Goal: Task Accomplishment & Management: Manage account settings

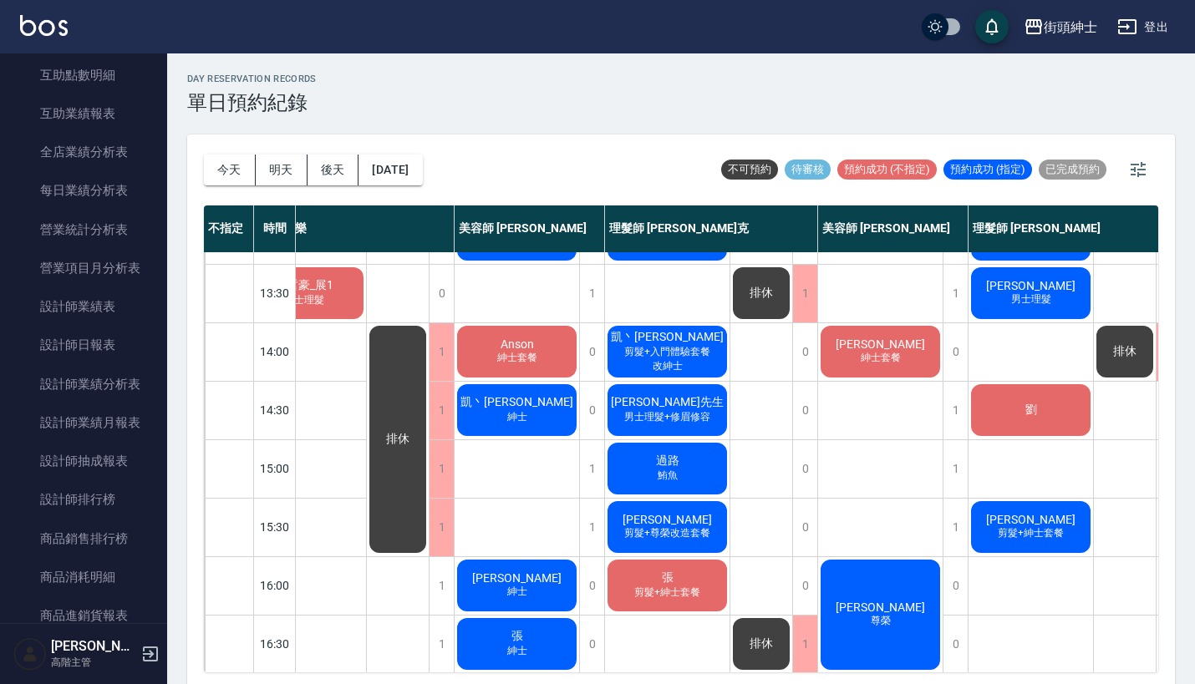
scroll to position [279, 55]
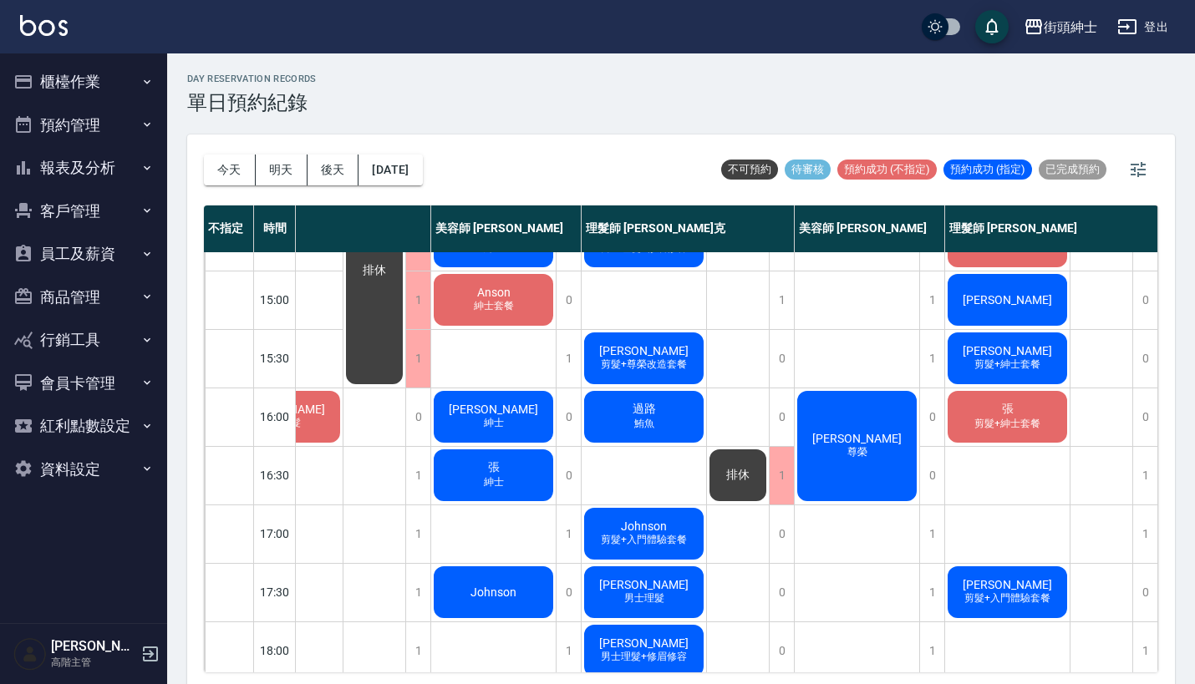
scroll to position [450, 86]
click at [1137, 473] on div "1" at bounding box center [1144, 476] width 25 height 58
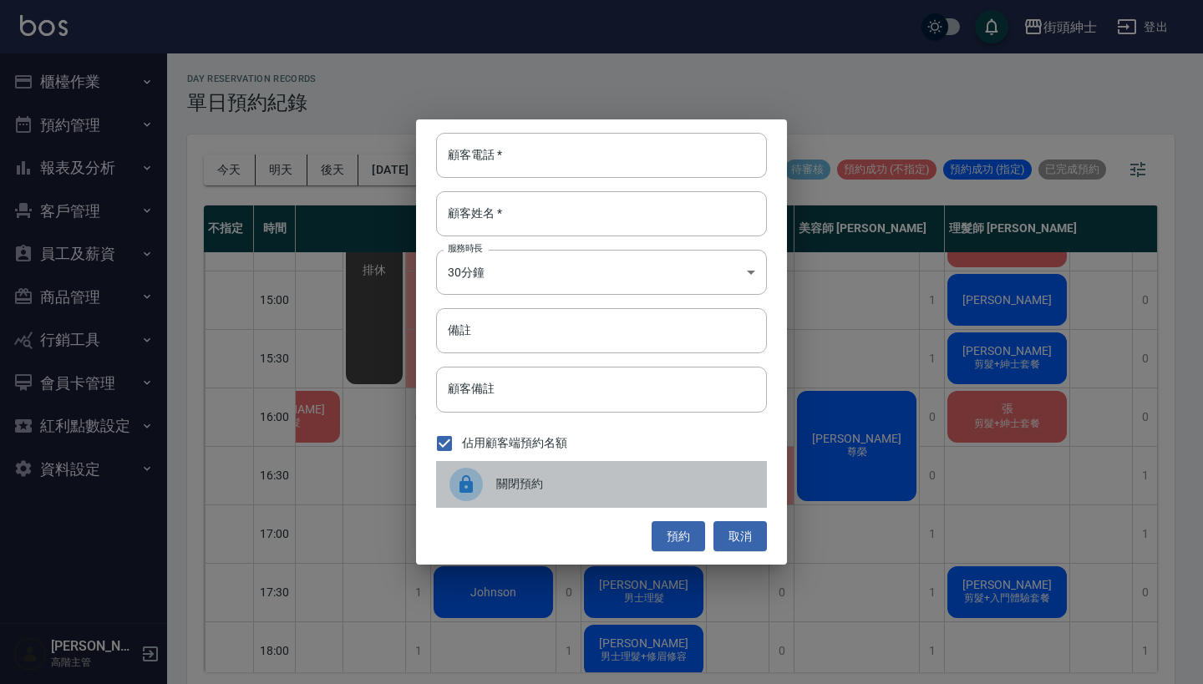
click at [596, 469] on div "關閉預約" at bounding box center [601, 484] width 331 height 47
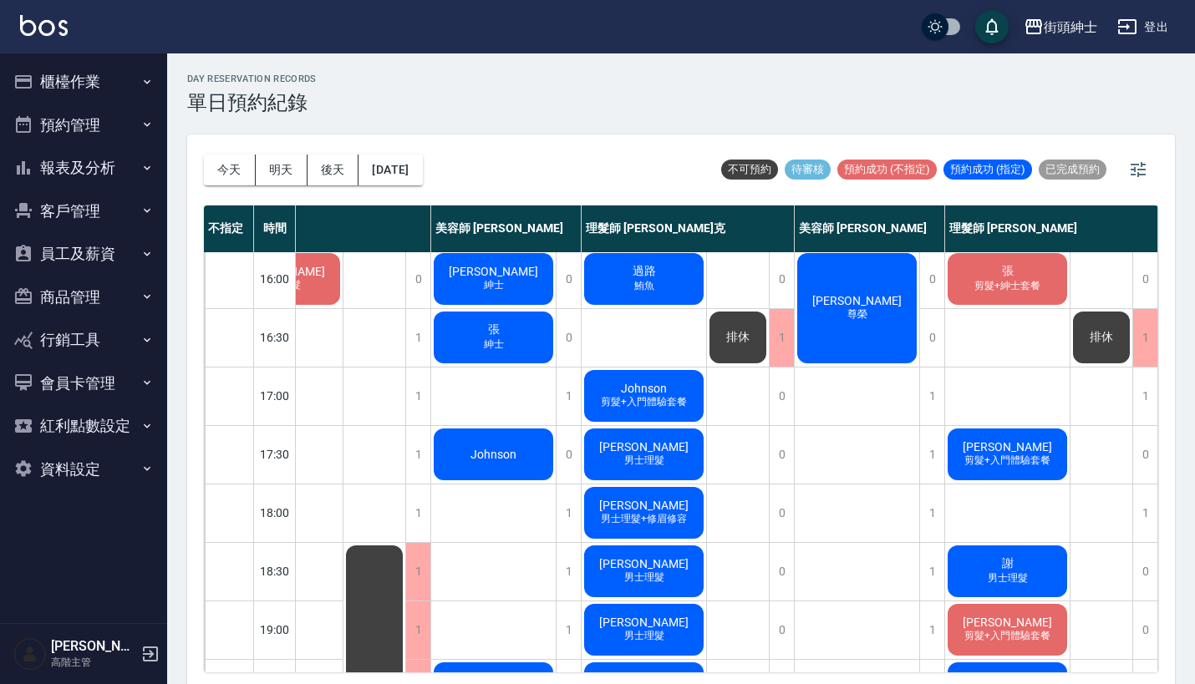
scroll to position [589, 78]
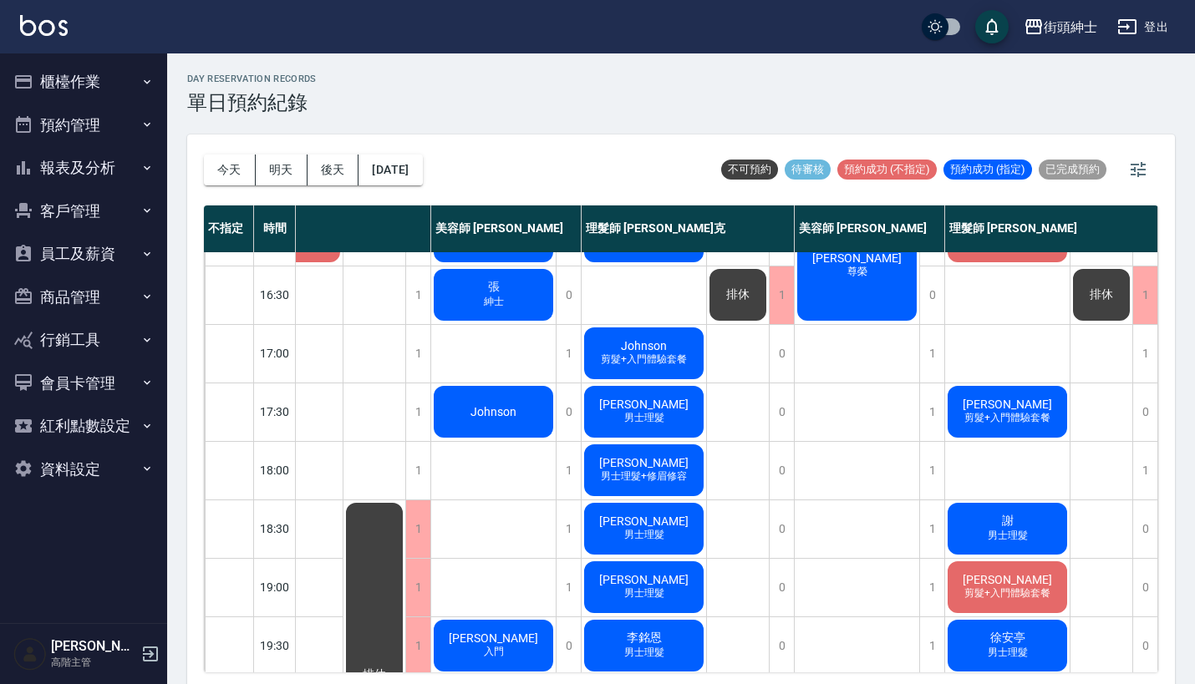
scroll to position [595, 84]
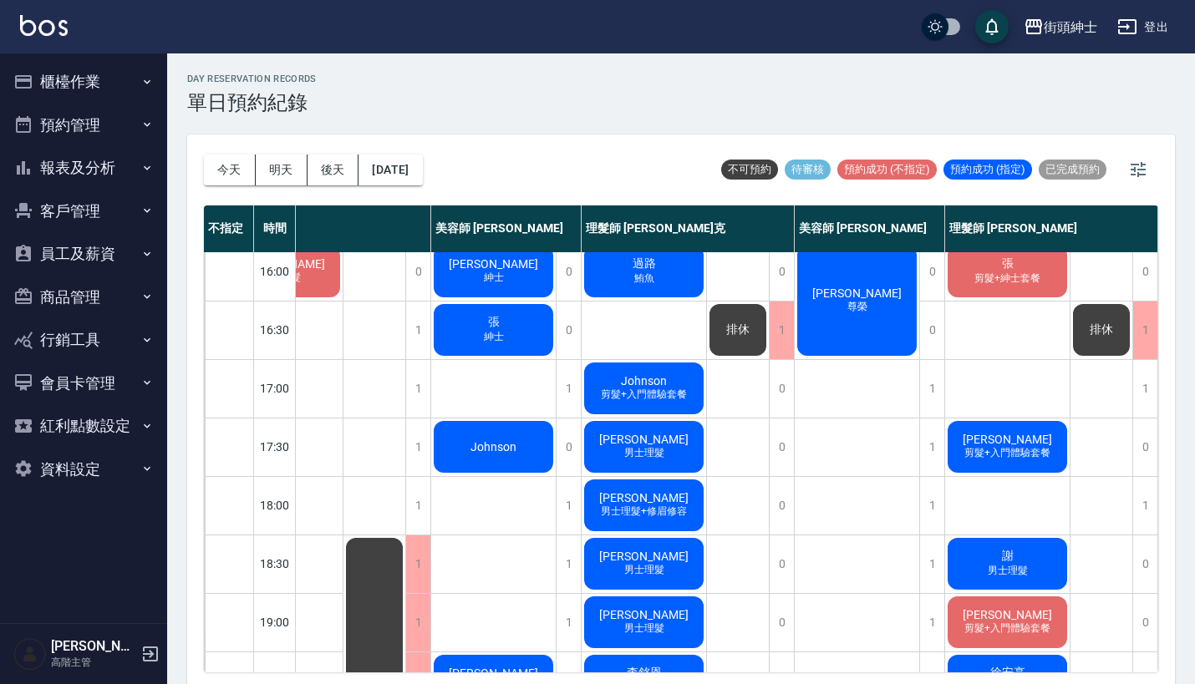
click at [996, 429] on div "謝宗倫 剪髮+入門體驗套餐" at bounding box center [1007, 447] width 125 height 57
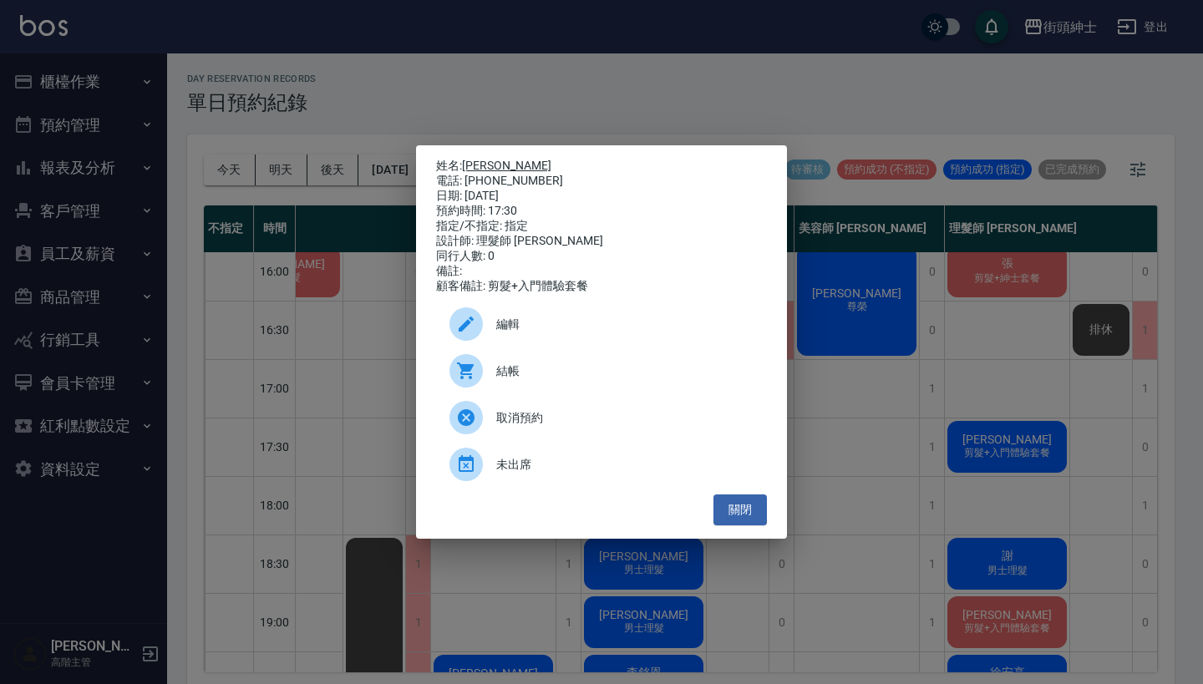
drag, startPoint x: 533, startPoint y: 175, endPoint x: 469, endPoint y: 165, distance: 65.1
click at [469, 165] on div "姓名: 謝宗倫 電話: 0920319117 日期: 2025/09/26 預約時間: 17:30 指定/不指定: 指定 設計師: 理髮師 eric 同行人數…" at bounding box center [601, 226] width 331 height 135
copy div "姓名: 謝宗倫 電話: 0920319117"
click at [587, 84] on div "姓名: 謝宗倫 電話: 0920319117 日期: 2025/09/26 預約時間: 17:30 指定/不指定: 指定 設計師: 理髮師 eric 同行人數…" at bounding box center [601, 342] width 1203 height 684
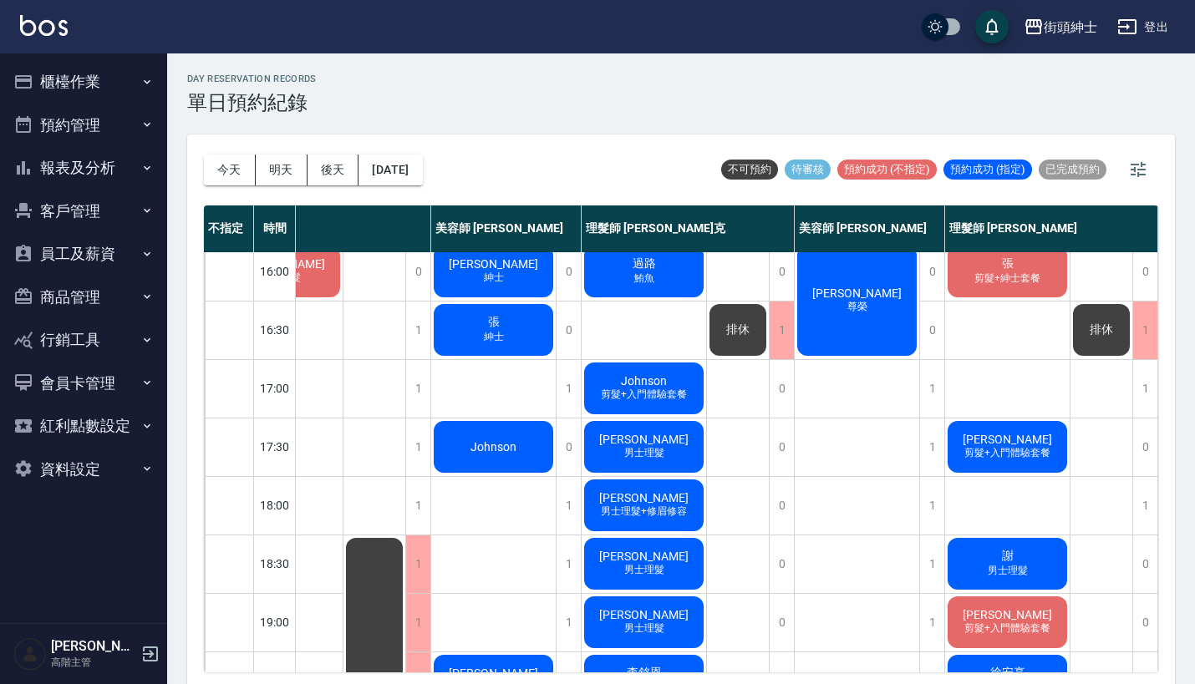
scroll to position [595, 78]
click at [928, 513] on div "1" at bounding box center [931, 506] width 25 height 58
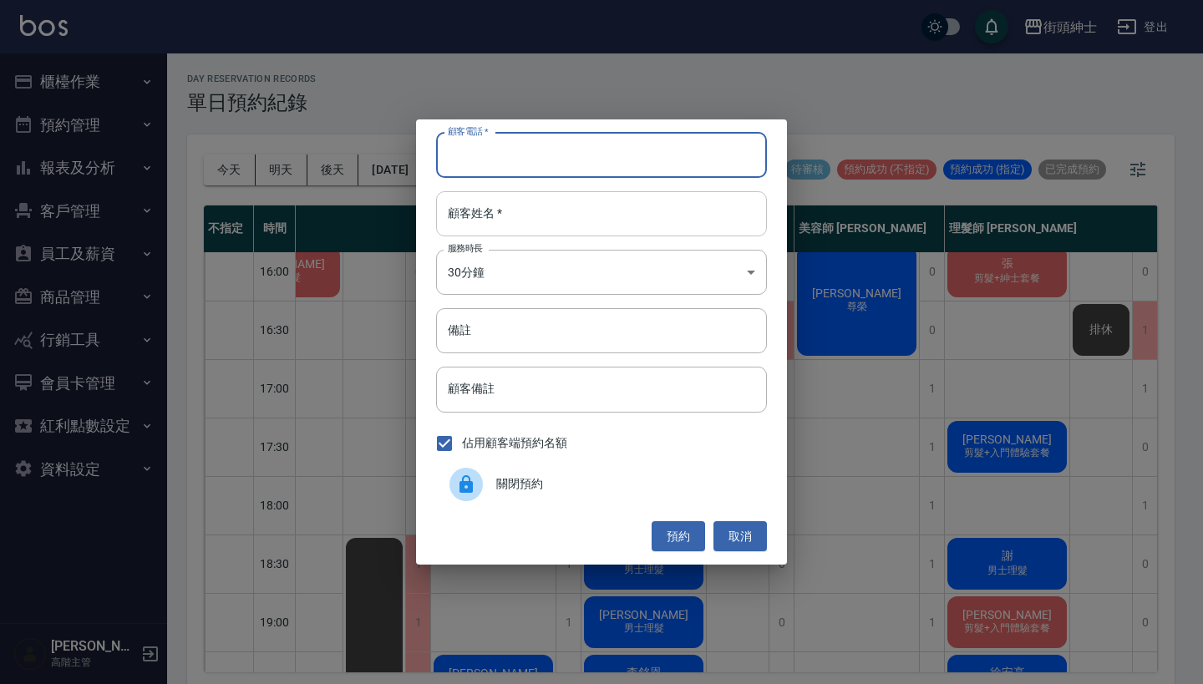
paste input "謝宗倫 電話: 0920319117"
type input "謝宗倫 電話: 0920319117"
click at [542, 243] on div "顧客電話   * 謝宗倫 電話: 0920319117 顧客電話   * 顧客姓名   * 顧客姓名   * 服務時長 30分鐘 1 服務時長 備註 備註 顧…" at bounding box center [601, 342] width 371 height 445
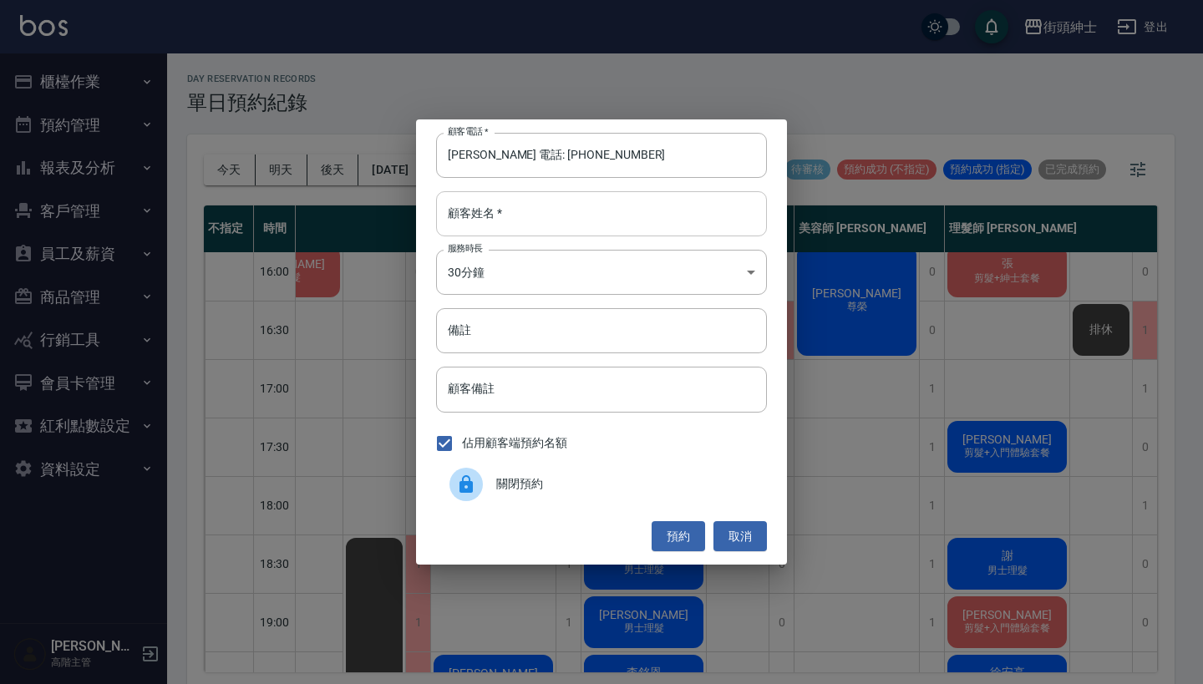
paste input "謝宗倫 電話: 0920319117"
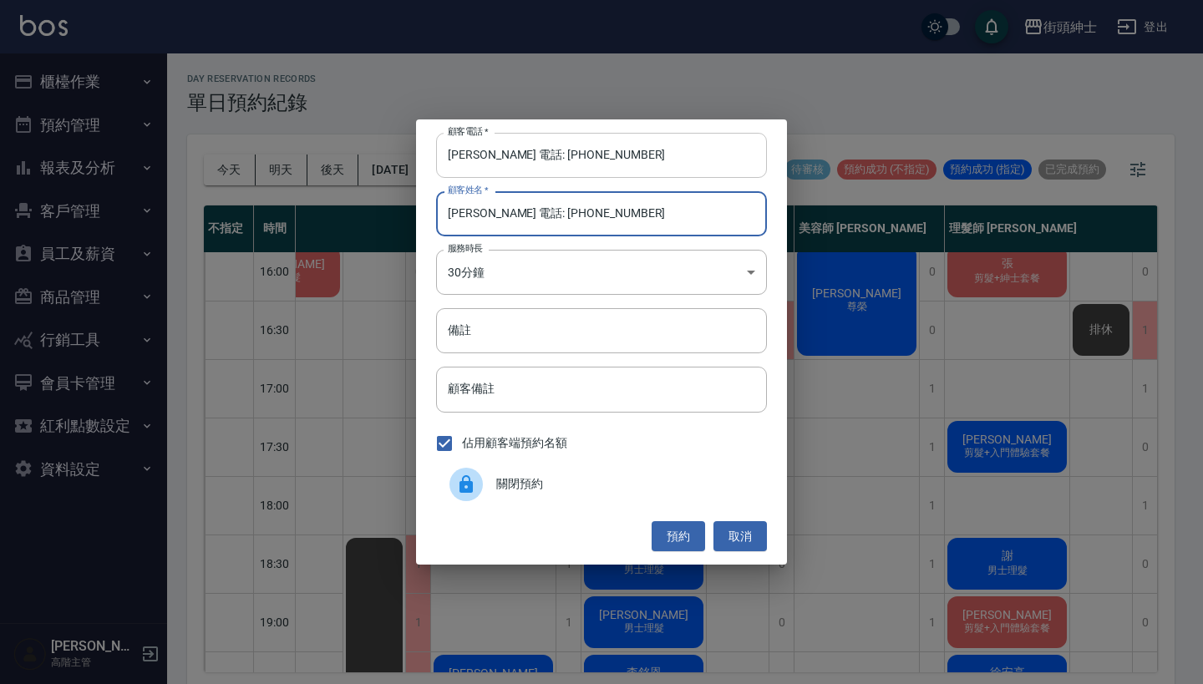
type input "謝宗倫 電話: 0920319117"
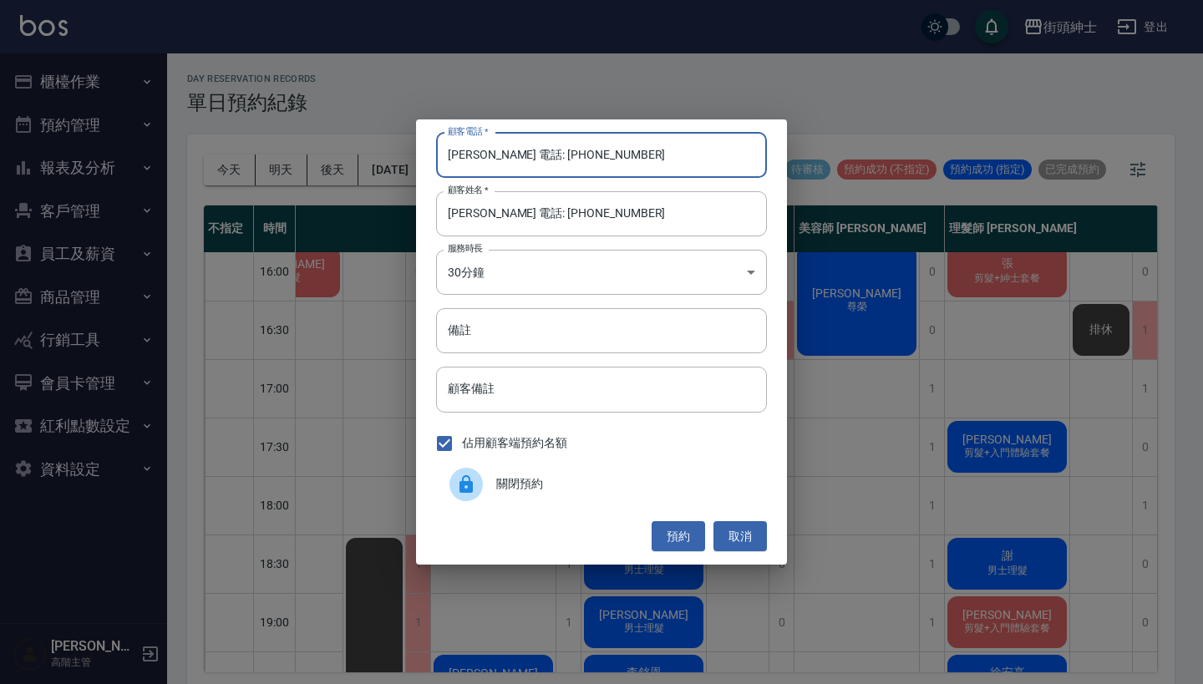
drag, startPoint x: 510, startPoint y: 159, endPoint x: 414, endPoint y: 159, distance: 96.1
click at [414, 159] on div "顧客電話   * 謝宗倫 電話: 0920319117 顧客電話   * 顧客姓名   * 謝宗倫 電話: 0920319117 顧客姓名   * 服務時長 …" at bounding box center [601, 342] width 1203 height 684
type input "0920319117"
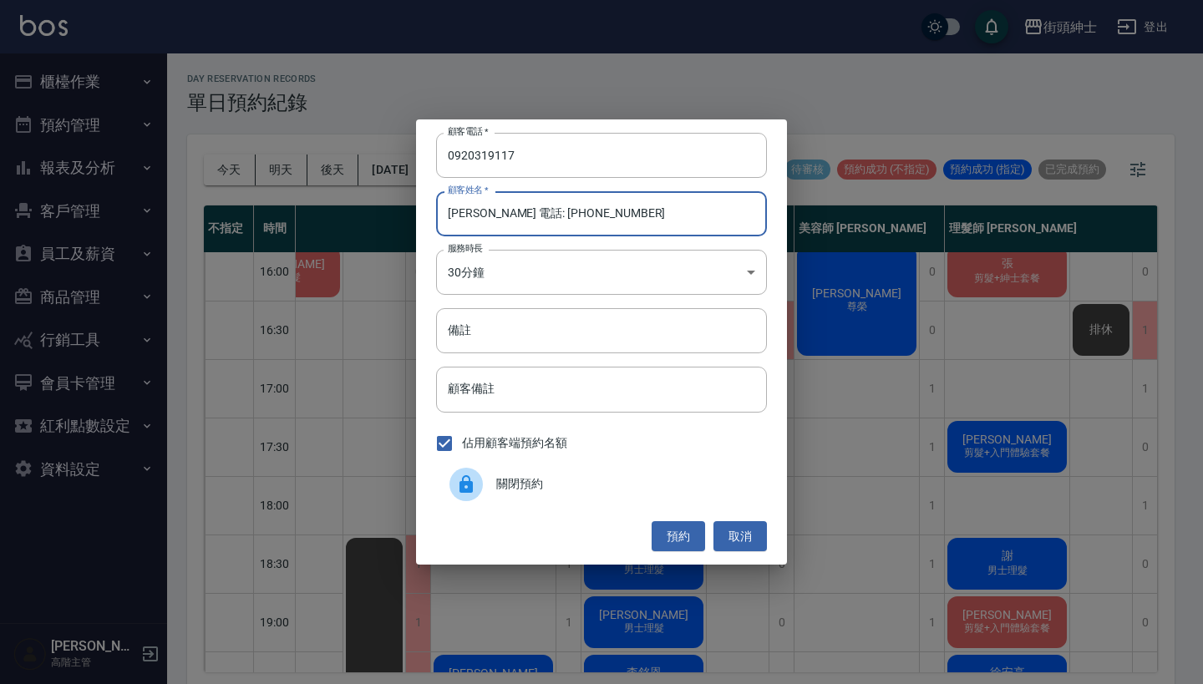
drag, startPoint x: 597, startPoint y: 212, endPoint x: 476, endPoint y: 217, distance: 121.3
click at [476, 217] on input "謝宗倫 電話: 0920319117" at bounding box center [601, 213] width 331 height 45
click at [703, 219] on input "謝宗倫 電話: 09203191倫 電話: 092031911717" at bounding box center [601, 213] width 331 height 45
drag, startPoint x: 703, startPoint y: 219, endPoint x: 490, endPoint y: 211, distance: 213.3
click at [490, 211] on input "謝宗倫 電話: 09203191倫 電話: 092031911717" at bounding box center [601, 213] width 331 height 45
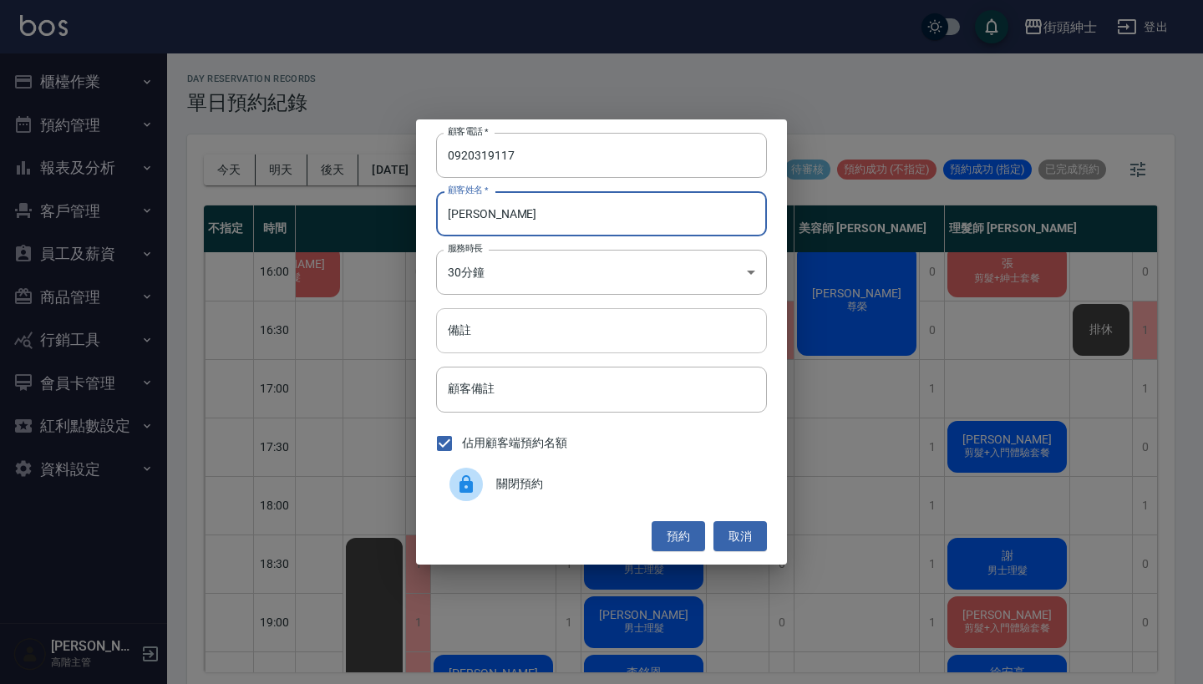
type input "[PERSON_NAME]"
click at [590, 330] on input "備註" at bounding box center [601, 330] width 331 height 45
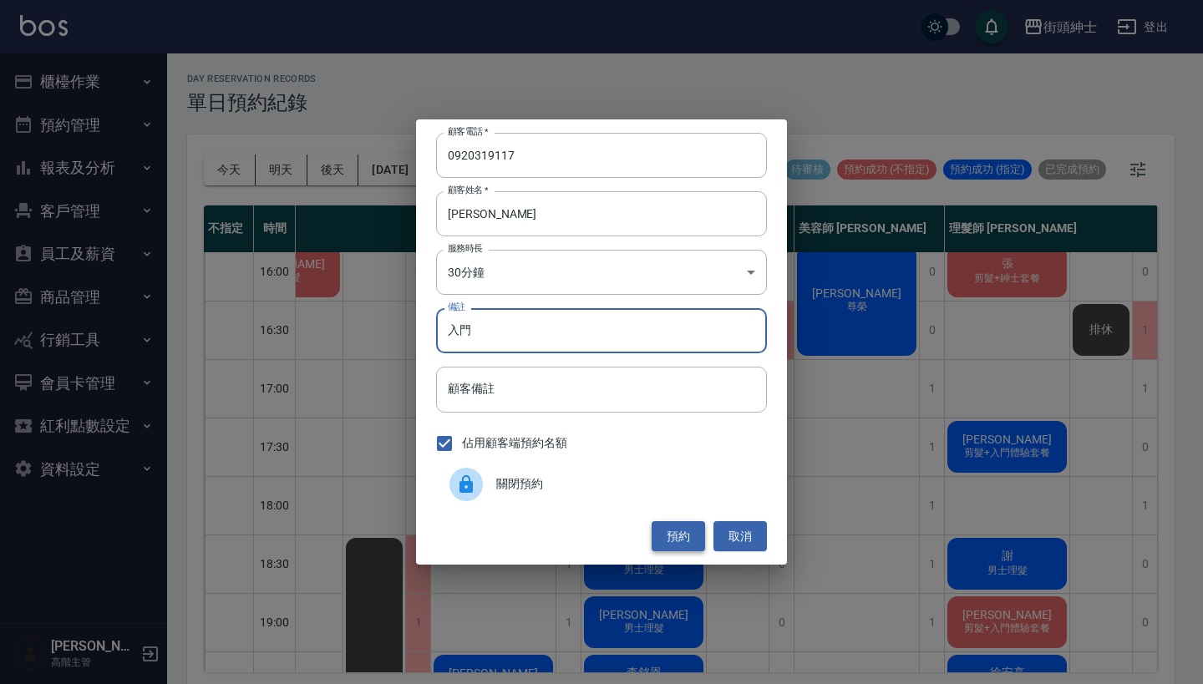
type input "入門"
click at [689, 535] on button "預約" at bounding box center [678, 536] width 53 height 31
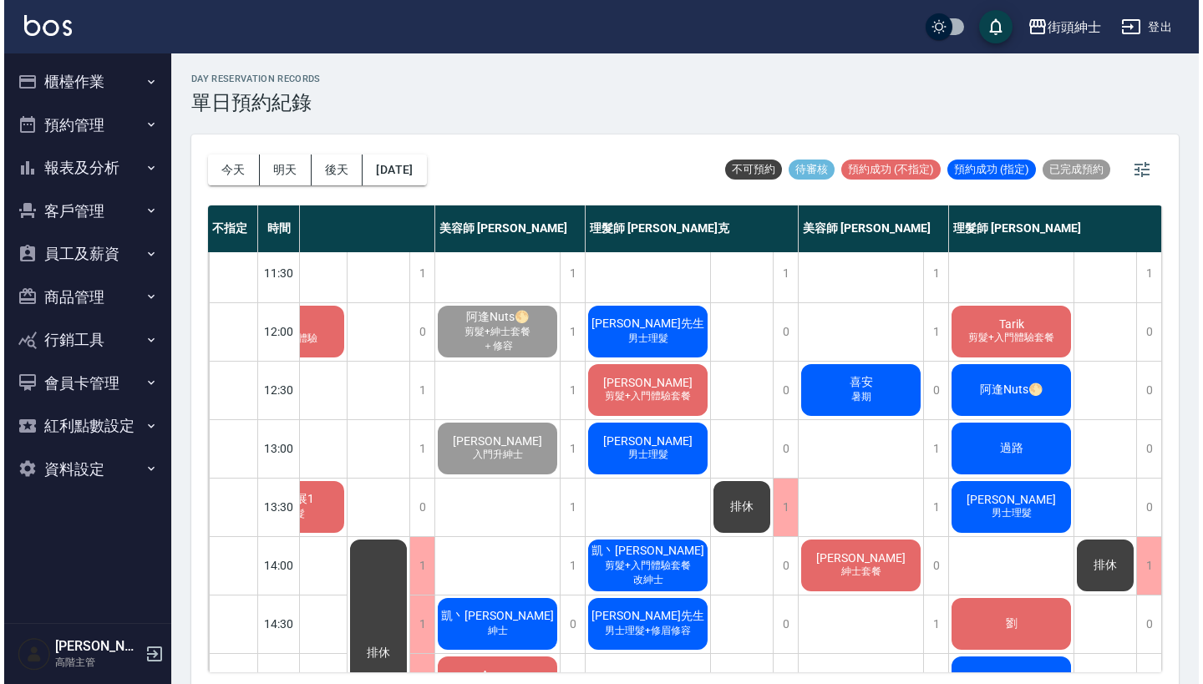
scroll to position [60, 86]
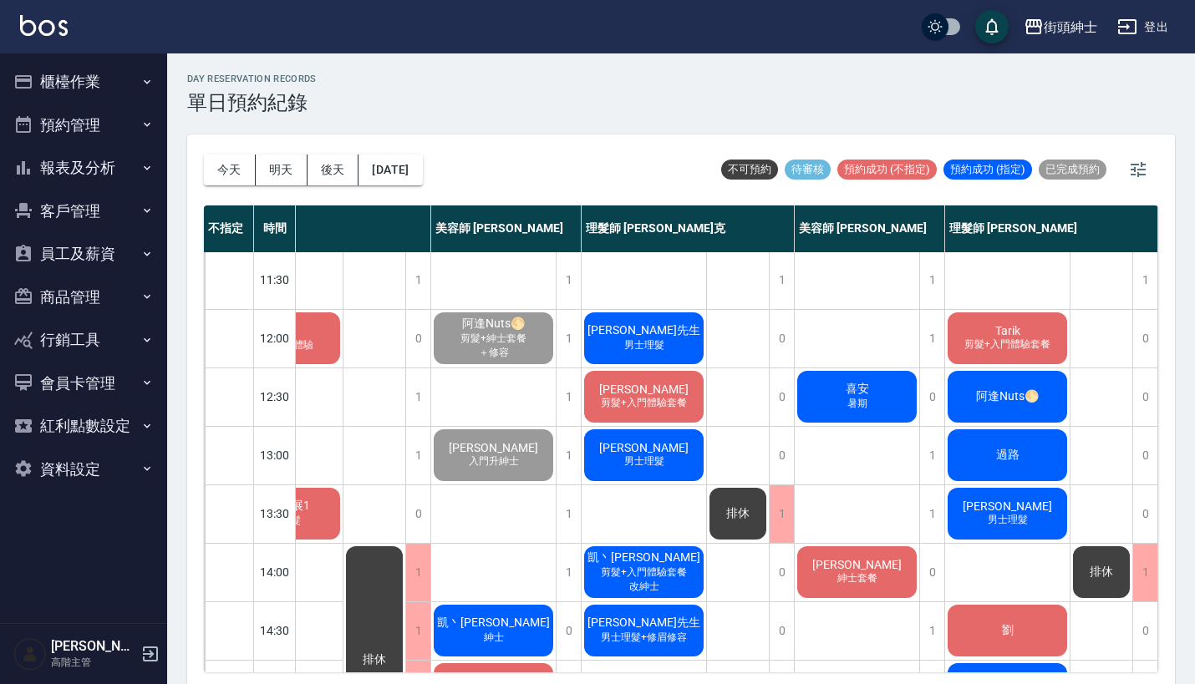
click at [848, 401] on span "暑期" at bounding box center [857, 404] width 27 height 14
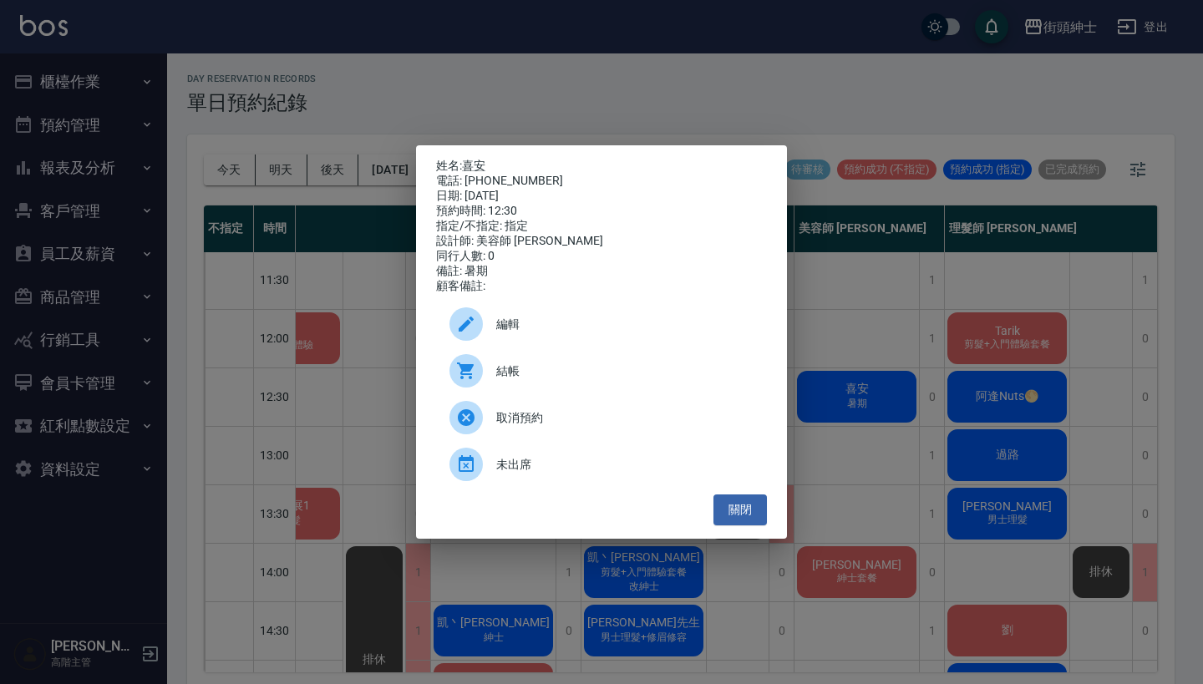
click at [539, 370] on span "結帳" at bounding box center [624, 372] width 257 height 18
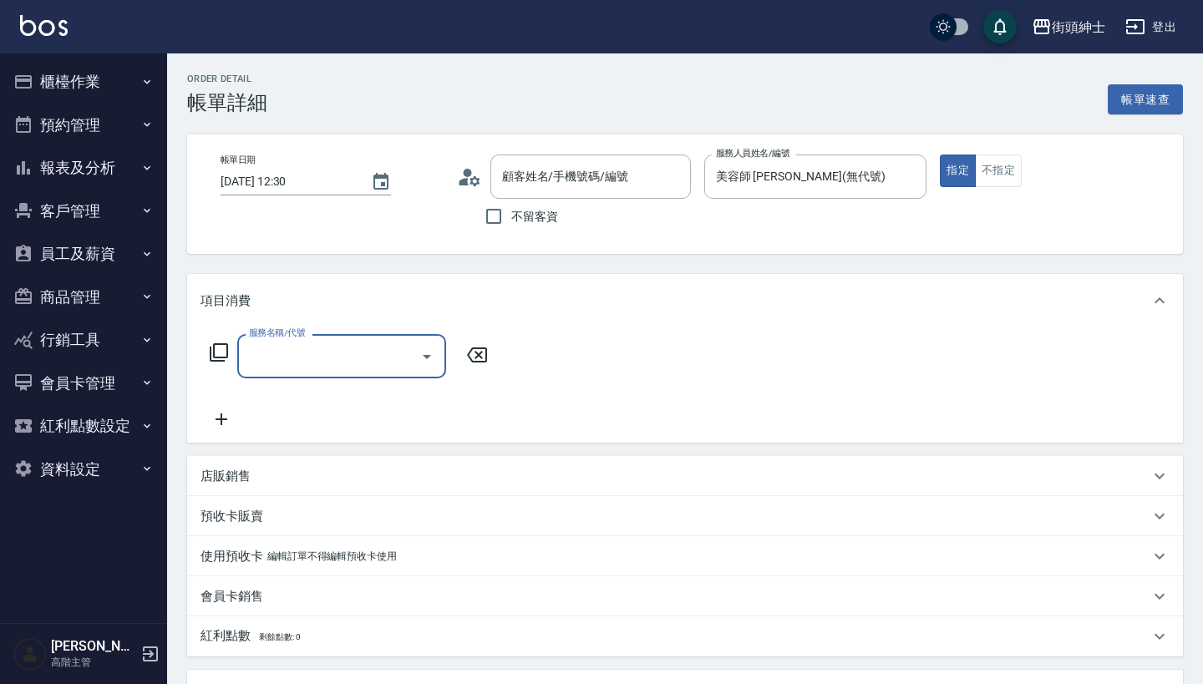
type input "喜安/0909987810/null"
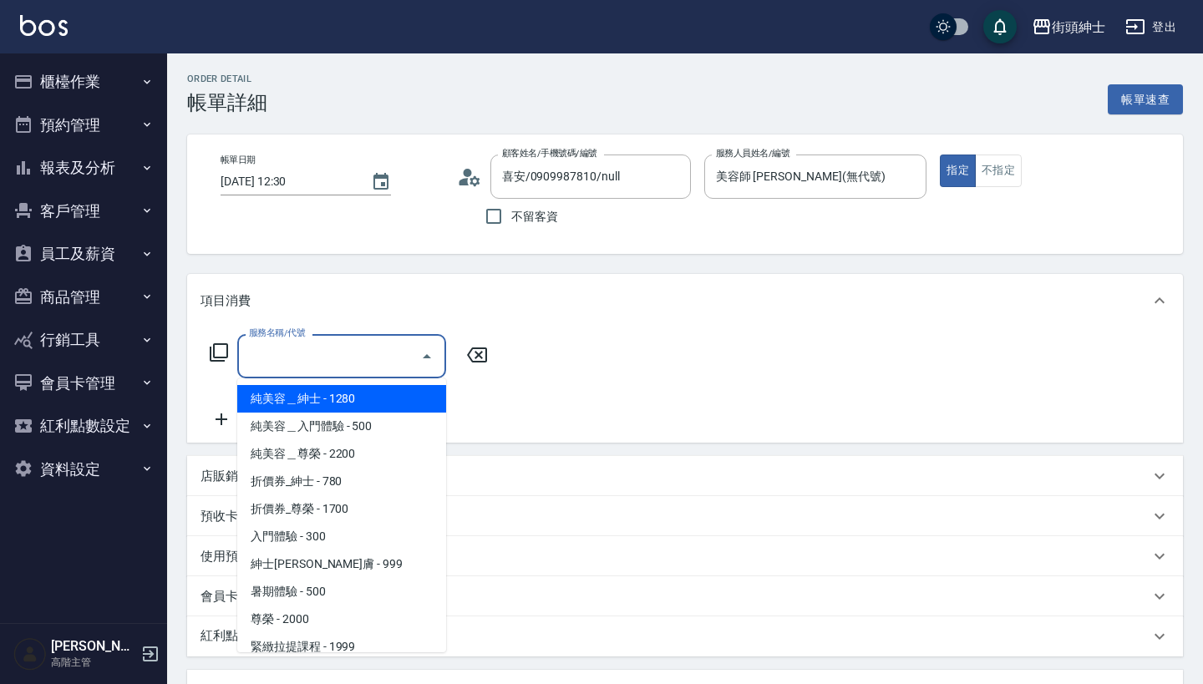
click at [334, 355] on input "服務名稱/代號" at bounding box center [329, 356] width 169 height 29
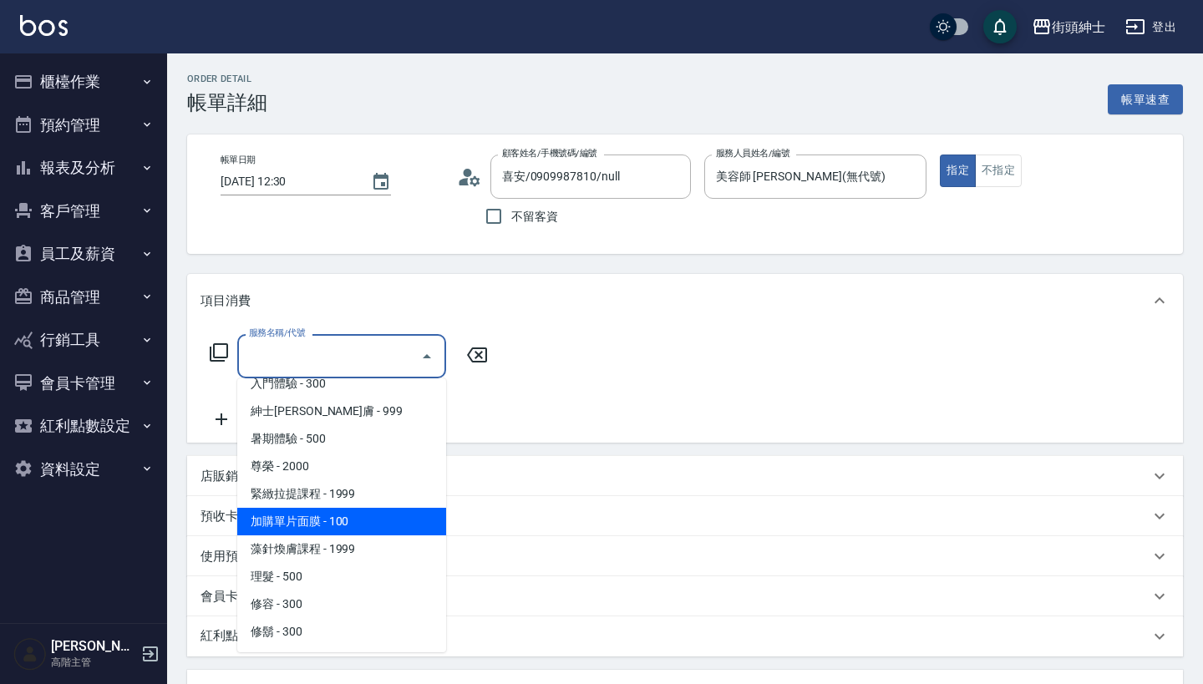
scroll to position [153, 0]
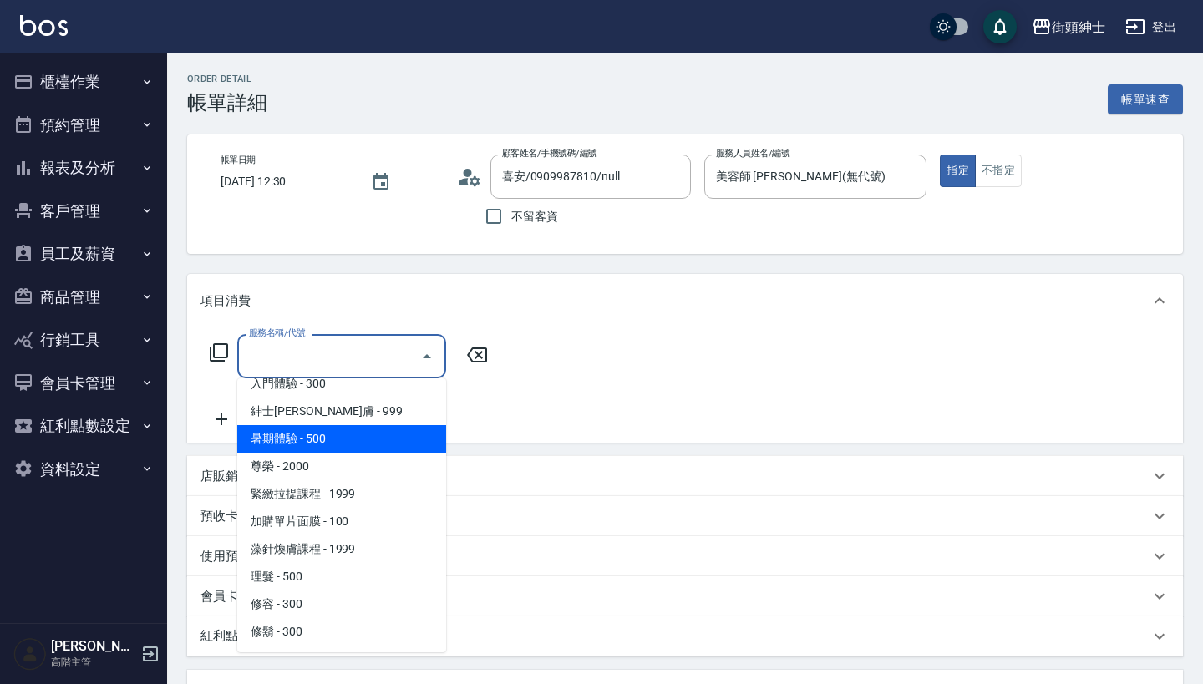
click at [346, 432] on span "暑期體驗 - 500" at bounding box center [341, 439] width 209 height 28
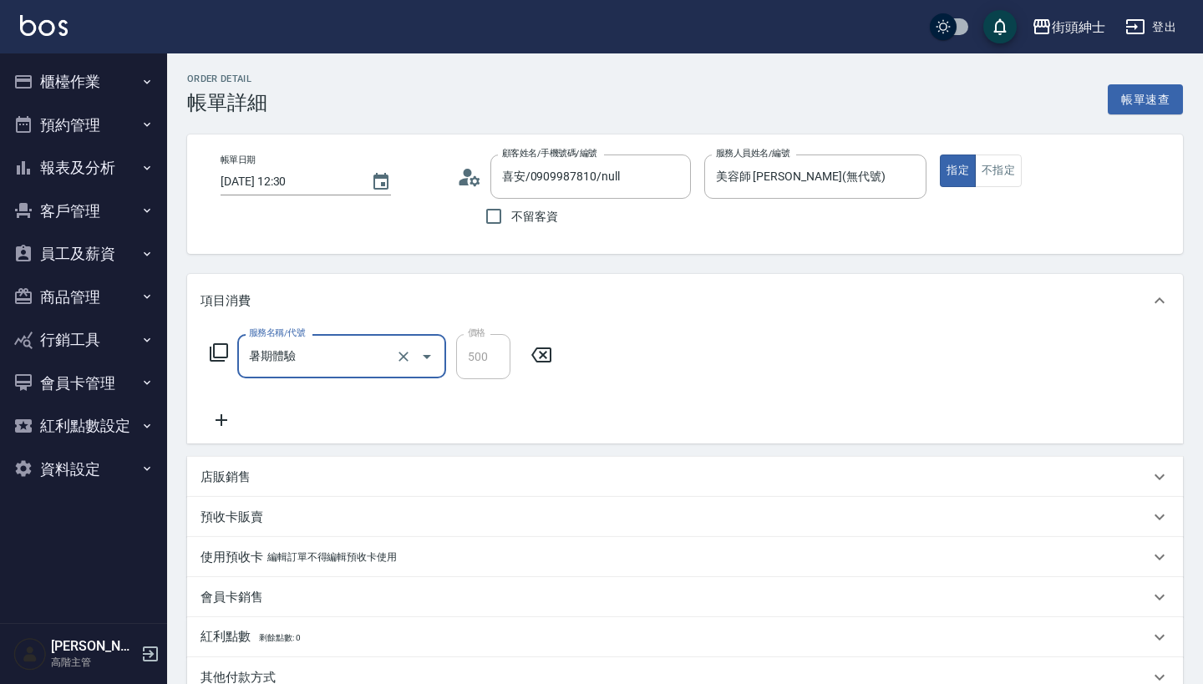
type input "暑期體驗"
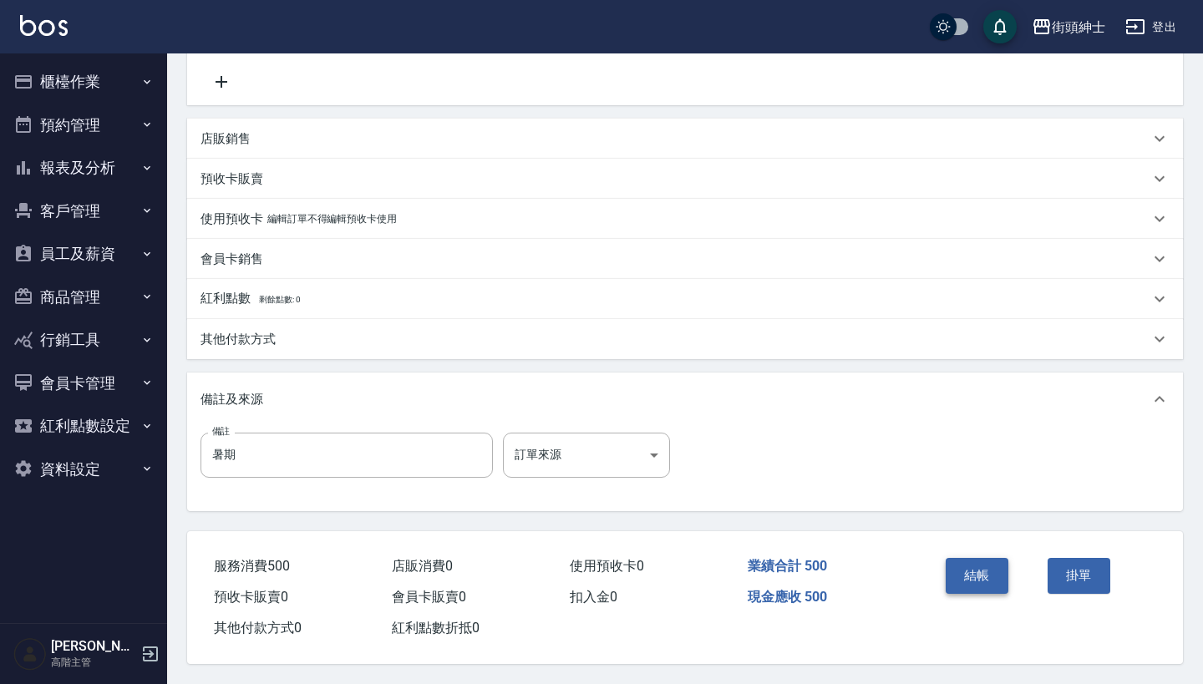
click at [978, 562] on button "結帳" at bounding box center [977, 575] width 63 height 35
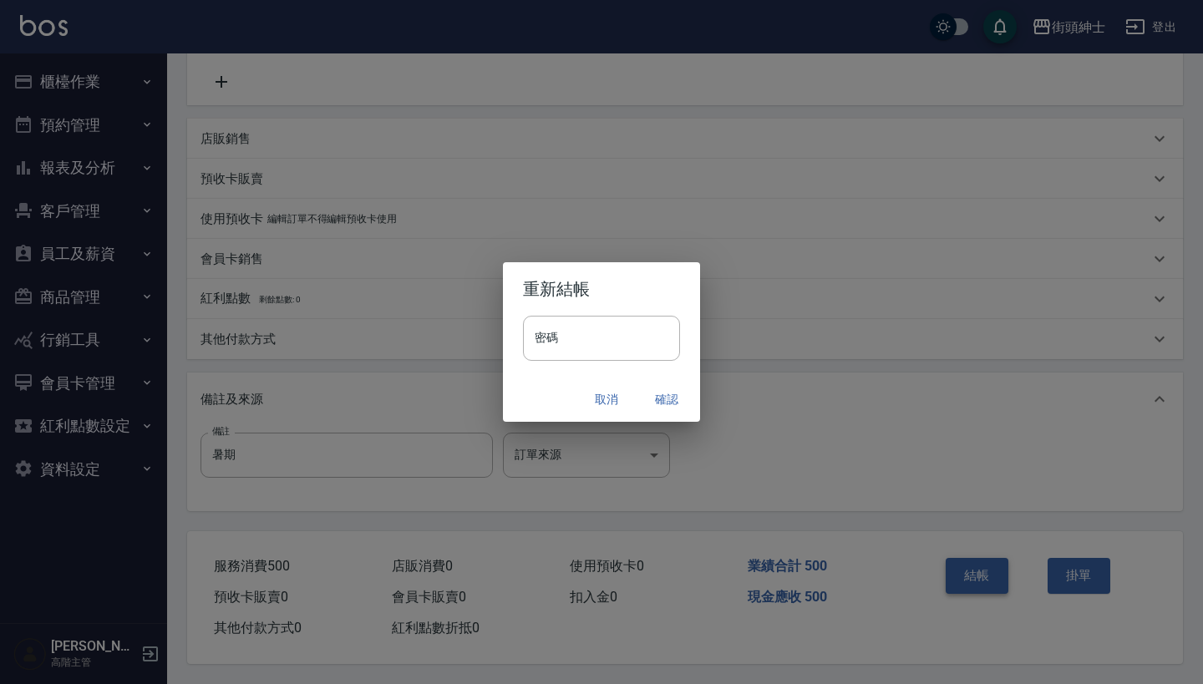
scroll to position [346, 0]
click at [660, 390] on button "確認" at bounding box center [666, 399] width 53 height 31
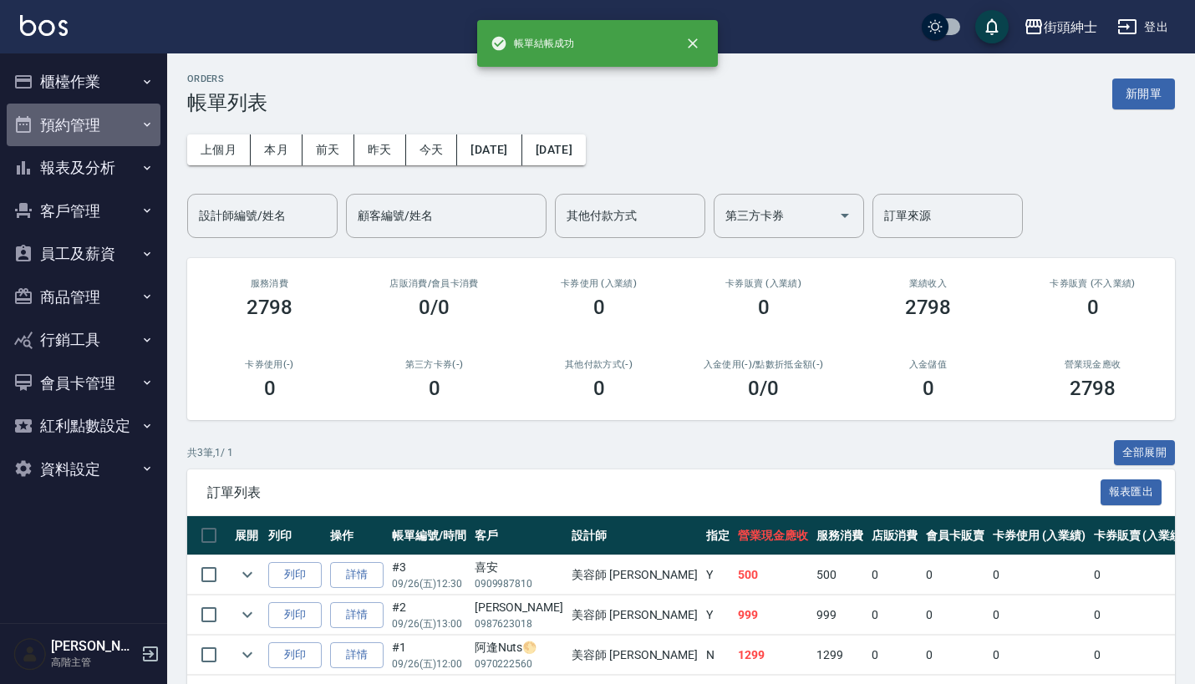
click at [113, 127] on button "預約管理" at bounding box center [84, 125] width 154 height 43
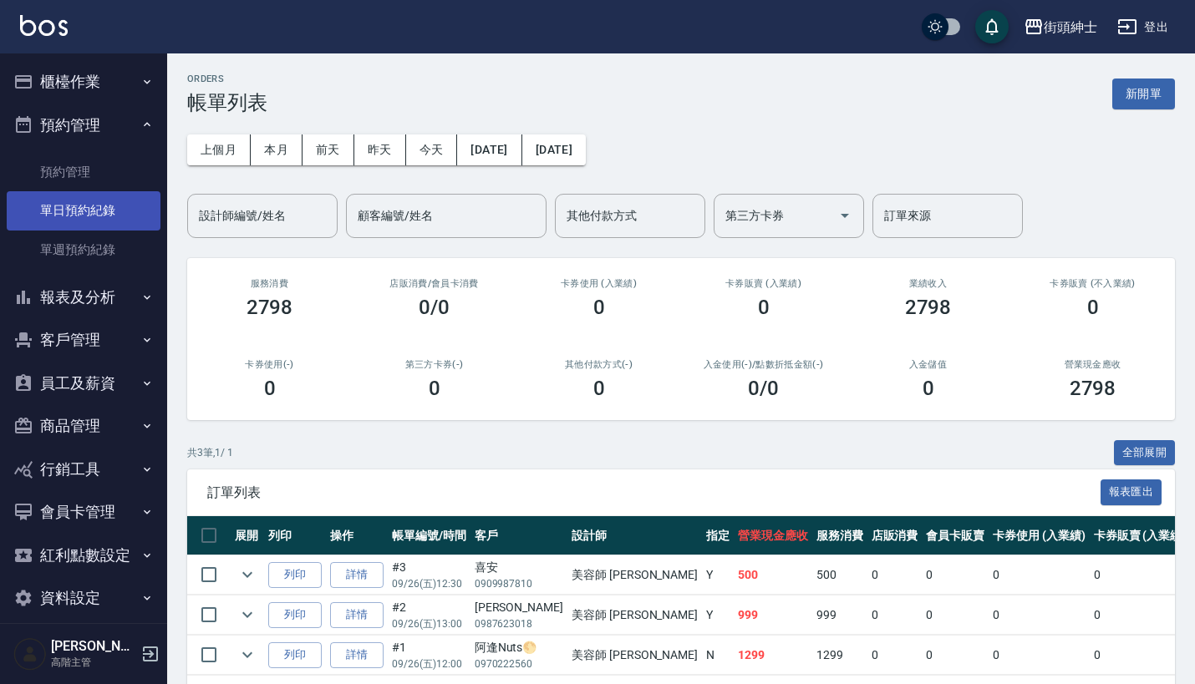
click at [106, 211] on link "單日預約紀錄" at bounding box center [84, 210] width 154 height 38
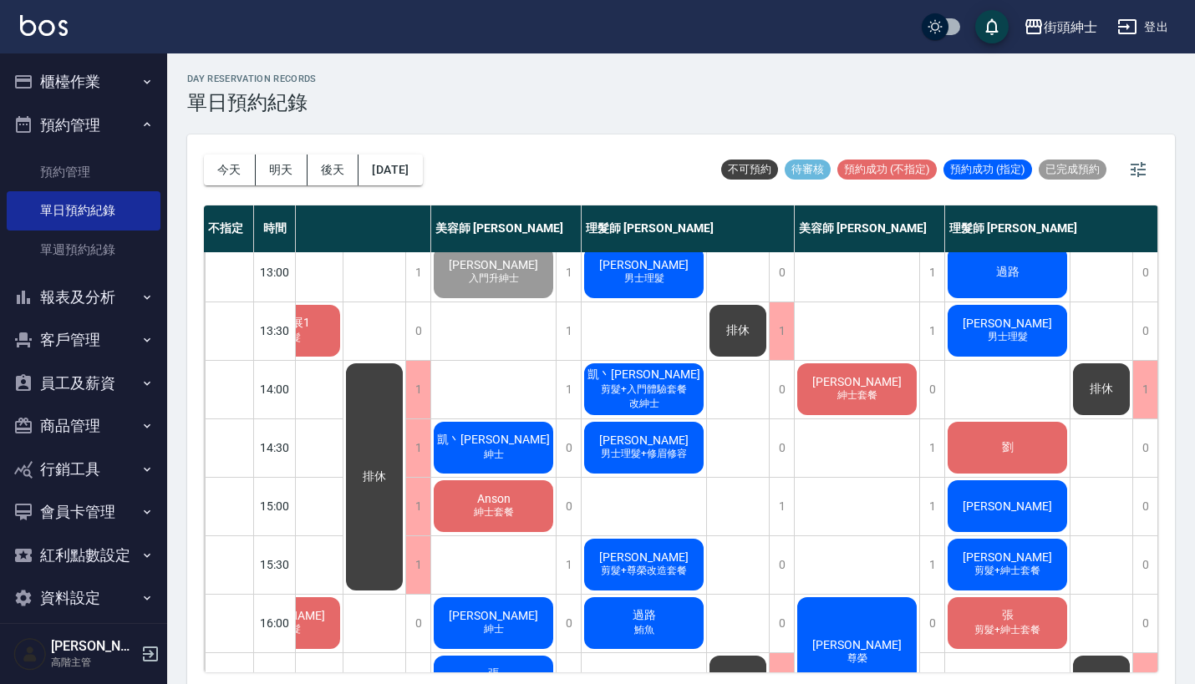
scroll to position [259, 86]
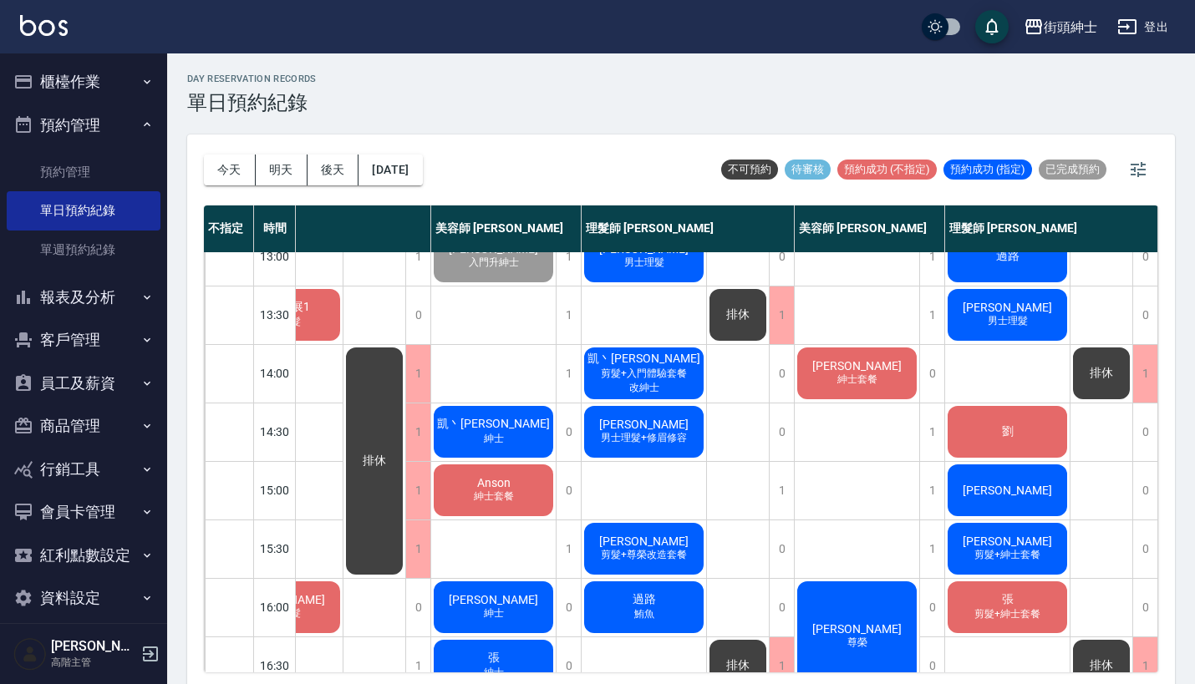
click at [832, 390] on div "李修毅 紳士套餐" at bounding box center [857, 373] width 125 height 57
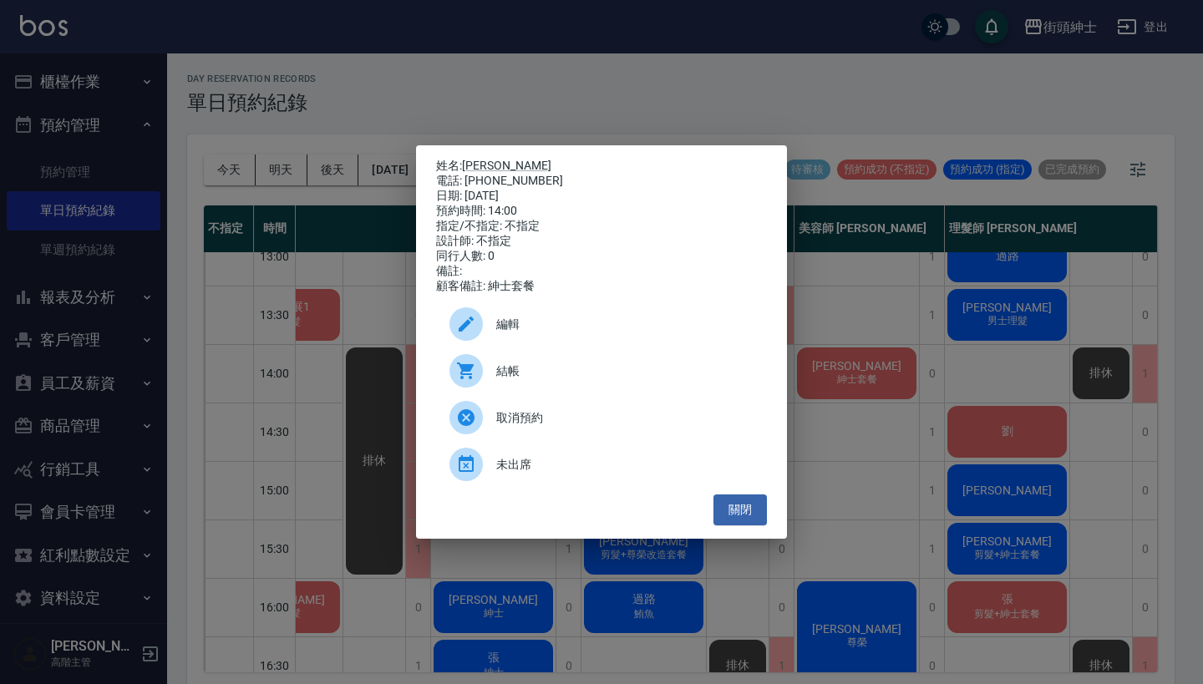
click at [605, 328] on span "編輯" at bounding box center [624, 325] width 257 height 18
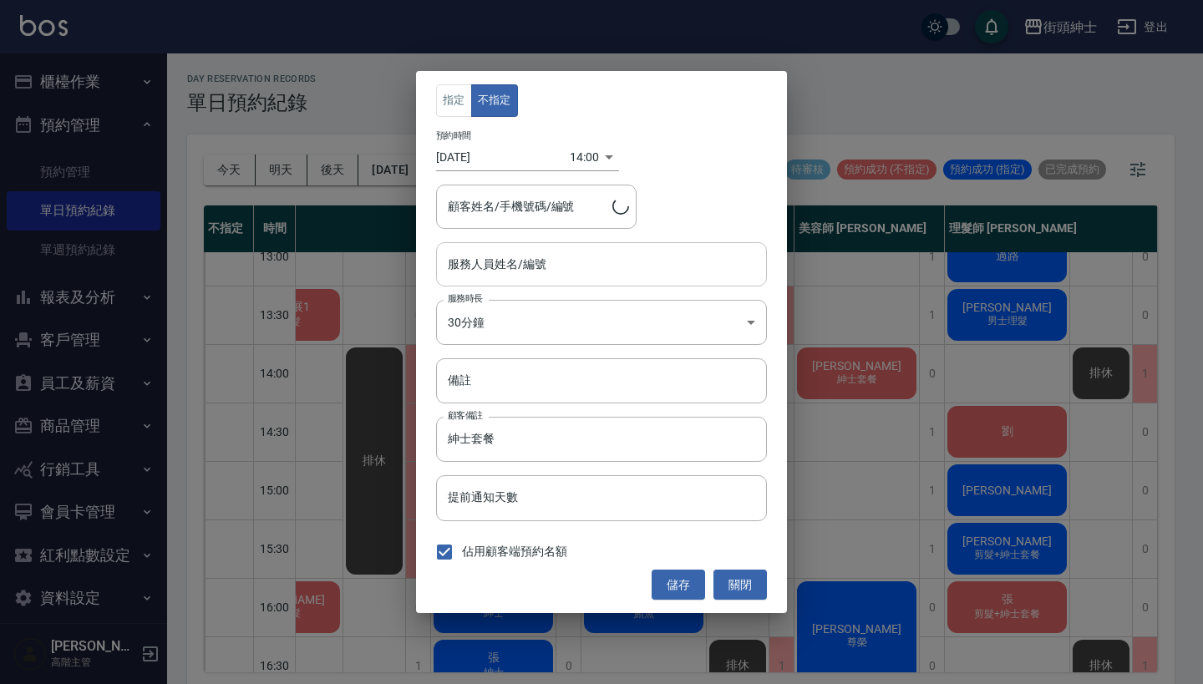
type input "美容師 小戴(無代號)"
type input "李修毅/0927553721"
click at [495, 388] on input "備註" at bounding box center [601, 381] width 331 height 45
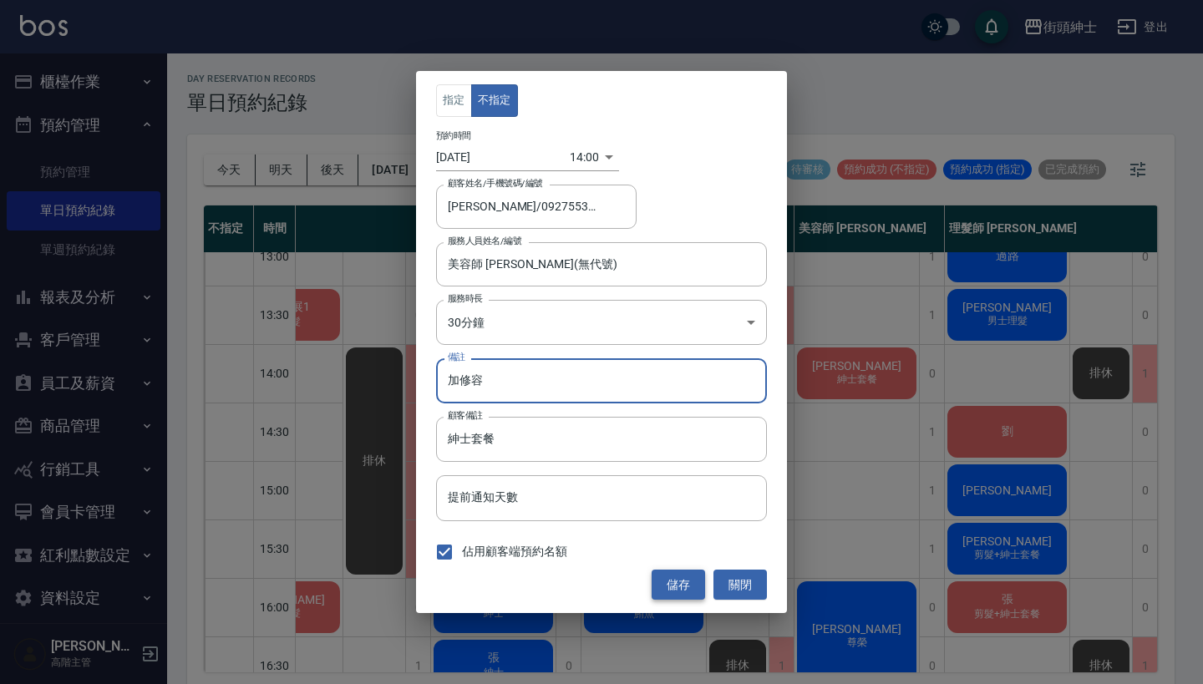
type input "加修容"
click at [690, 587] on button "儲存" at bounding box center [678, 585] width 53 height 31
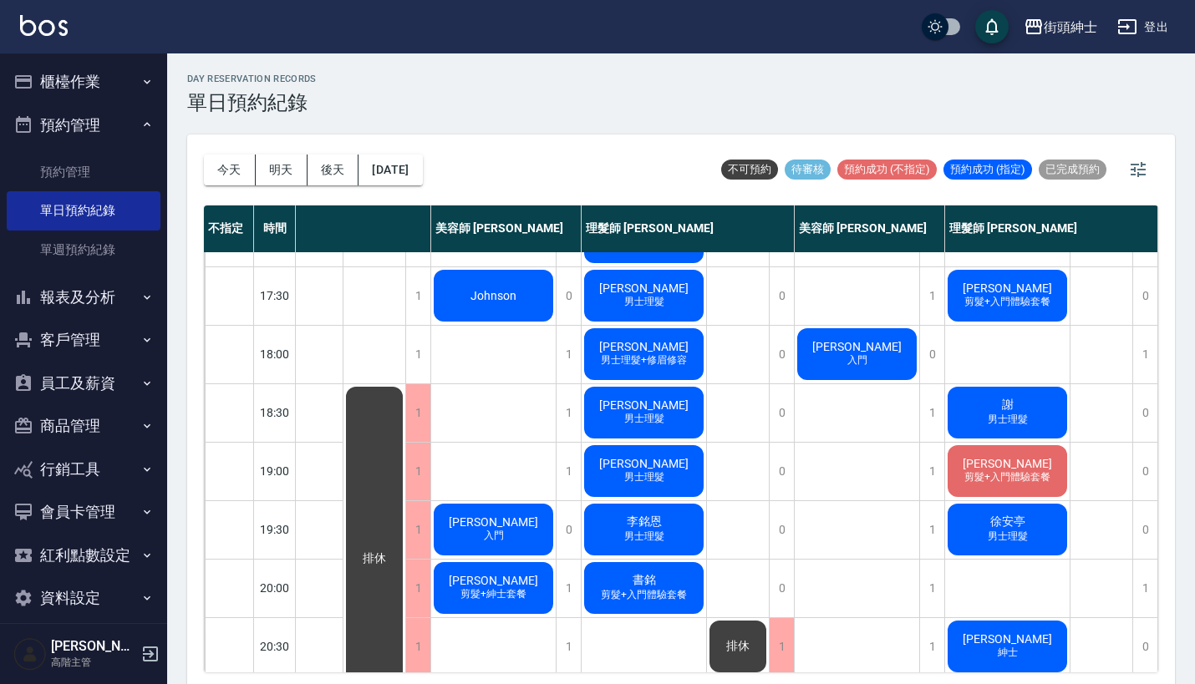
scroll to position [720, 86]
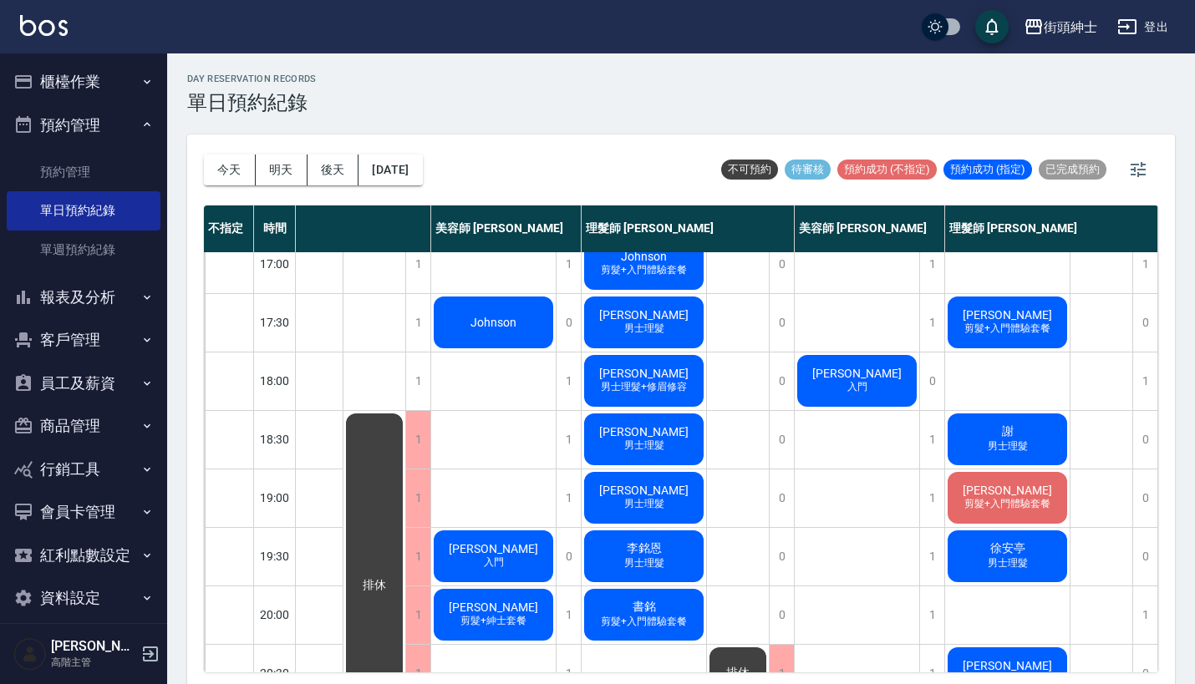
click at [984, 430] on div "謝 男士理髮" at bounding box center [1007, 439] width 125 height 57
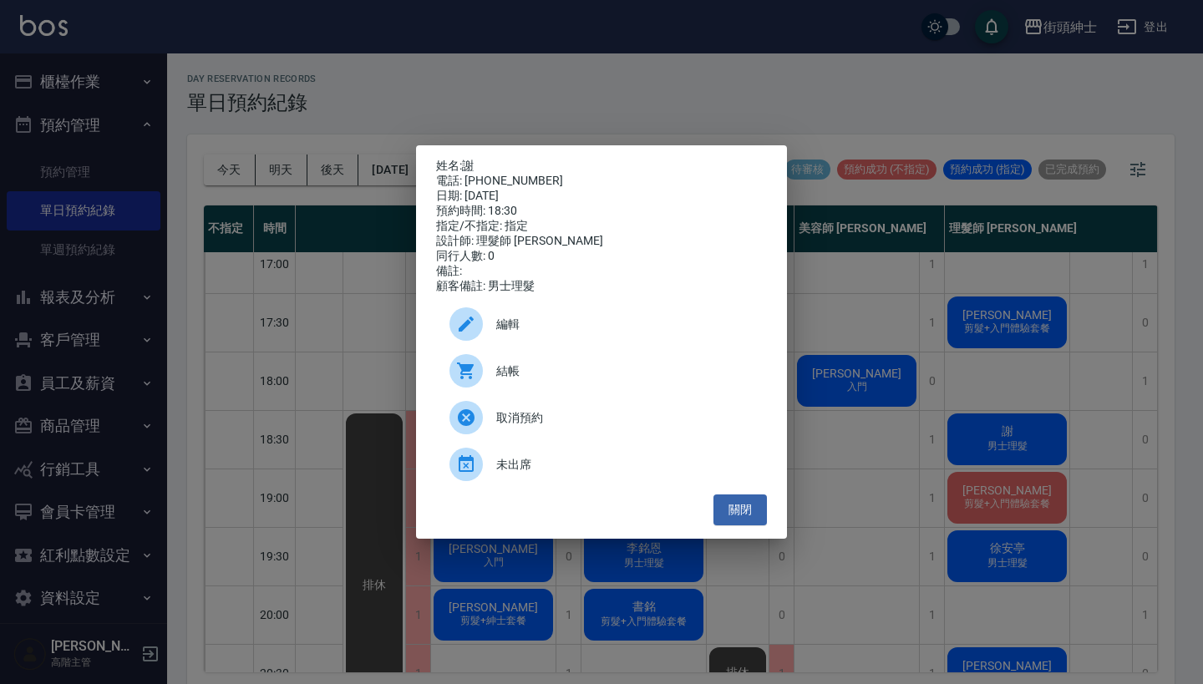
click at [906, 397] on div "姓名: 謝 電話: 0956980710 日期: 2025/09/26 預約時間: 18:30 指定/不指定: 指定 設計師: 理髮師 eric 同行人數: …" at bounding box center [601, 342] width 1203 height 684
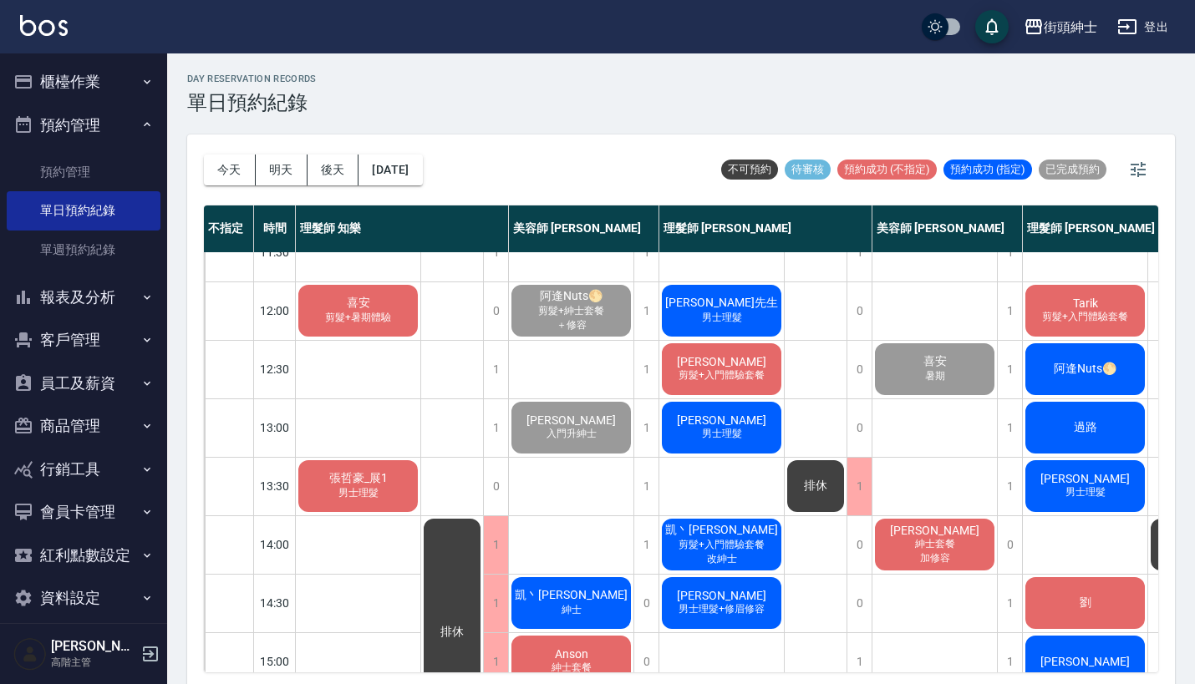
scroll to position [88, 0]
click at [370, 322] on span "剪髮+暑期體驗" at bounding box center [358, 318] width 73 height 14
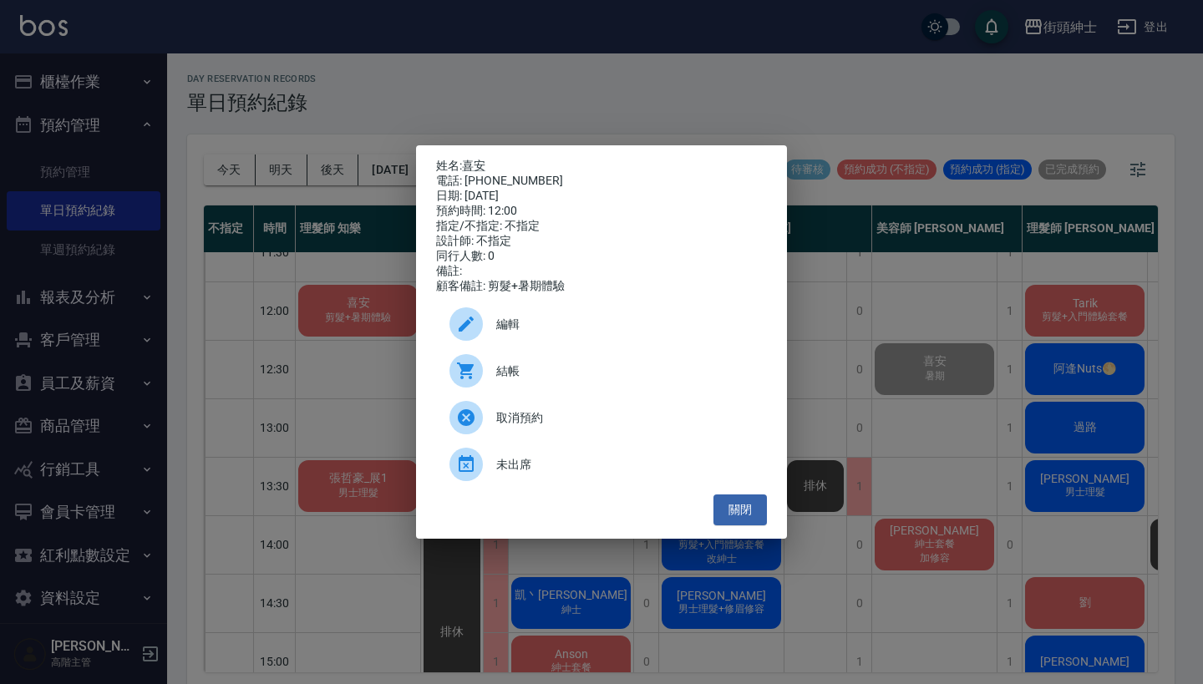
click at [871, 242] on div "姓名: 喜安 電話: 0909987810 日期: 2025/09/26 預約時間: 12:00 指定/不指定: 不指定 設計師: 不指定 同行人數: 0 備…" at bounding box center [601, 342] width 1203 height 684
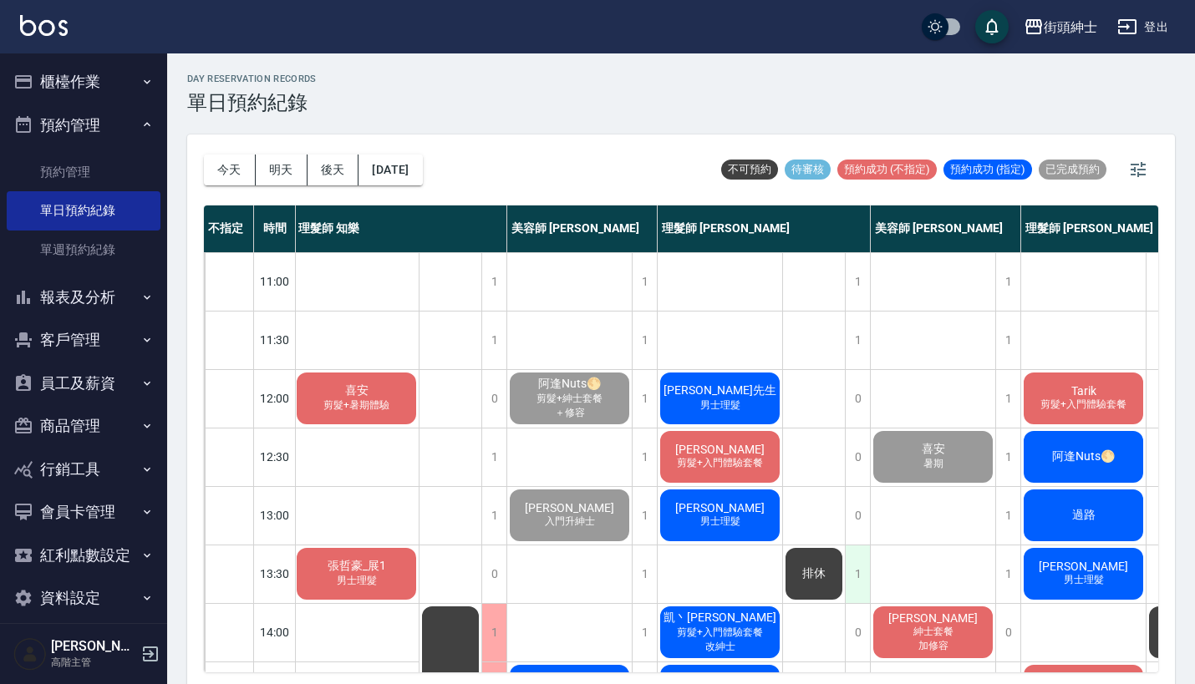
scroll to position [0, 0]
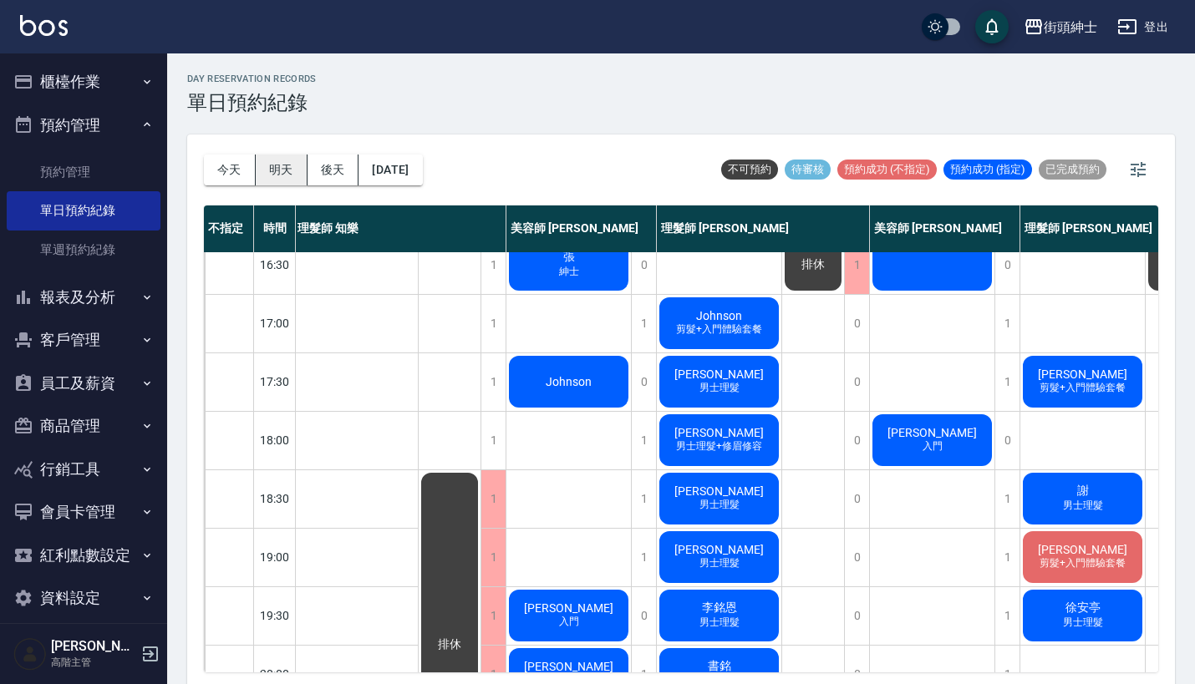
click at [258, 175] on button "明天" at bounding box center [282, 170] width 52 height 31
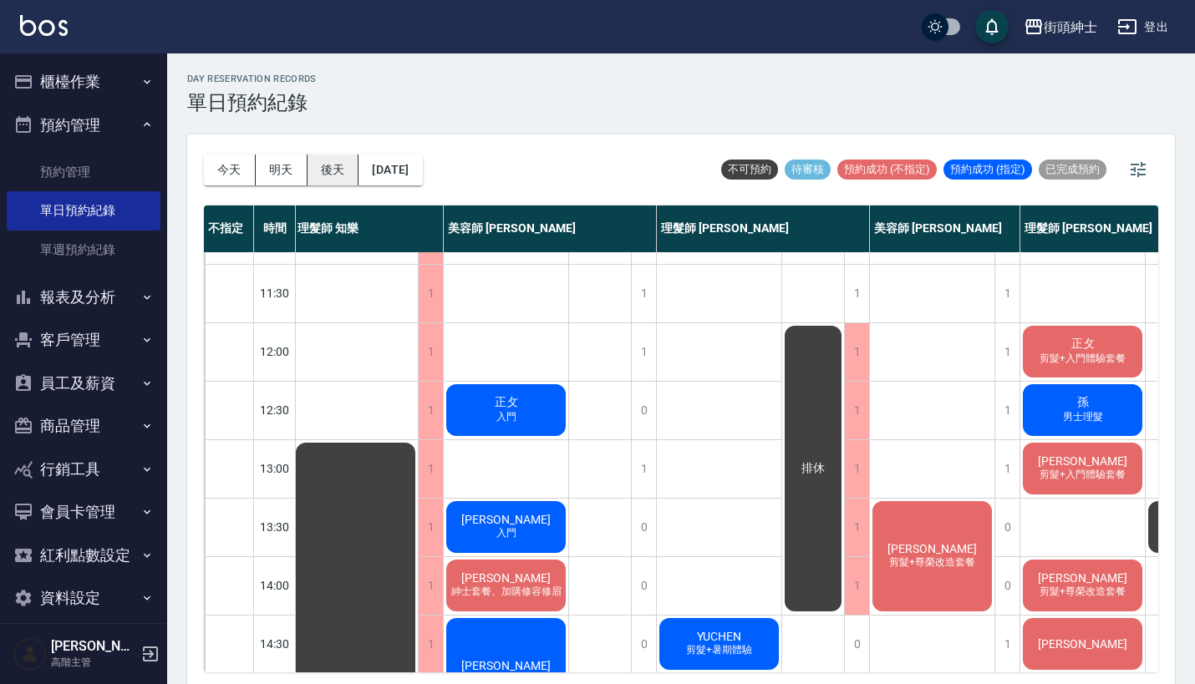
click at [327, 171] on button "後天" at bounding box center [334, 170] width 52 height 31
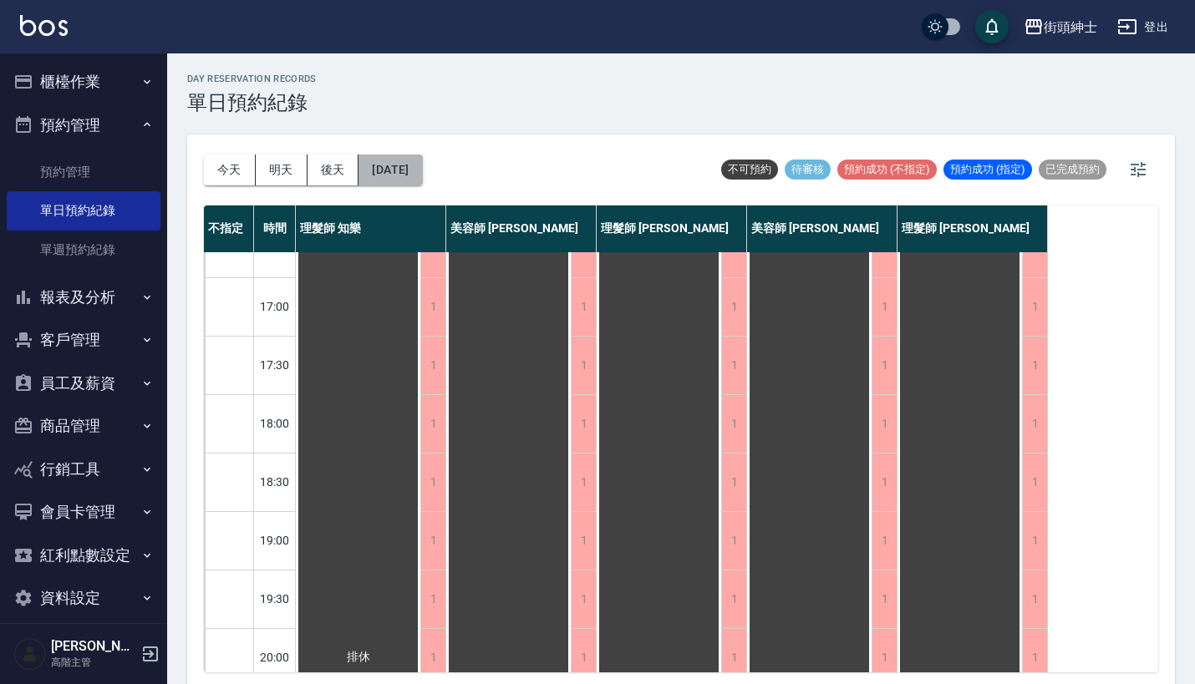
click at [422, 175] on button "2025/09/28" at bounding box center [391, 170] width 64 height 31
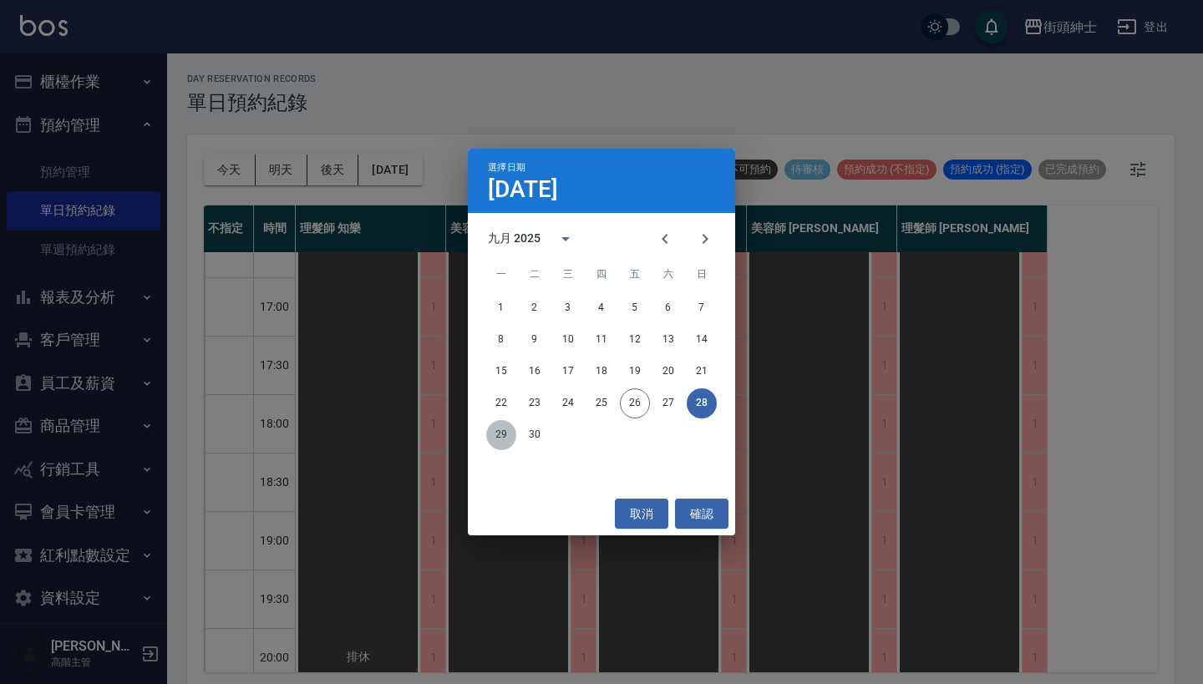
click at [487, 436] on button "29" at bounding box center [501, 435] width 30 height 30
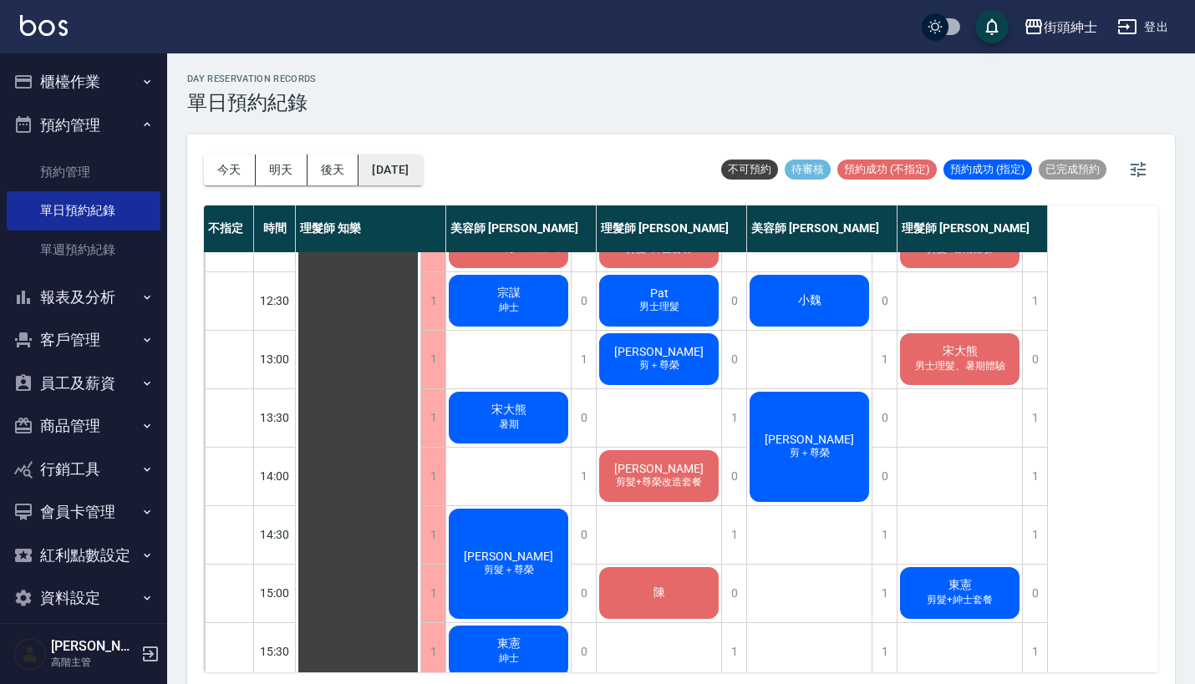
click at [398, 160] on button "2025/09/29" at bounding box center [391, 170] width 64 height 31
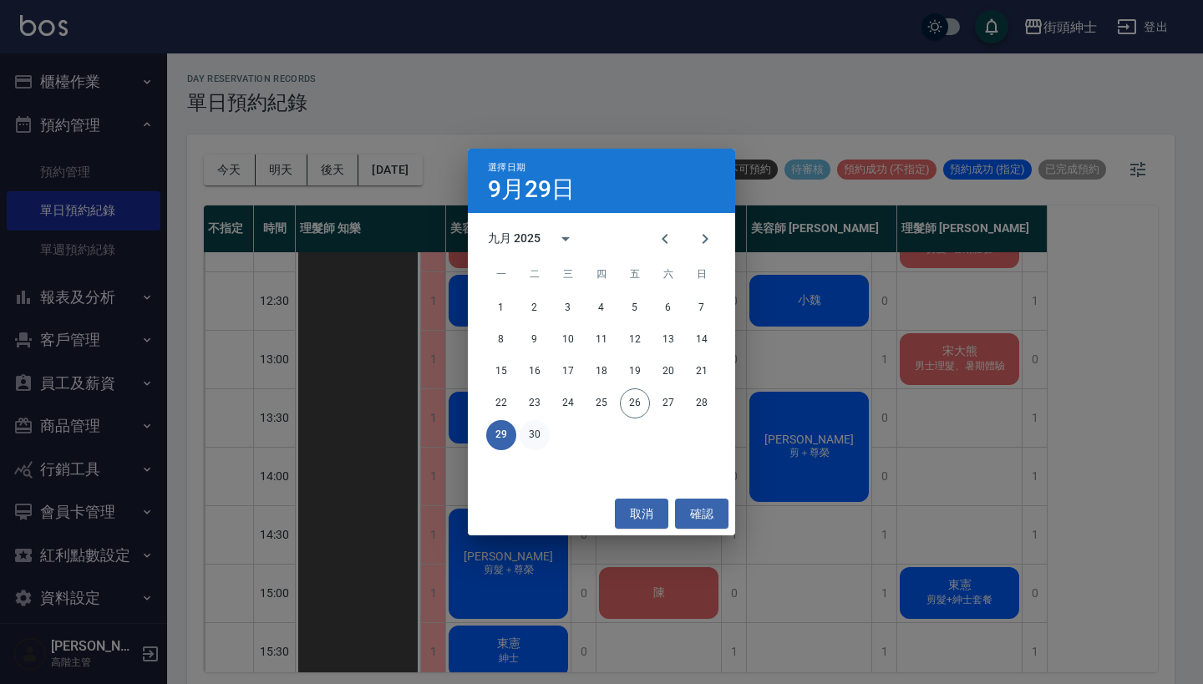
click at [537, 433] on button "30" at bounding box center [535, 435] width 30 height 30
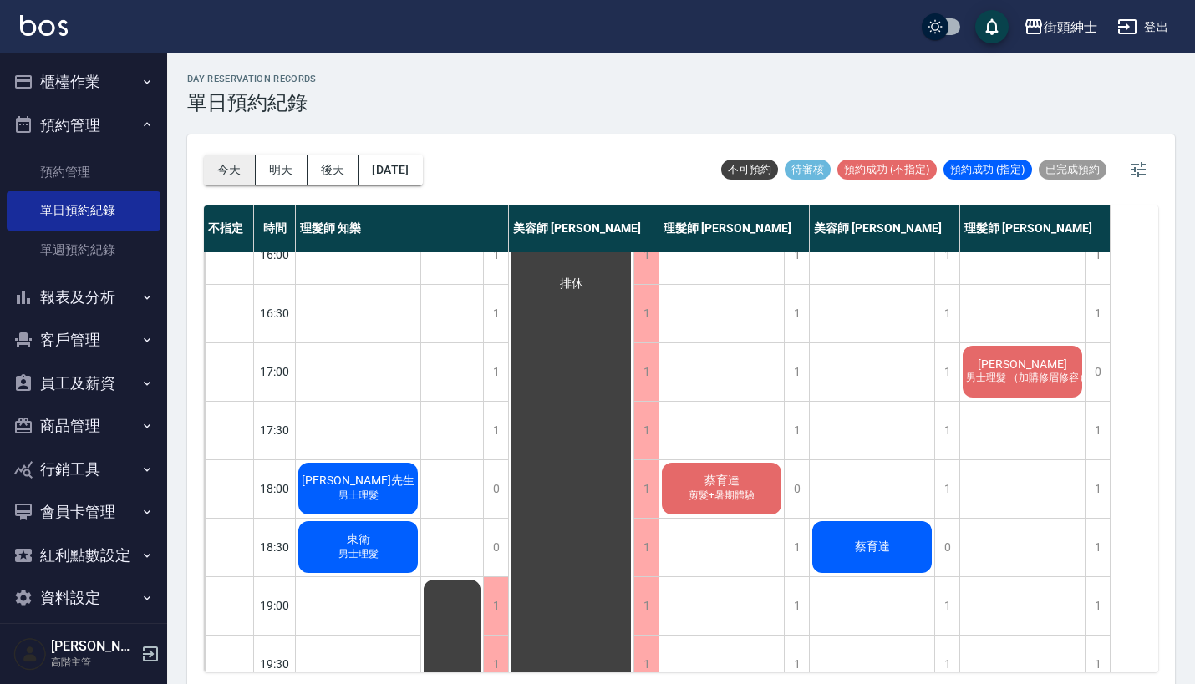
click at [228, 165] on button "今天" at bounding box center [230, 170] width 52 height 31
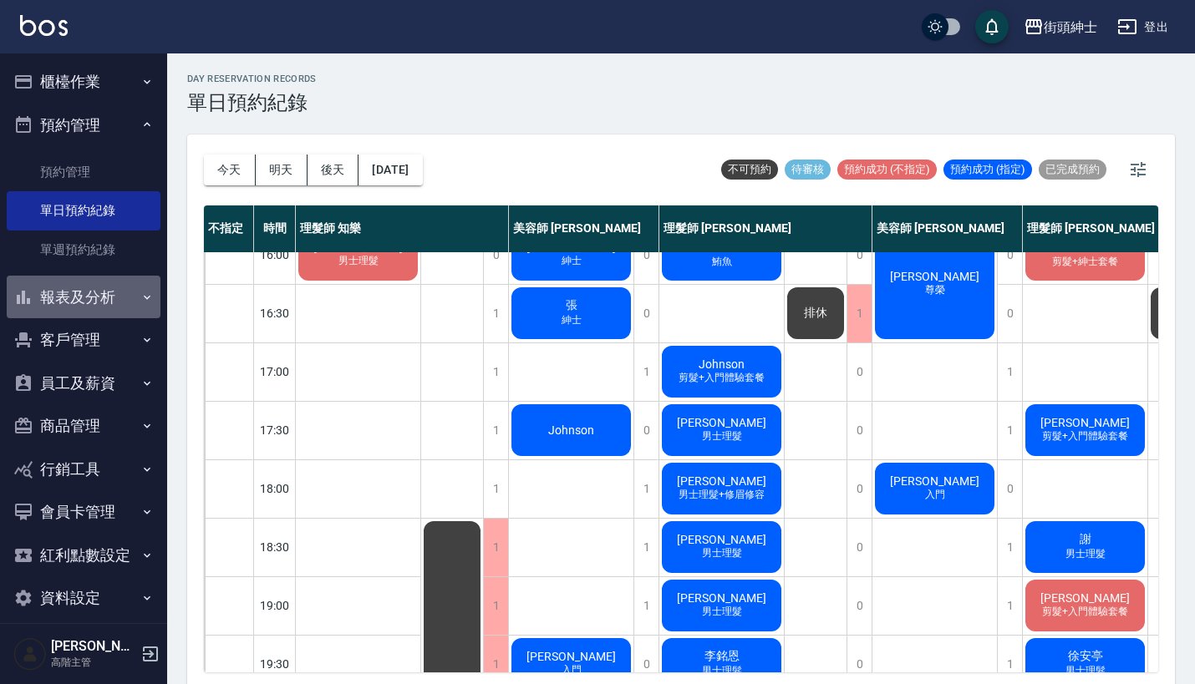
click at [114, 292] on button "報表及分析" at bounding box center [84, 297] width 154 height 43
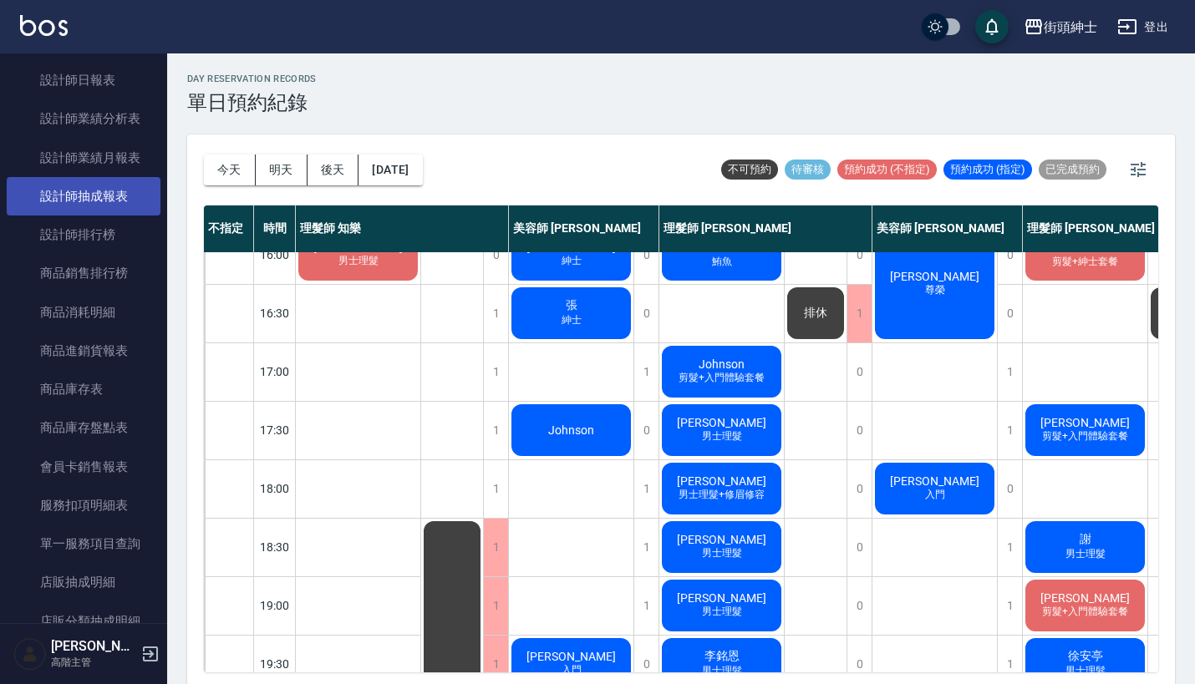
click at [109, 181] on link "設計師抽成報表" at bounding box center [84, 196] width 154 height 38
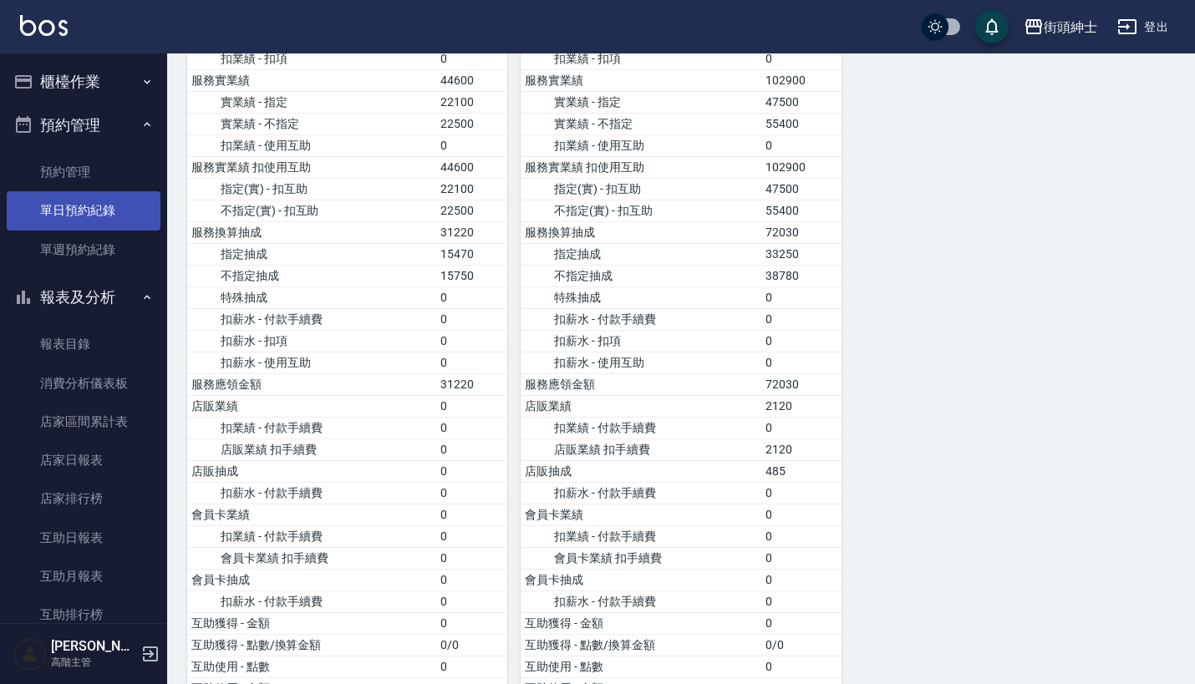
click at [94, 217] on link "單日預約紀錄" at bounding box center [84, 210] width 154 height 38
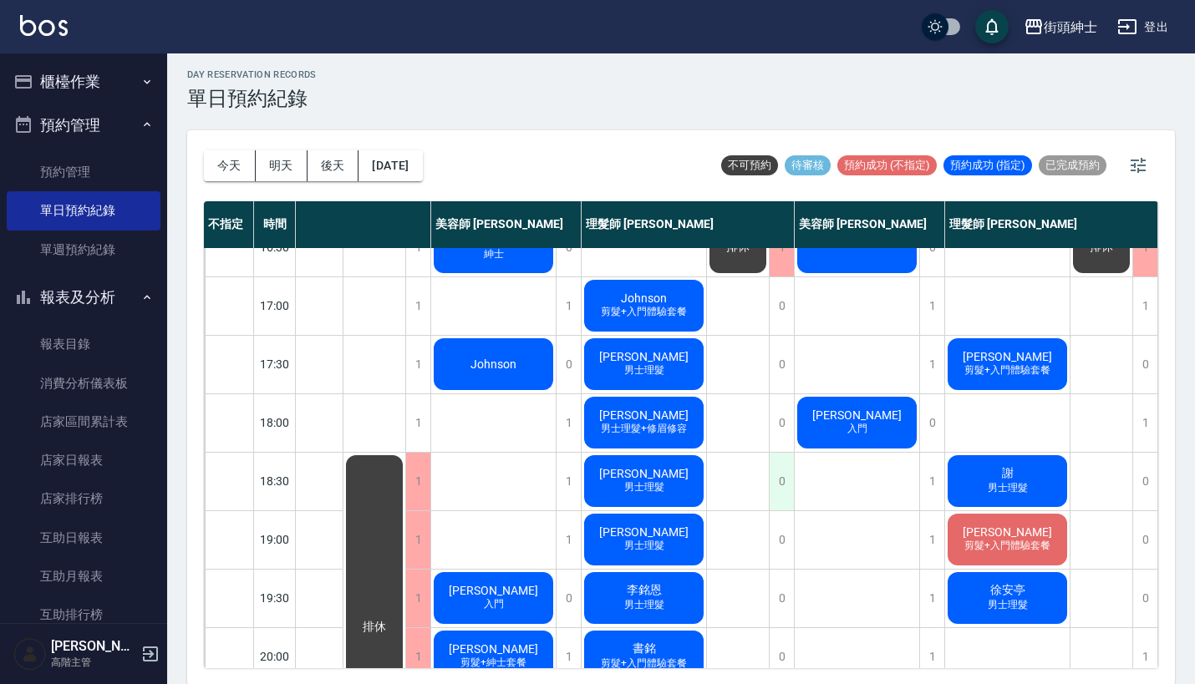
scroll to position [635, 82]
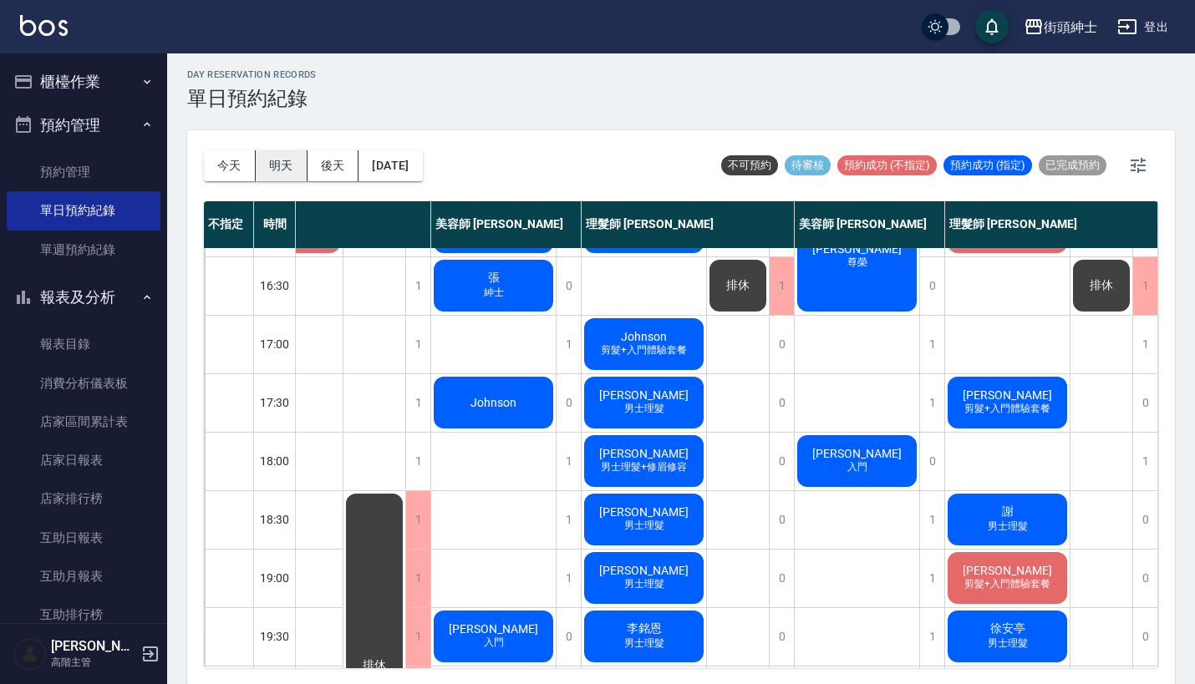
click at [278, 164] on button "明天" at bounding box center [282, 165] width 52 height 31
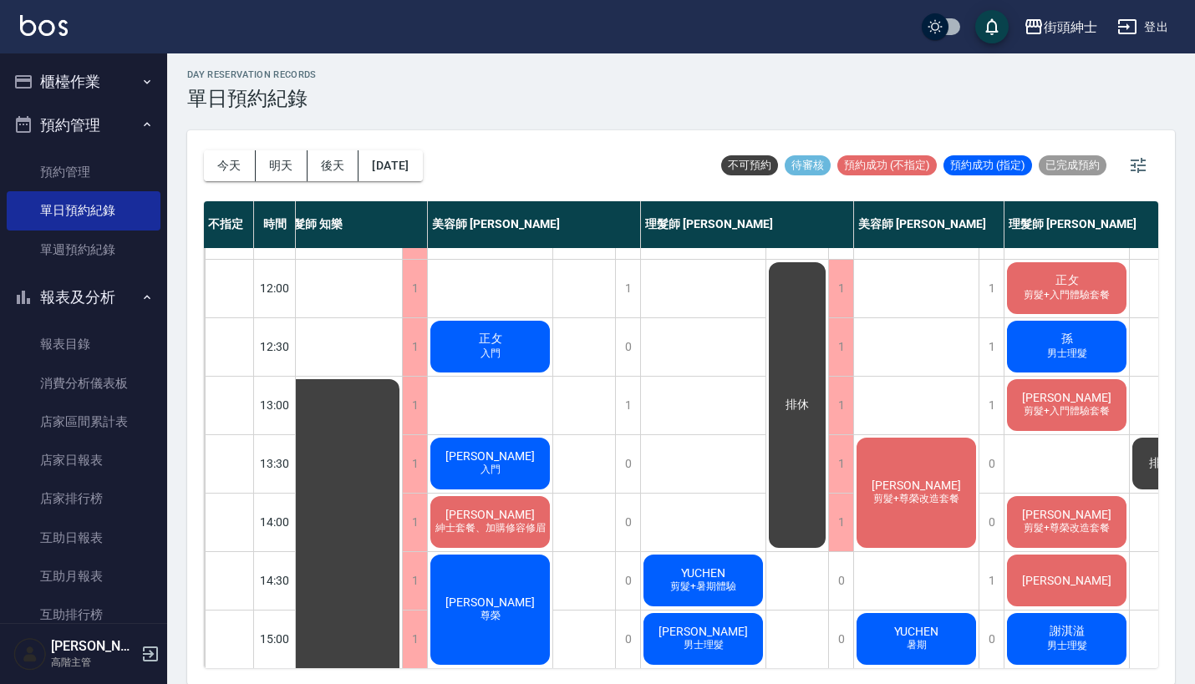
scroll to position [61, 18]
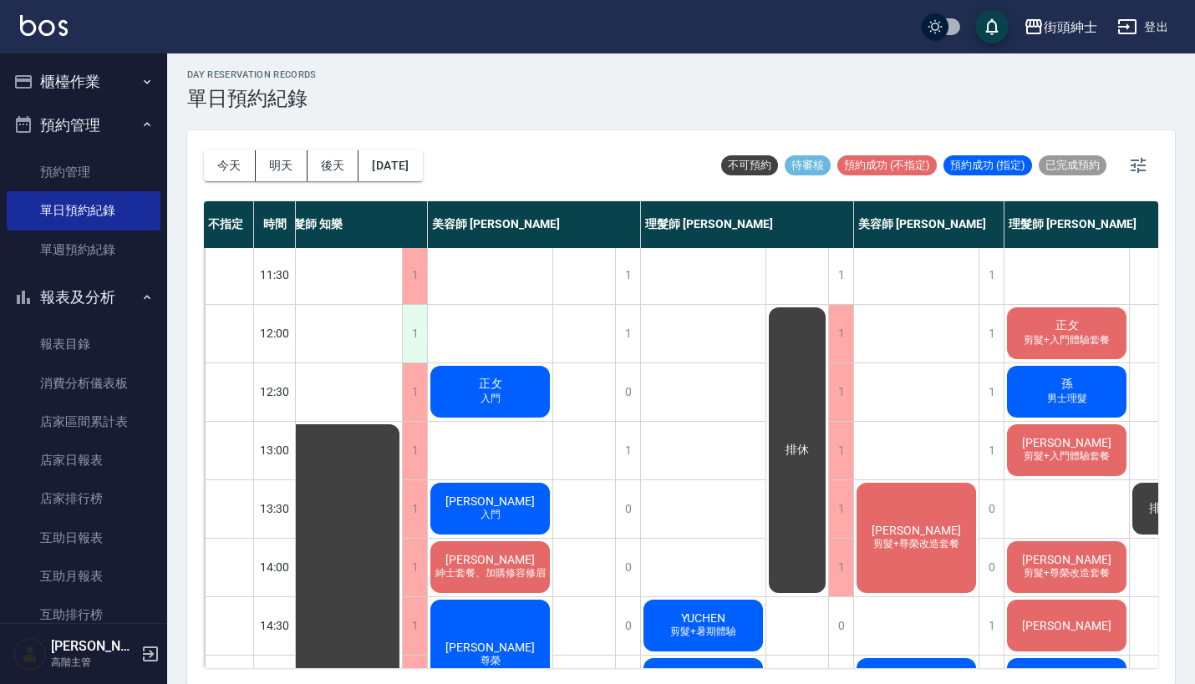
click at [409, 330] on div "1" at bounding box center [414, 334] width 25 height 58
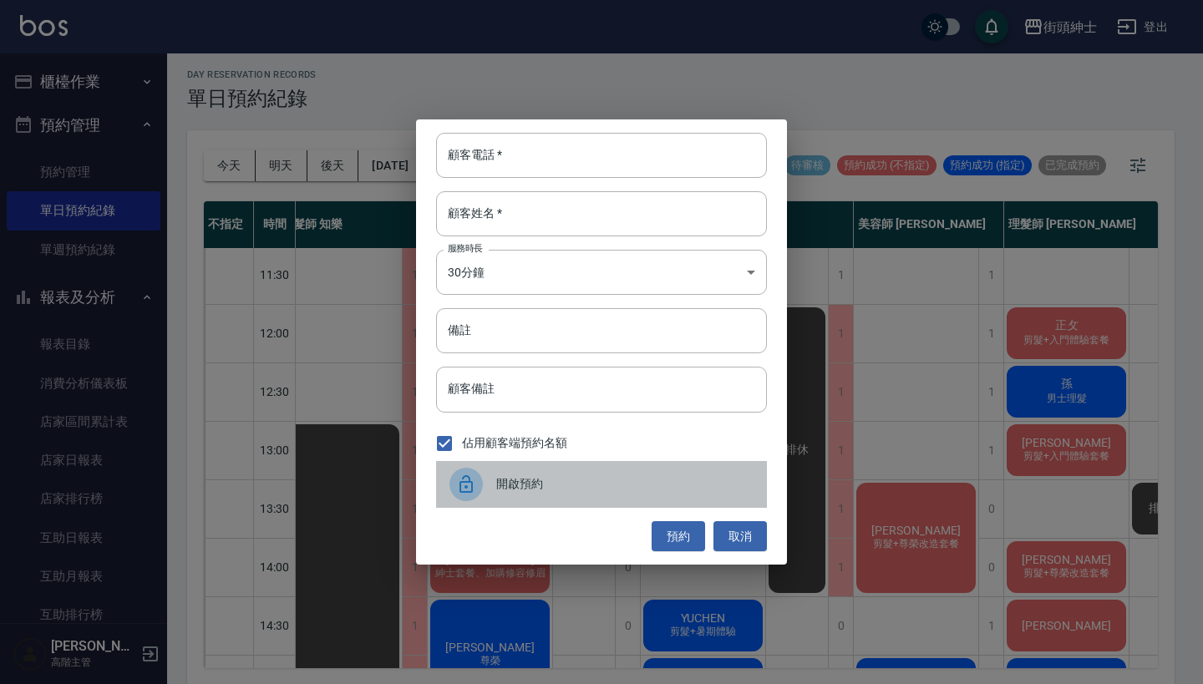
click at [552, 478] on span "開啟預約" at bounding box center [624, 485] width 257 height 18
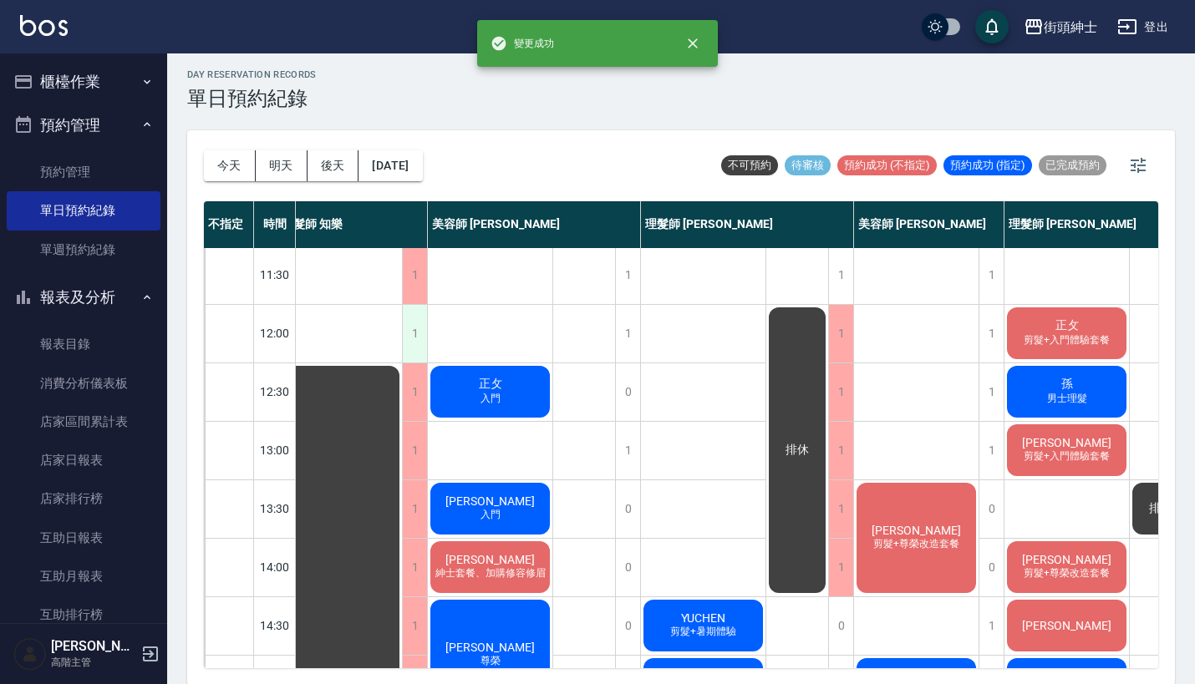
click at [411, 333] on div "1" at bounding box center [414, 334] width 25 height 58
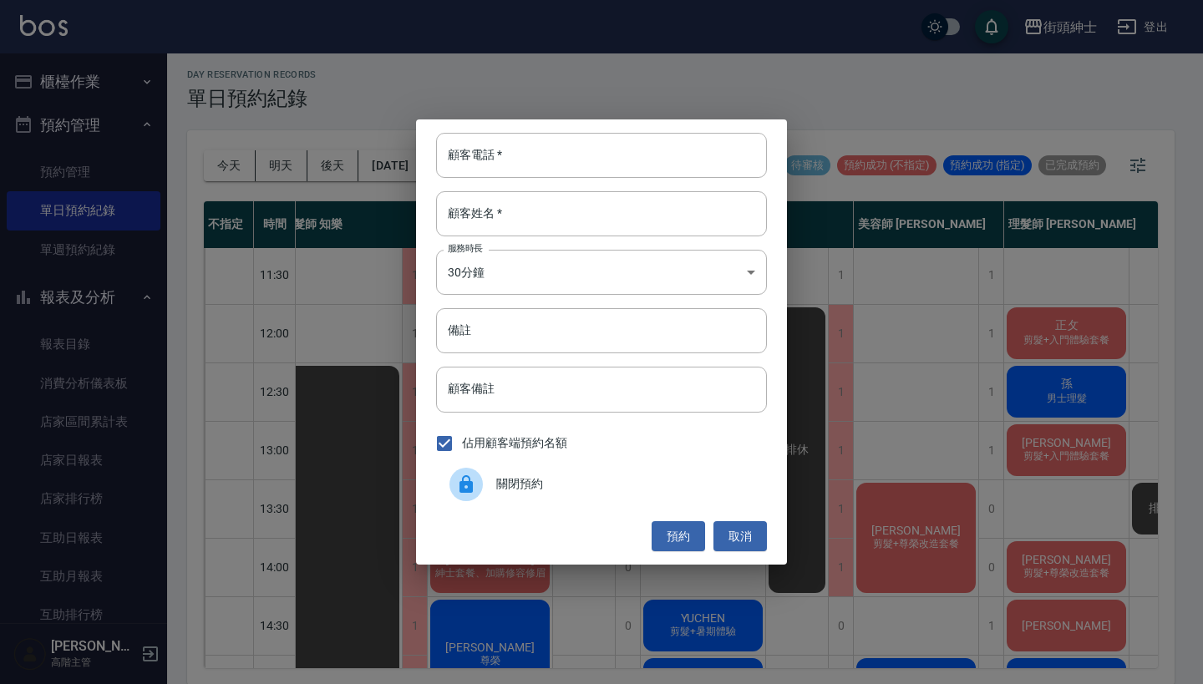
click at [550, 492] on span "關閉預約" at bounding box center [624, 485] width 257 height 18
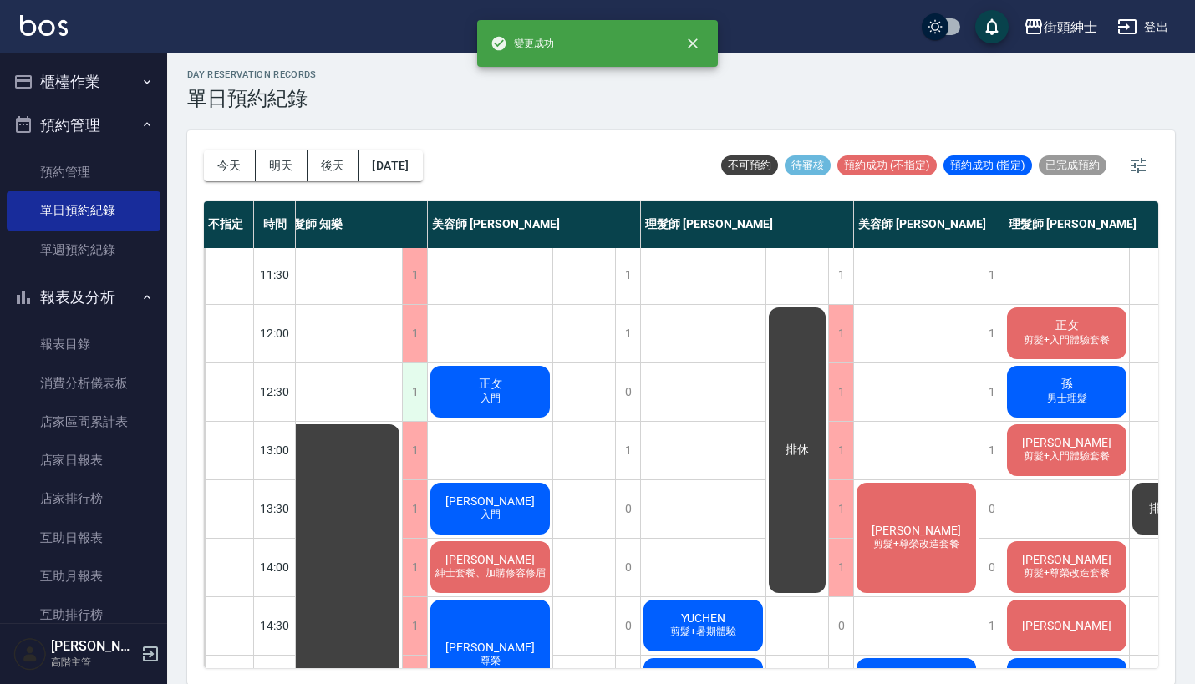
click at [406, 384] on div "1" at bounding box center [414, 393] width 25 height 58
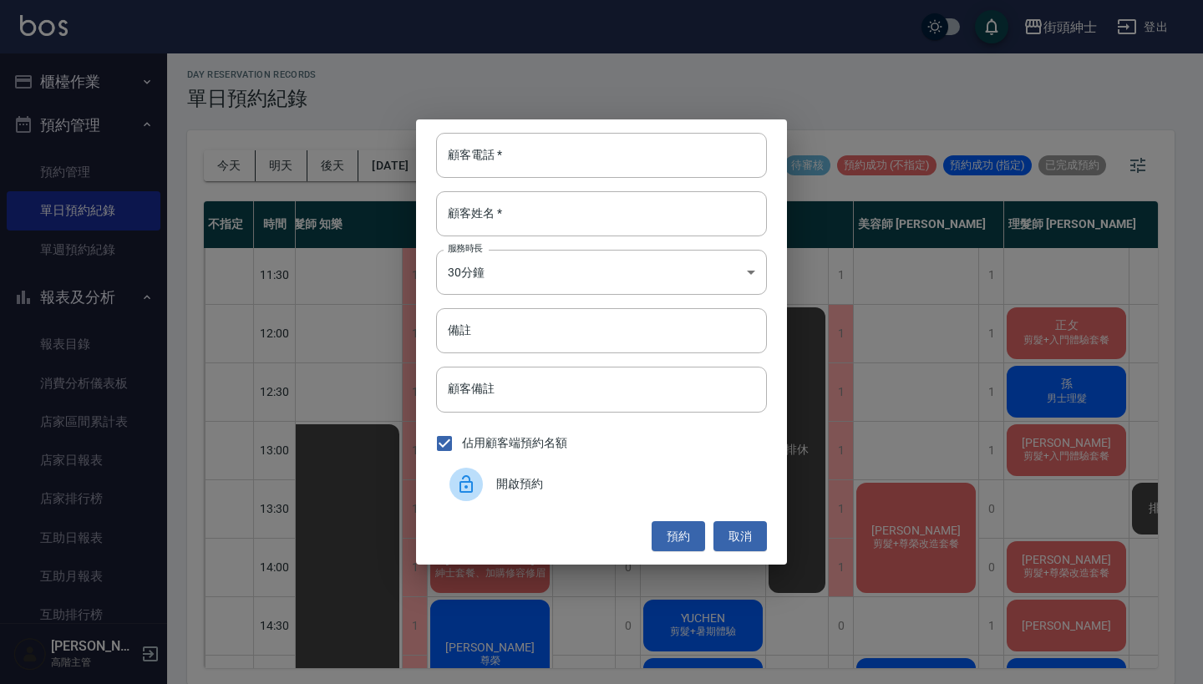
click at [860, 308] on div "顧客電話   * 顧客電話   * 顧客姓名   * 顧客姓名   * 服務時長 30分鐘 1 服務時長 備註 備註 顧客備註 顧客備註 佔用顧客端預約名額 …" at bounding box center [601, 342] width 1203 height 684
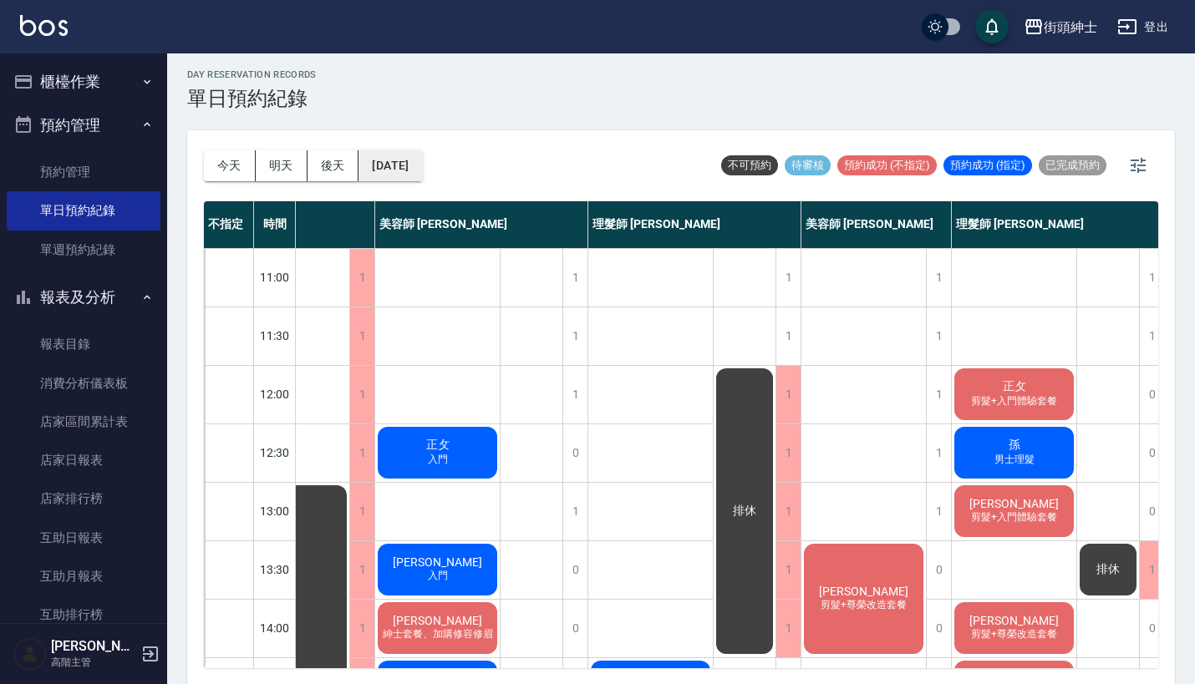
scroll to position [0, 71]
click at [417, 155] on button "2025/09/27" at bounding box center [391, 165] width 64 height 31
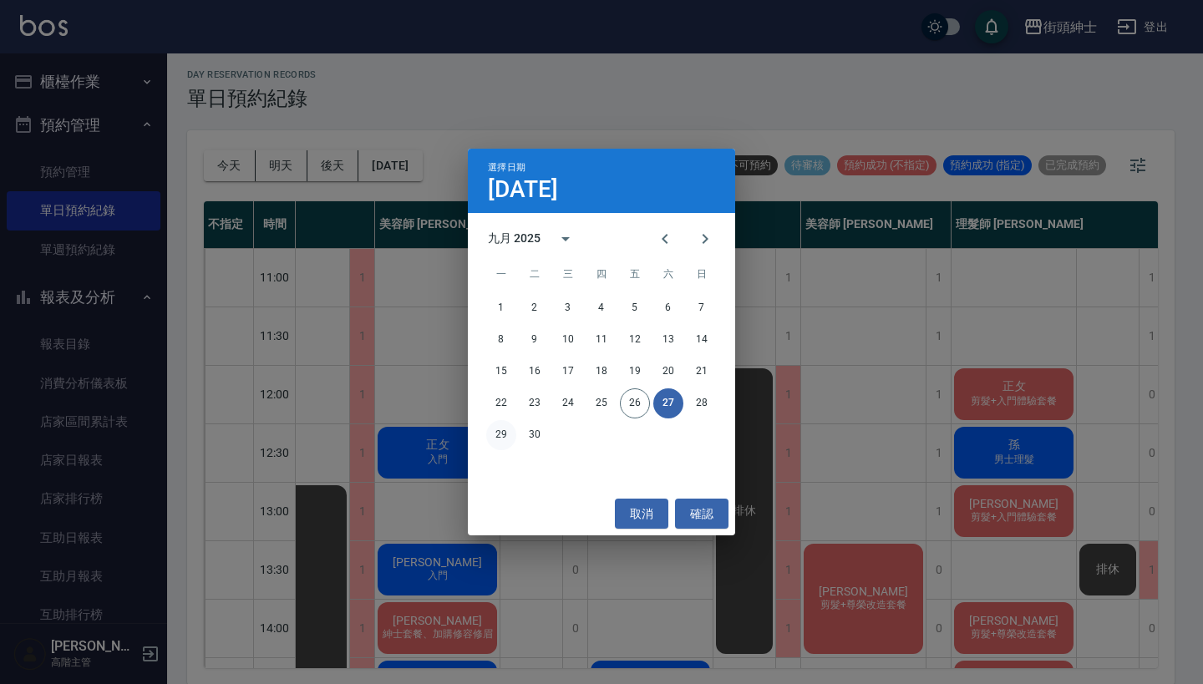
click at [496, 434] on button "29" at bounding box center [501, 435] width 30 height 30
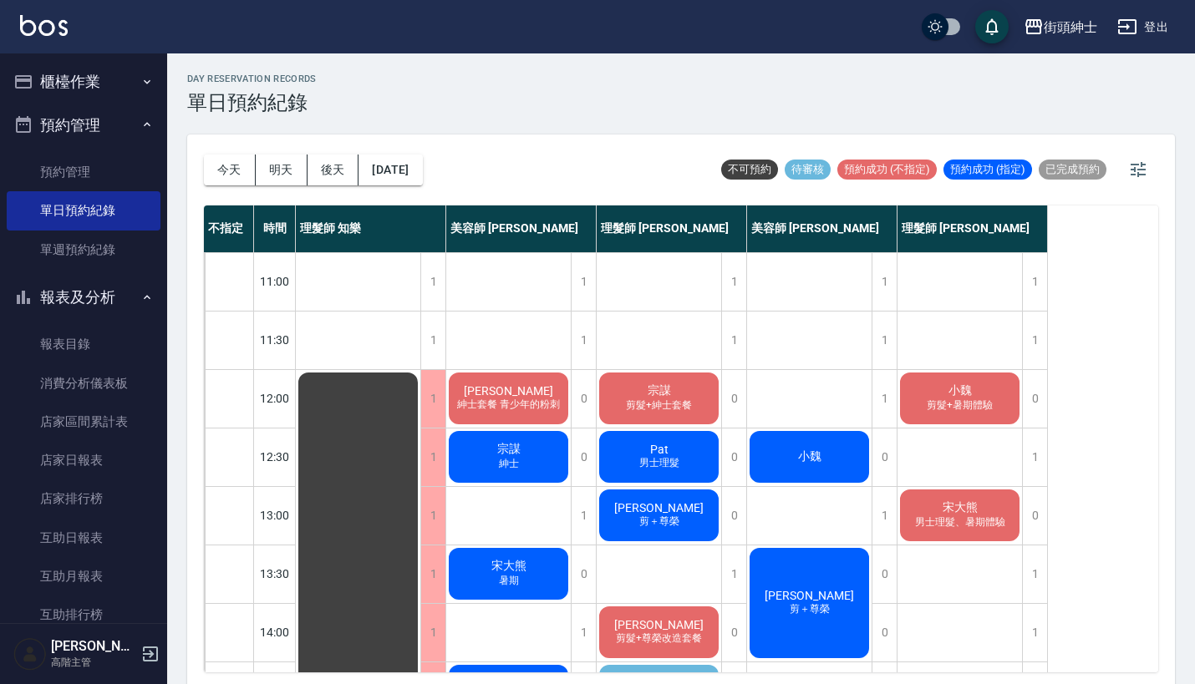
click at [396, 186] on div "今天 明天 後天 2025/09/29" at bounding box center [313, 170] width 219 height 71
click at [402, 170] on button "2025/09/29" at bounding box center [391, 170] width 64 height 31
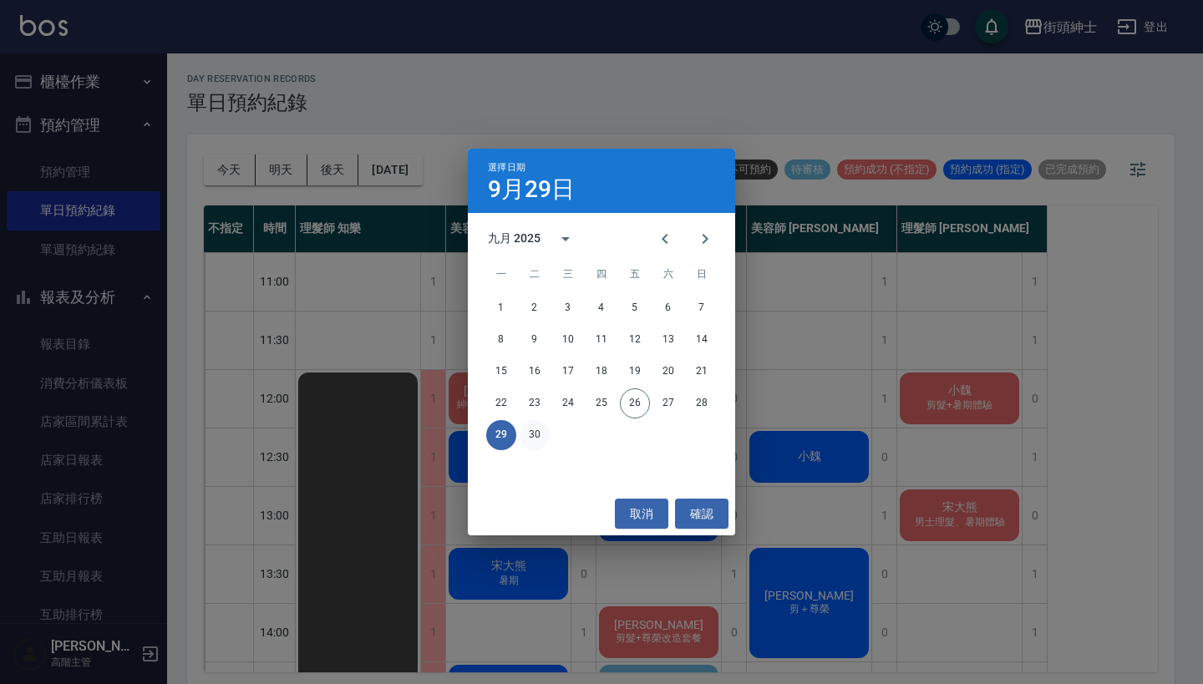
click at [542, 443] on button "30" at bounding box center [535, 435] width 30 height 30
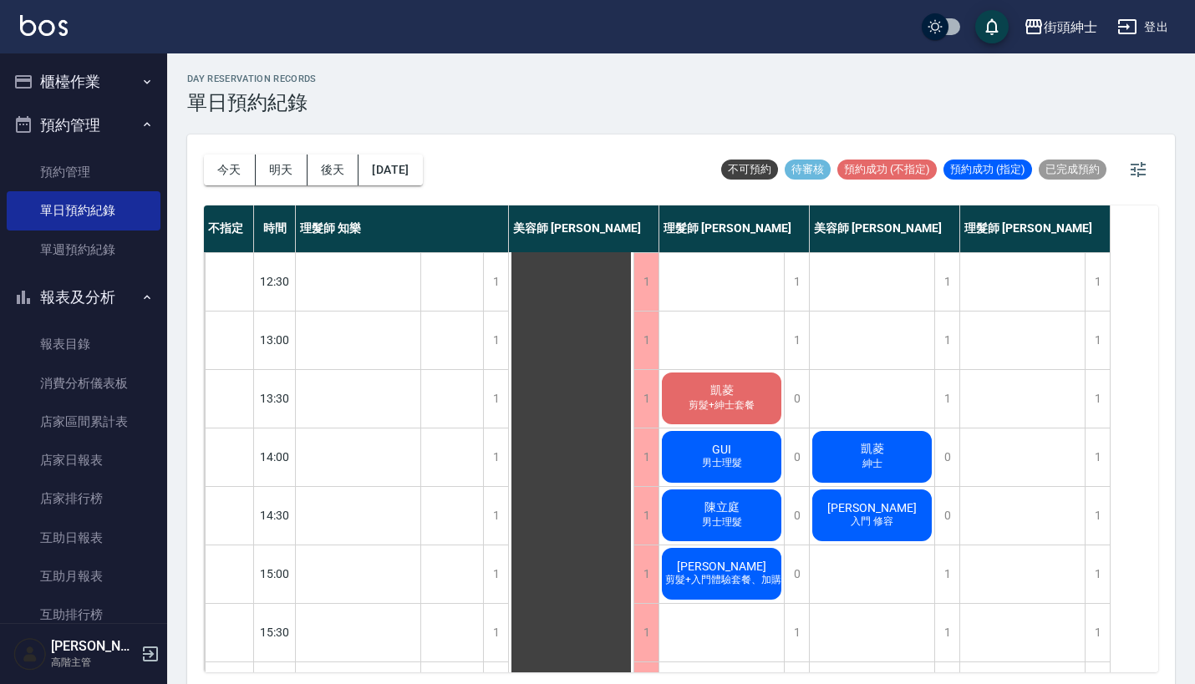
scroll to position [40, 0]
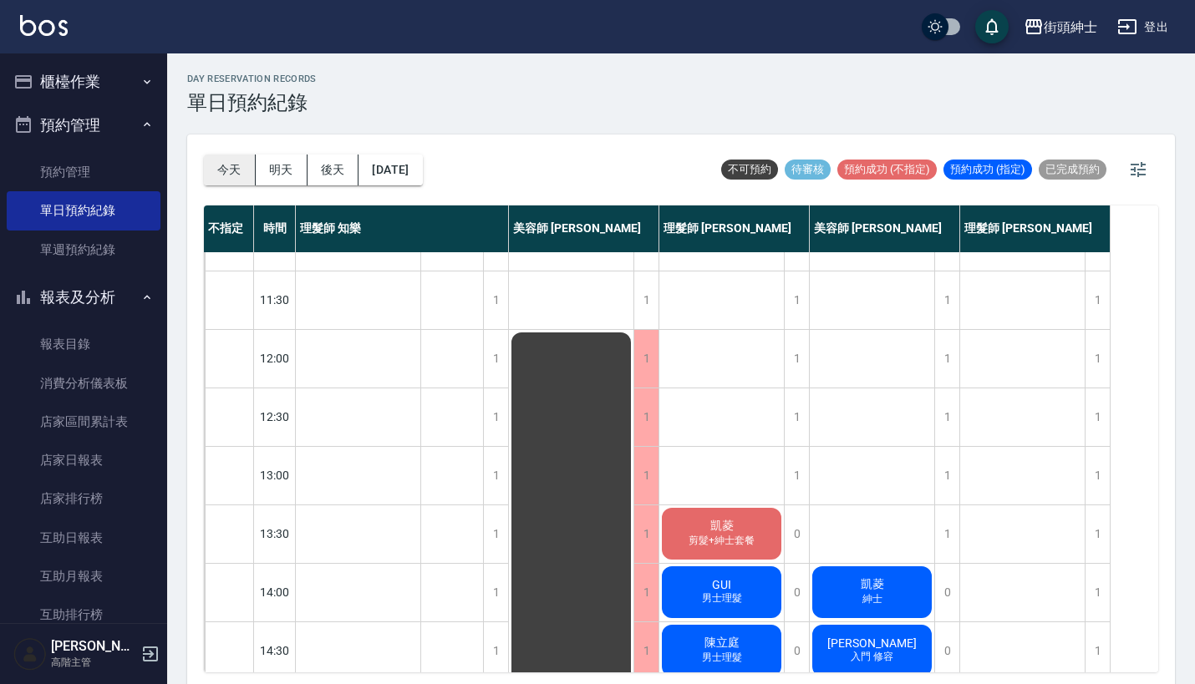
click at [222, 165] on button "今天" at bounding box center [230, 170] width 52 height 31
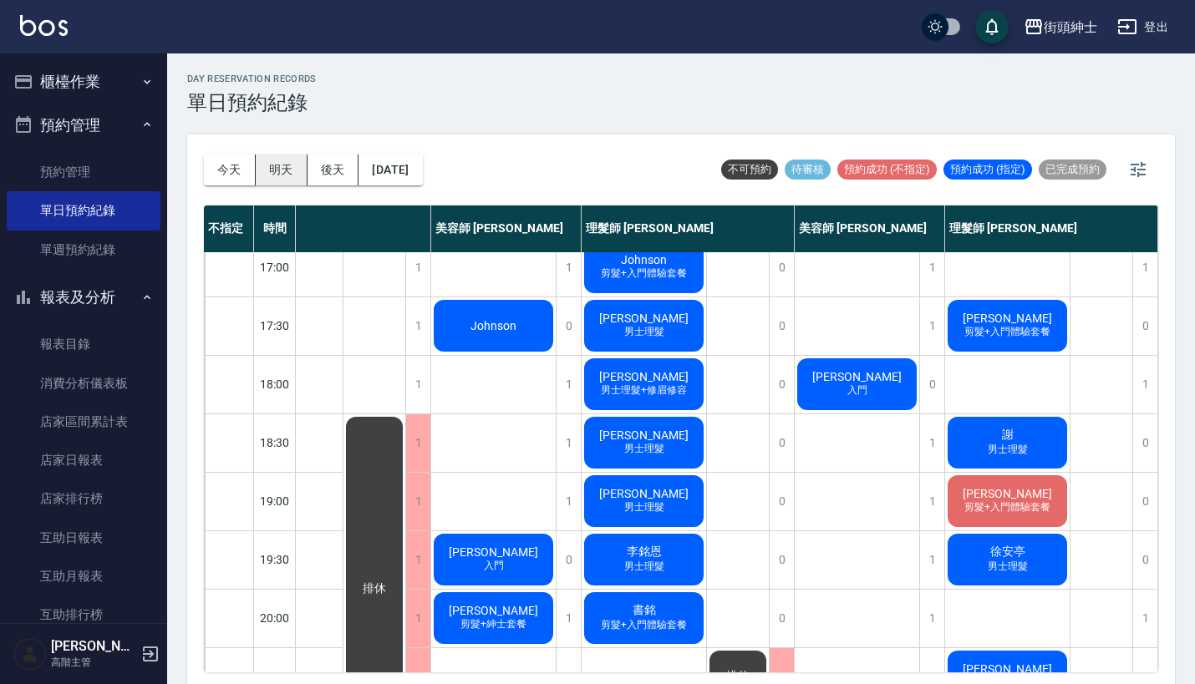
click at [277, 162] on button "明天" at bounding box center [282, 170] width 52 height 31
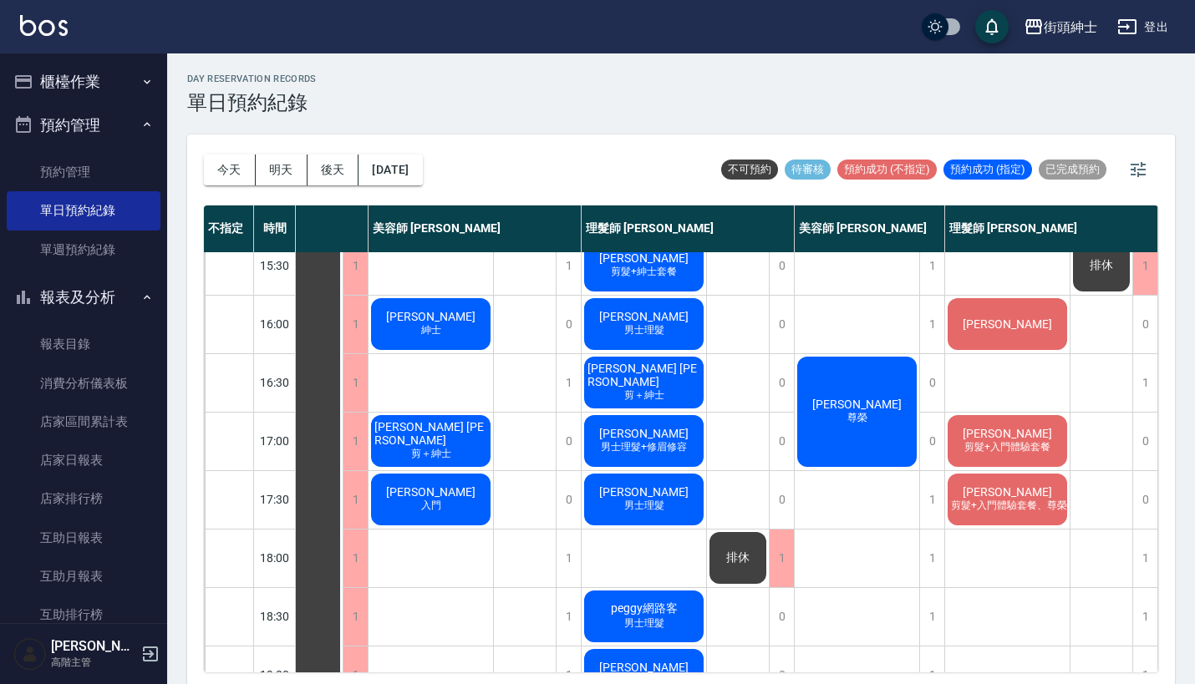
scroll to position [587, 86]
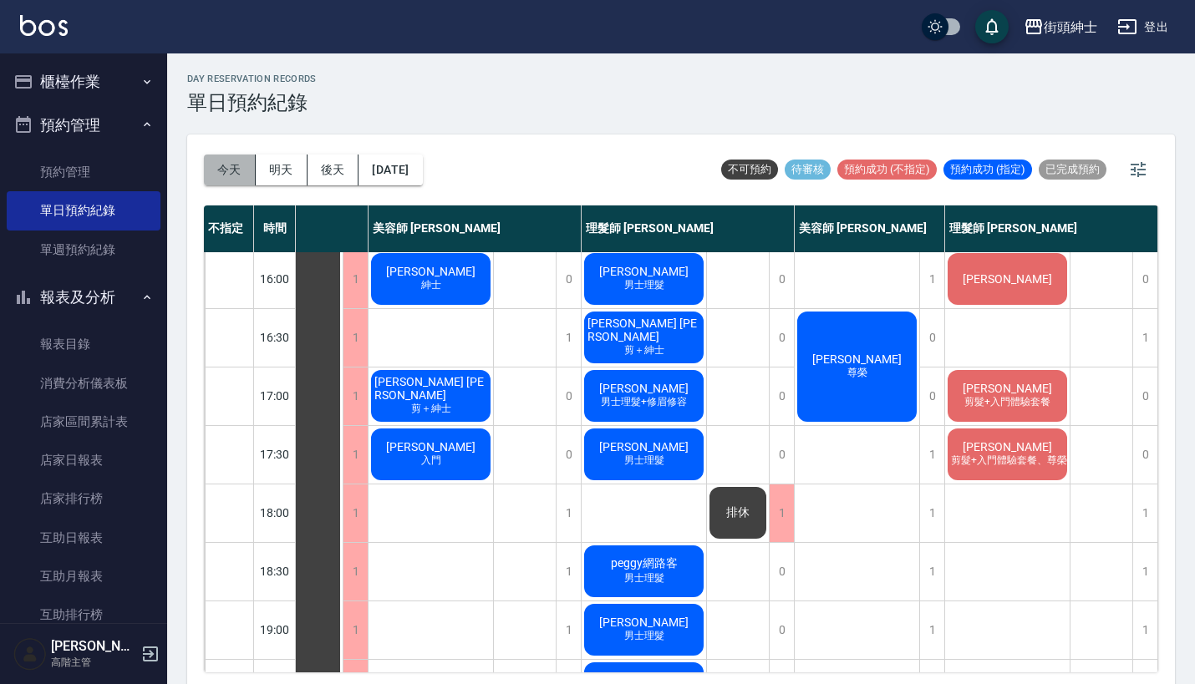
click at [233, 180] on button "今天" at bounding box center [230, 170] width 52 height 31
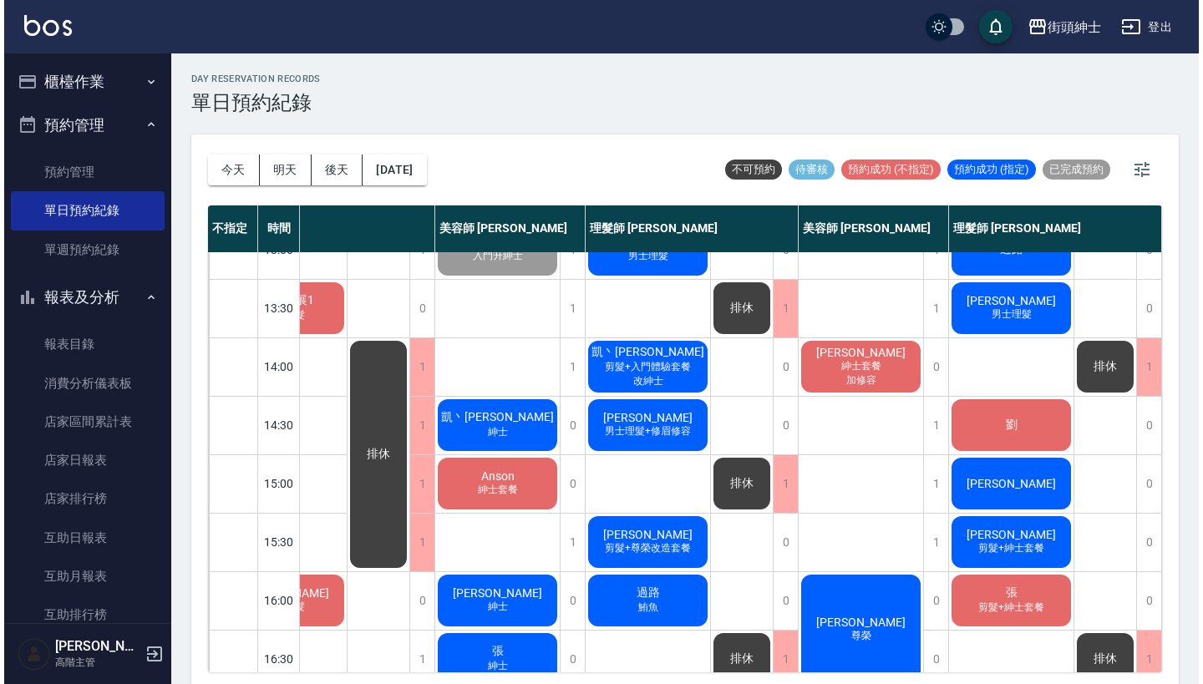
scroll to position [228, 86]
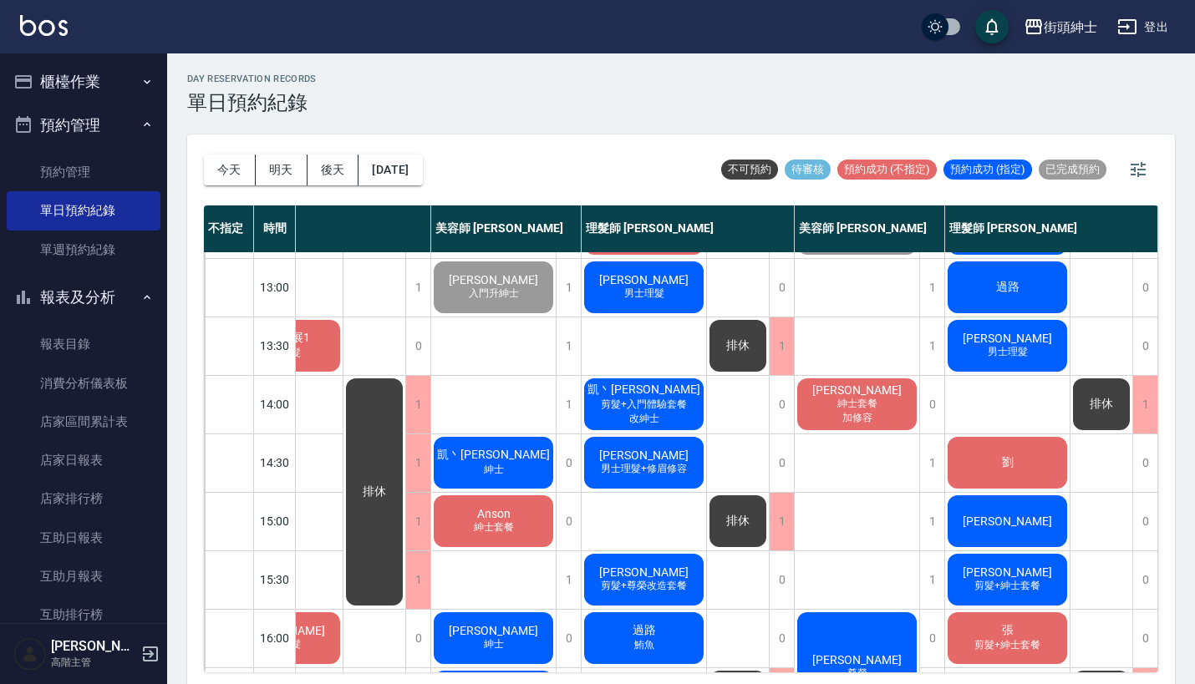
click at [868, 407] on span "紳士套餐" at bounding box center [857, 404] width 47 height 14
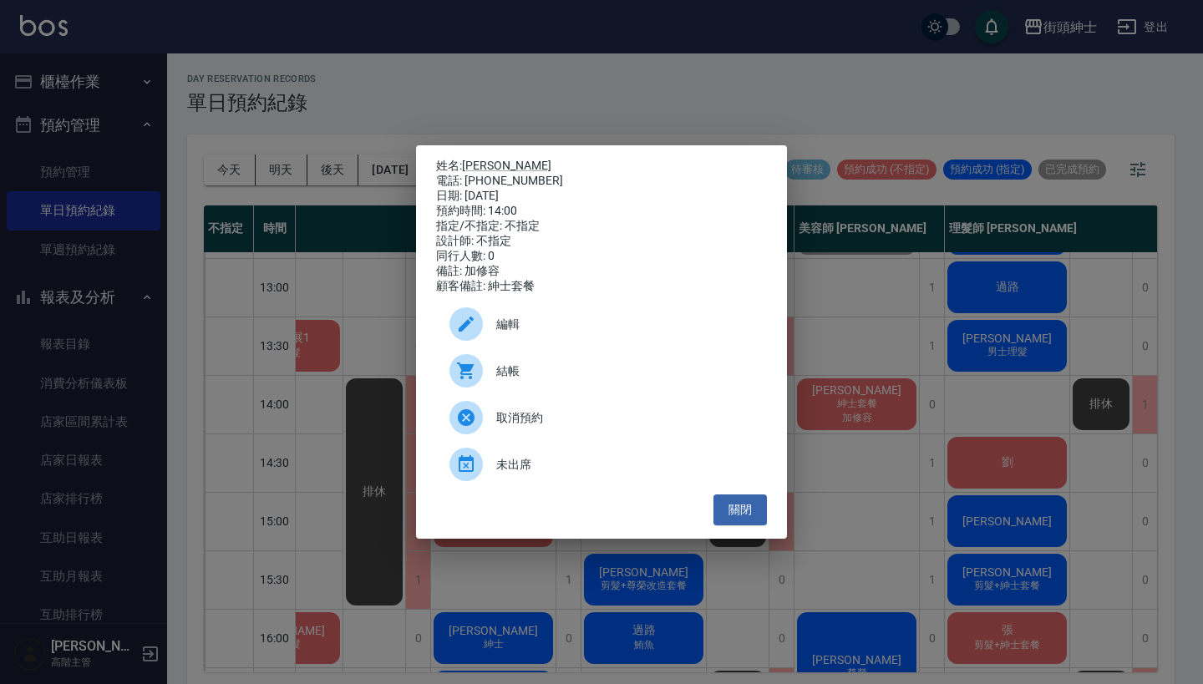
click at [657, 380] on span "結帳" at bounding box center [624, 372] width 257 height 18
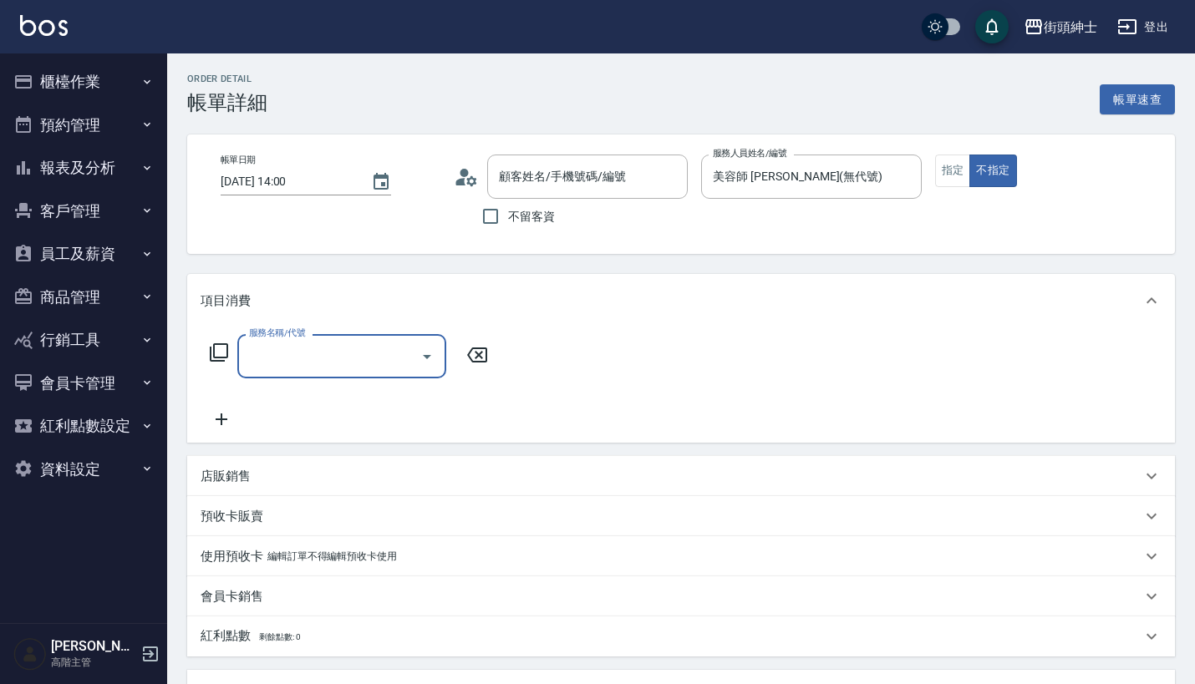
type input "[PERSON_NAME]/0927553721/null"
click at [361, 366] on input "服務名稱/代號" at bounding box center [329, 356] width 169 height 29
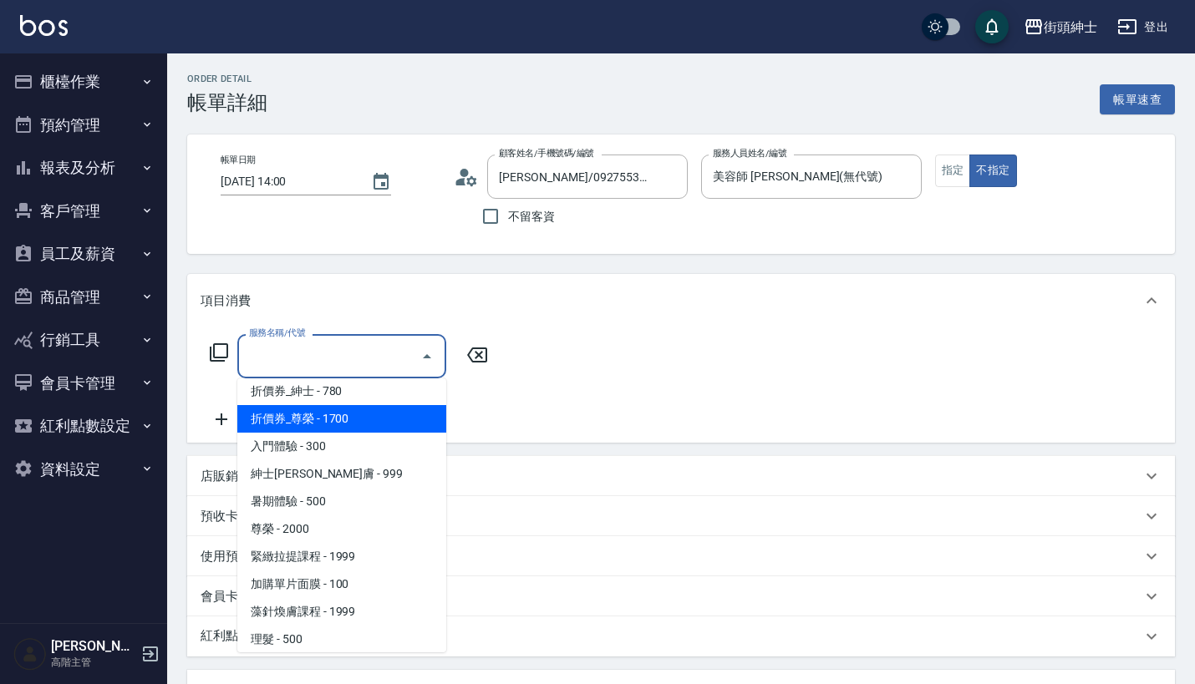
scroll to position [99, 0]
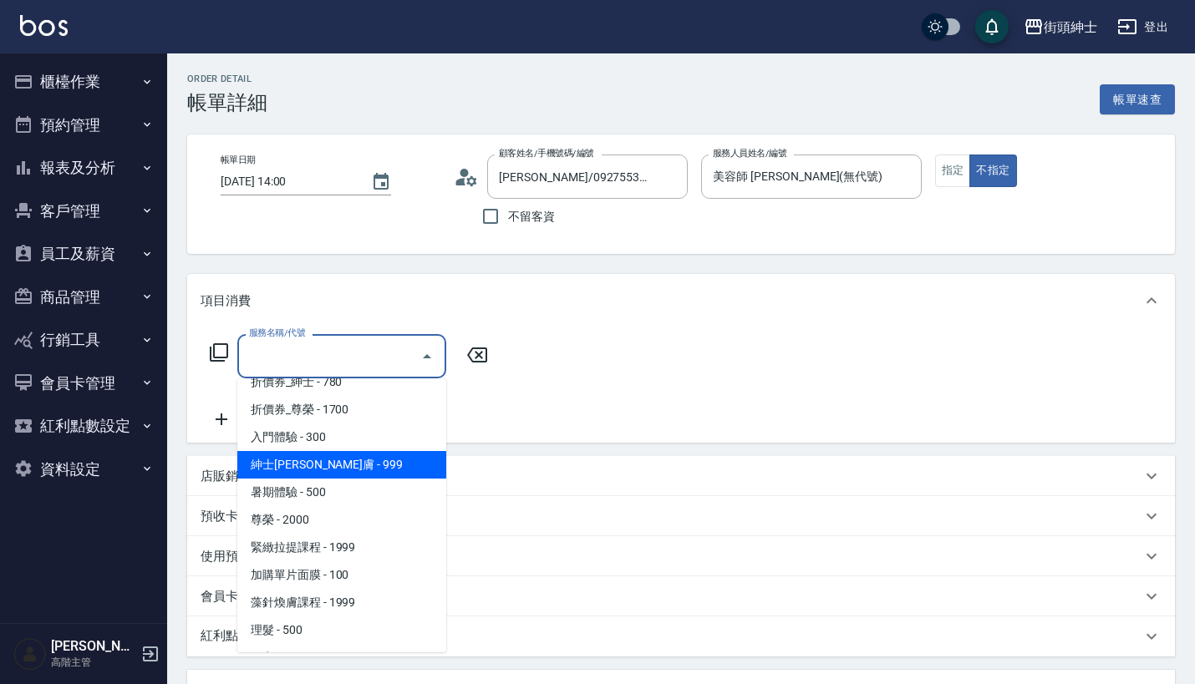
click at [364, 455] on span "紳士[PERSON_NAME]膚 - 999" at bounding box center [341, 465] width 209 height 28
type input "紳士[PERSON_NAME]膚"
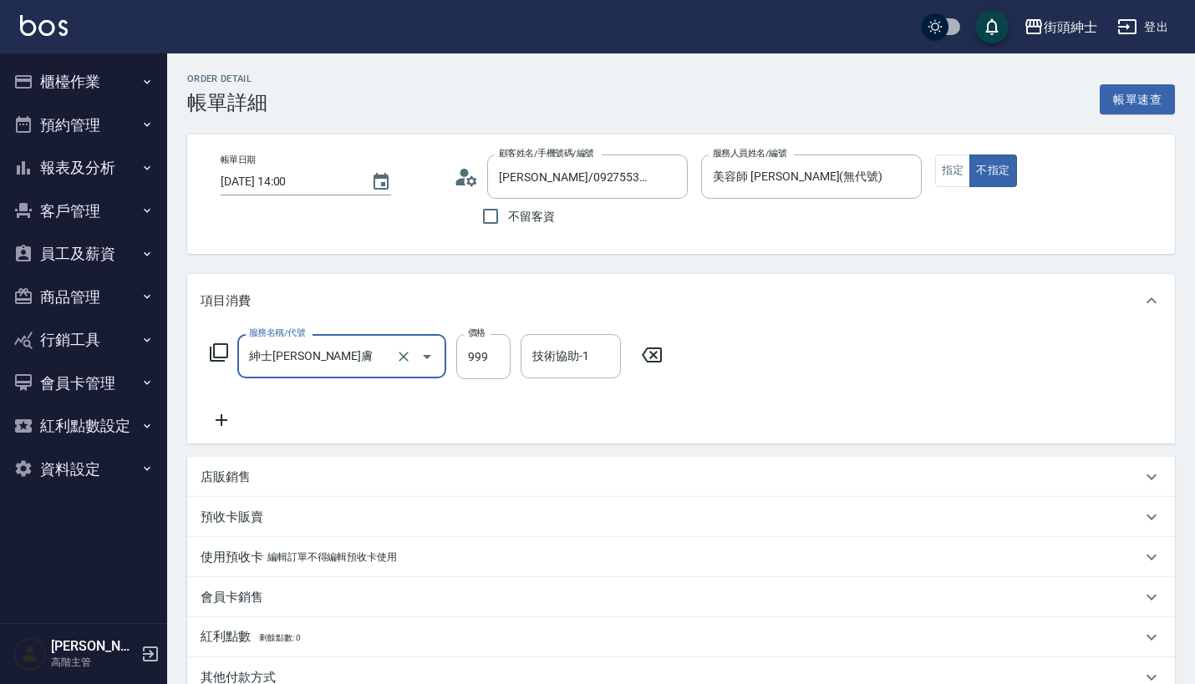
click at [220, 425] on icon at bounding box center [222, 420] width 42 height 20
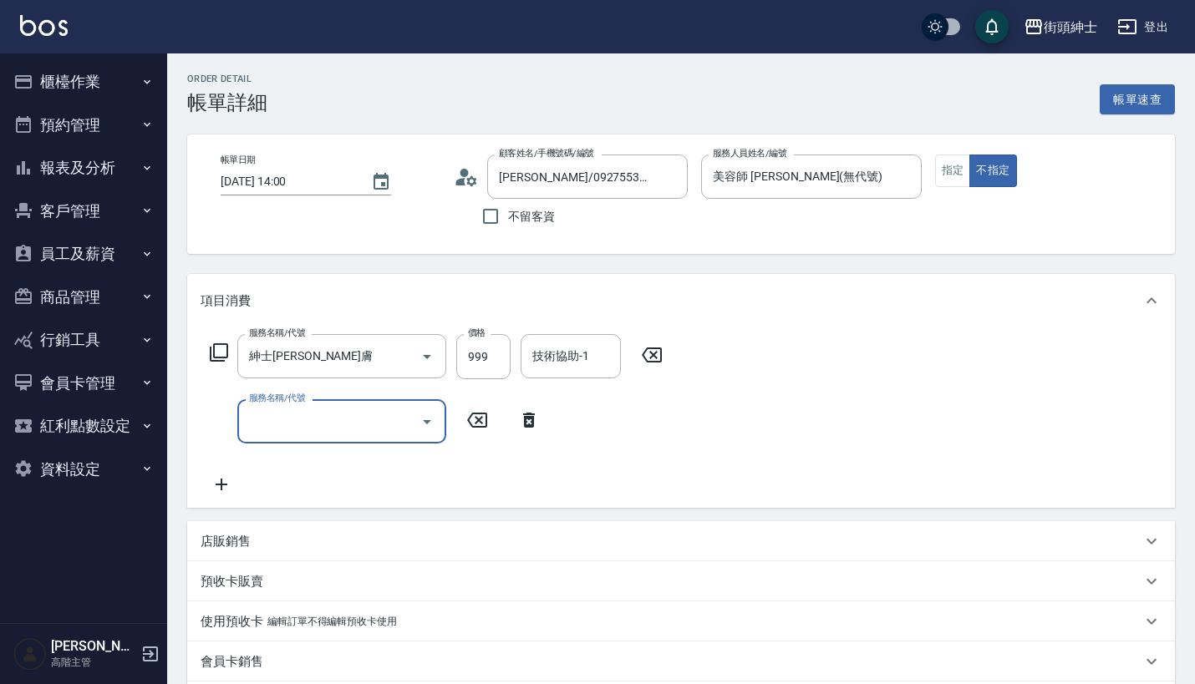
click at [284, 421] on input "服務名稱/代號" at bounding box center [329, 421] width 169 height 29
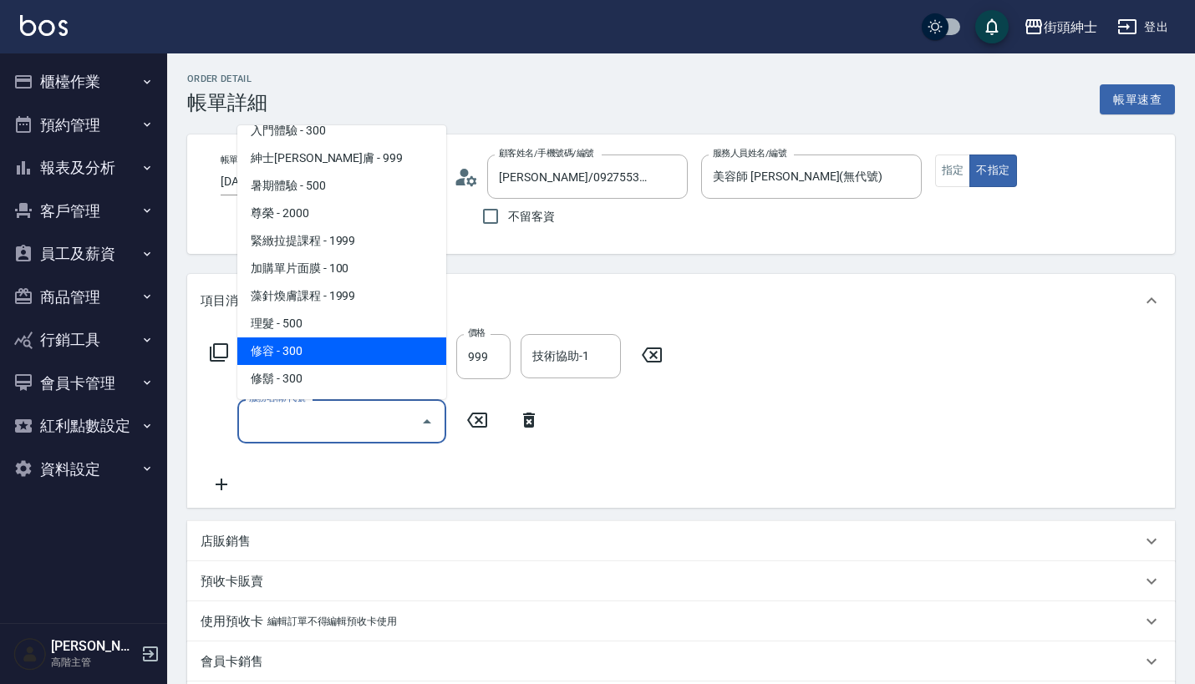
scroll to position [153, 0]
click at [353, 363] on span "修容 - 300" at bounding box center [341, 352] width 209 height 28
type input "修容(A03)"
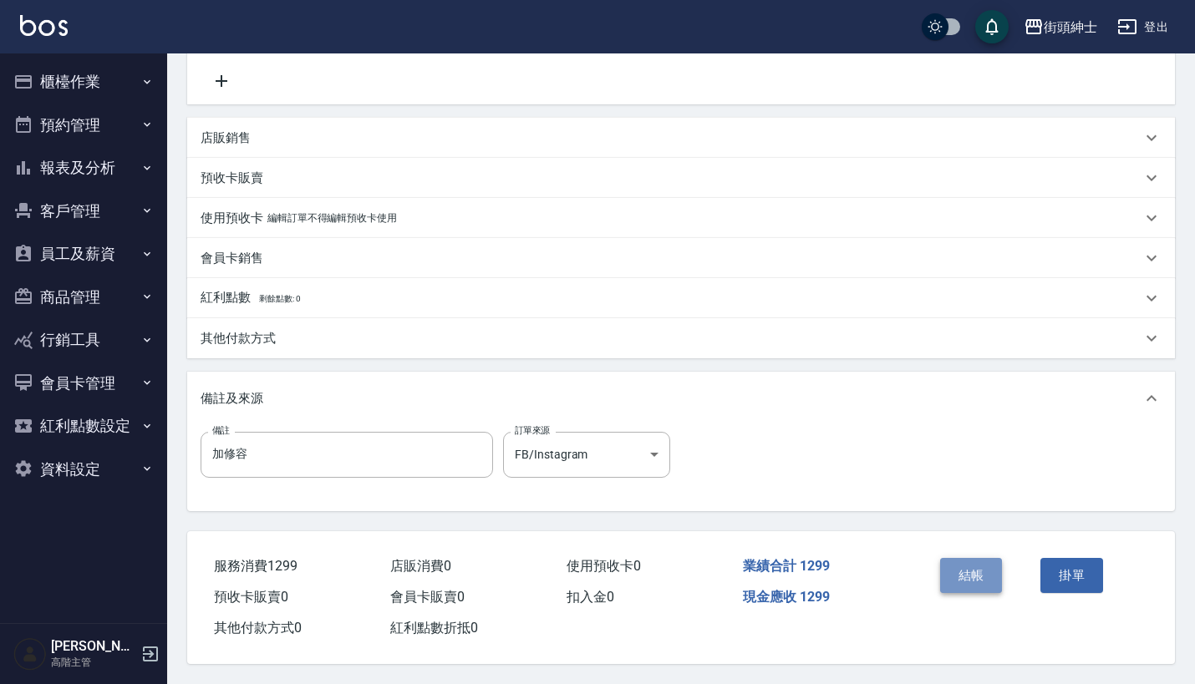
click at [996, 562] on button "結帳" at bounding box center [971, 575] width 63 height 35
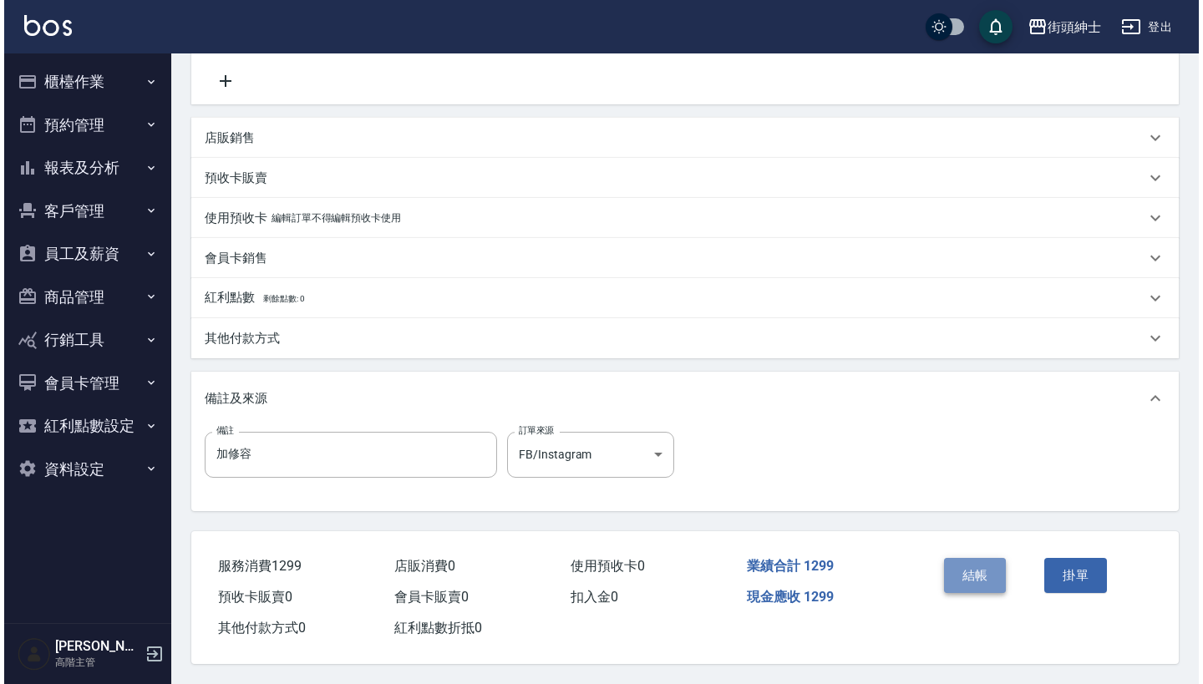
scroll to position [411, 0]
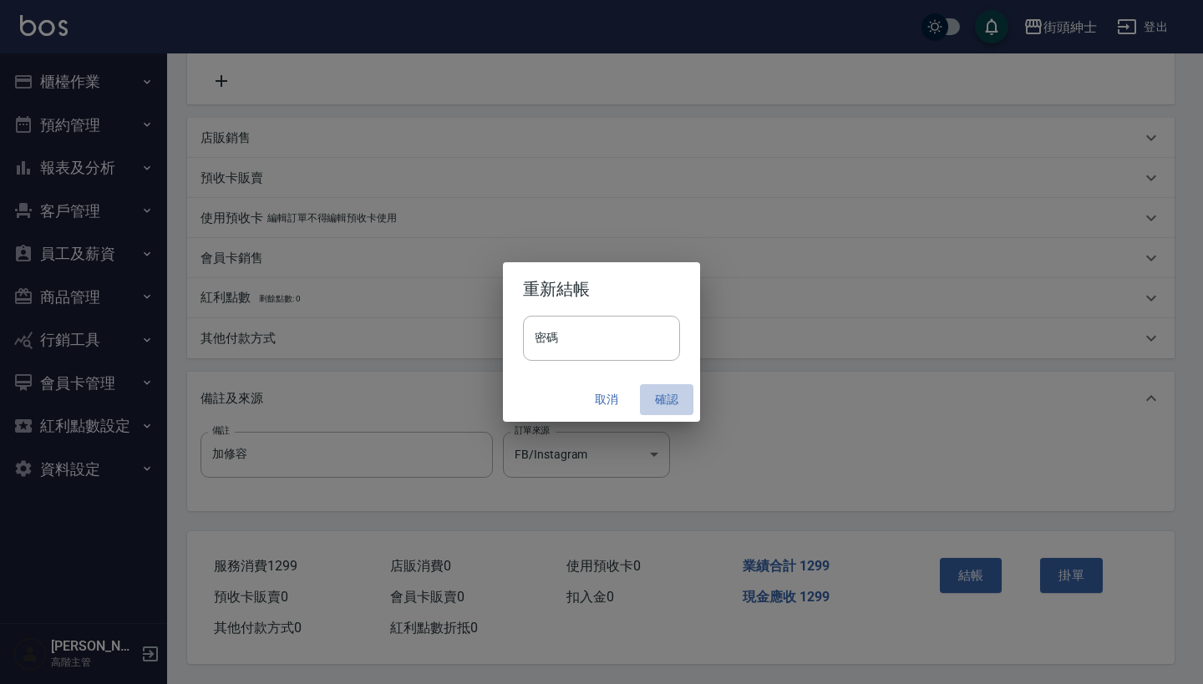
click at [669, 399] on button "確認" at bounding box center [666, 399] width 53 height 31
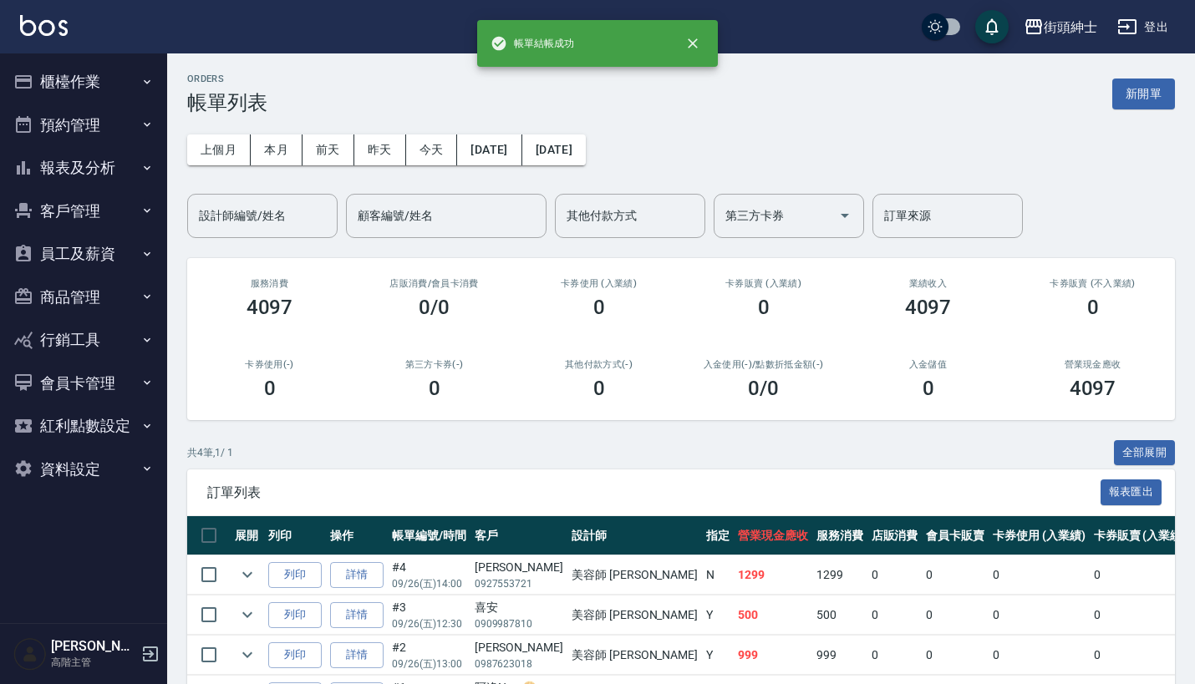
click at [105, 116] on button "預約管理" at bounding box center [84, 125] width 154 height 43
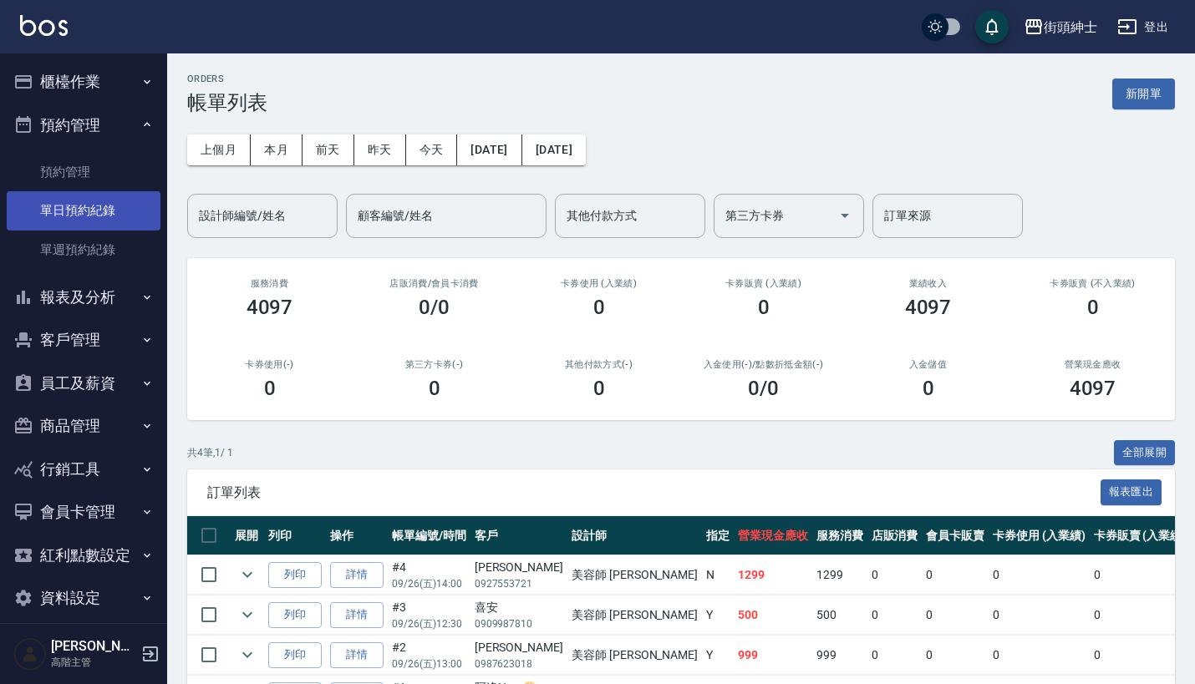
click at [118, 199] on link "單日預約紀錄" at bounding box center [84, 210] width 154 height 38
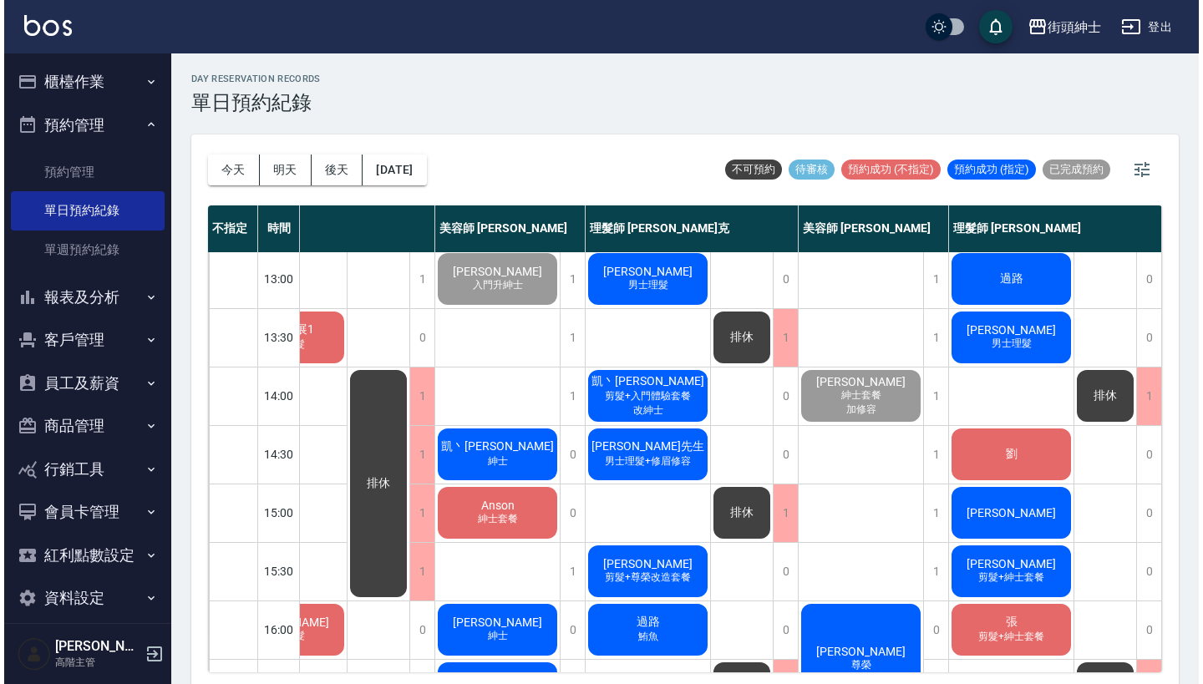
scroll to position [237, 86]
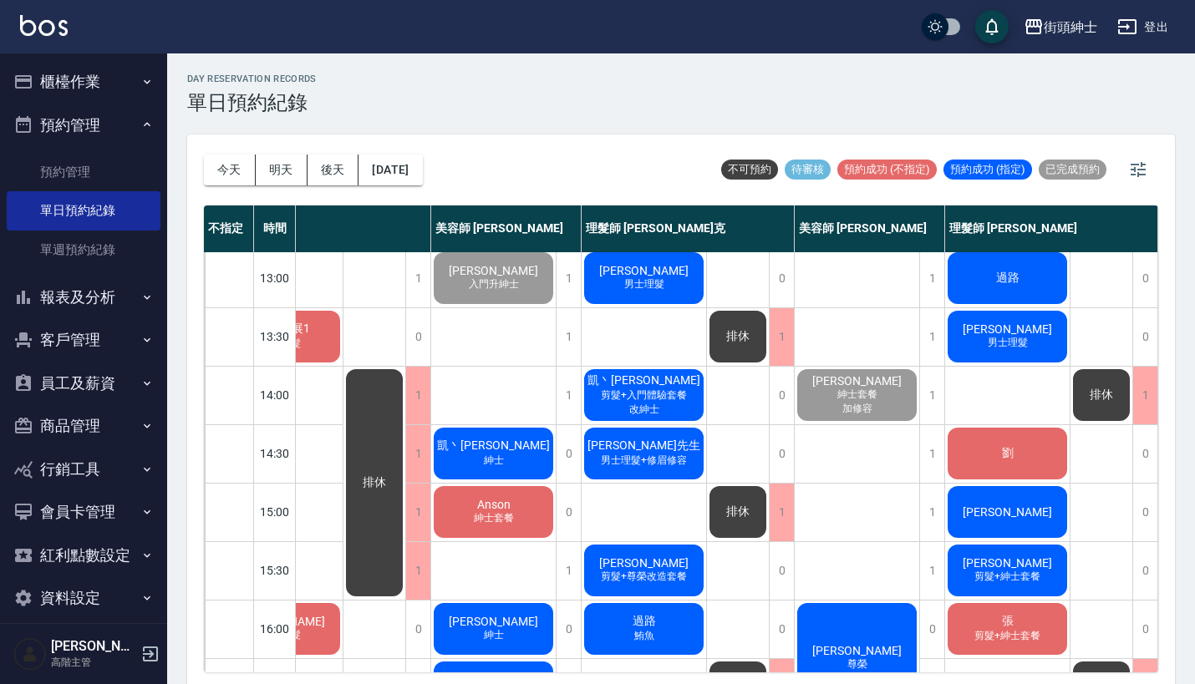
click at [993, 506] on span "[PERSON_NAME]" at bounding box center [1007, 512] width 96 height 13
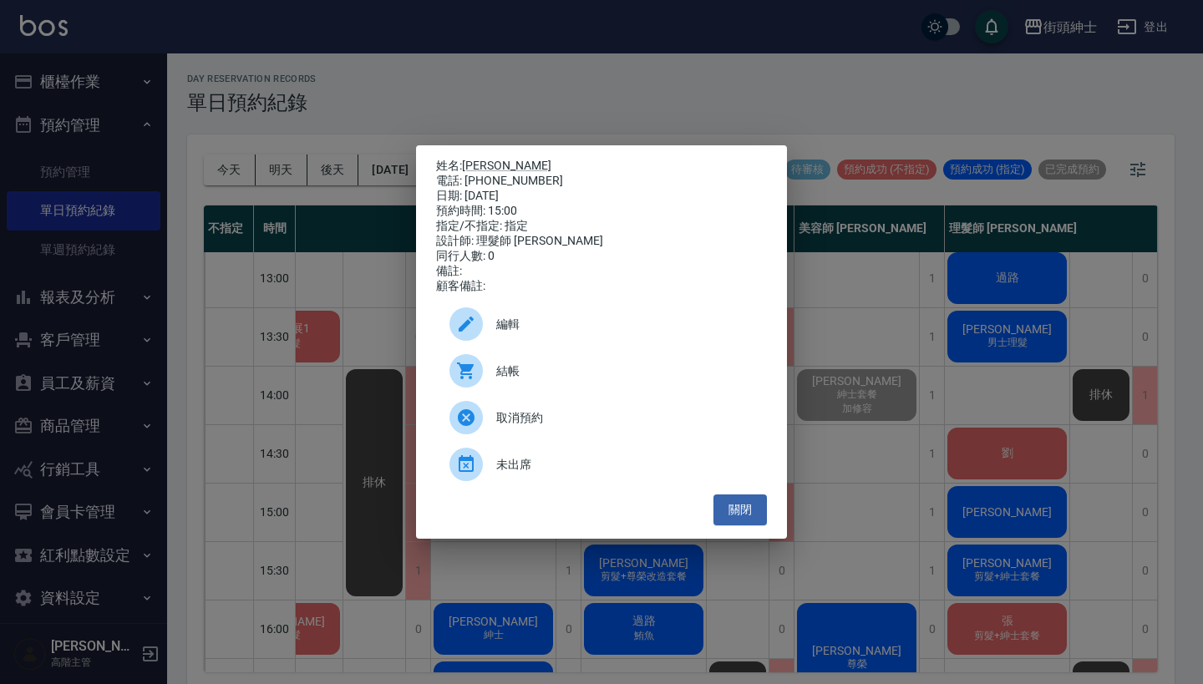
click at [544, 380] on span "結帳" at bounding box center [624, 372] width 257 height 18
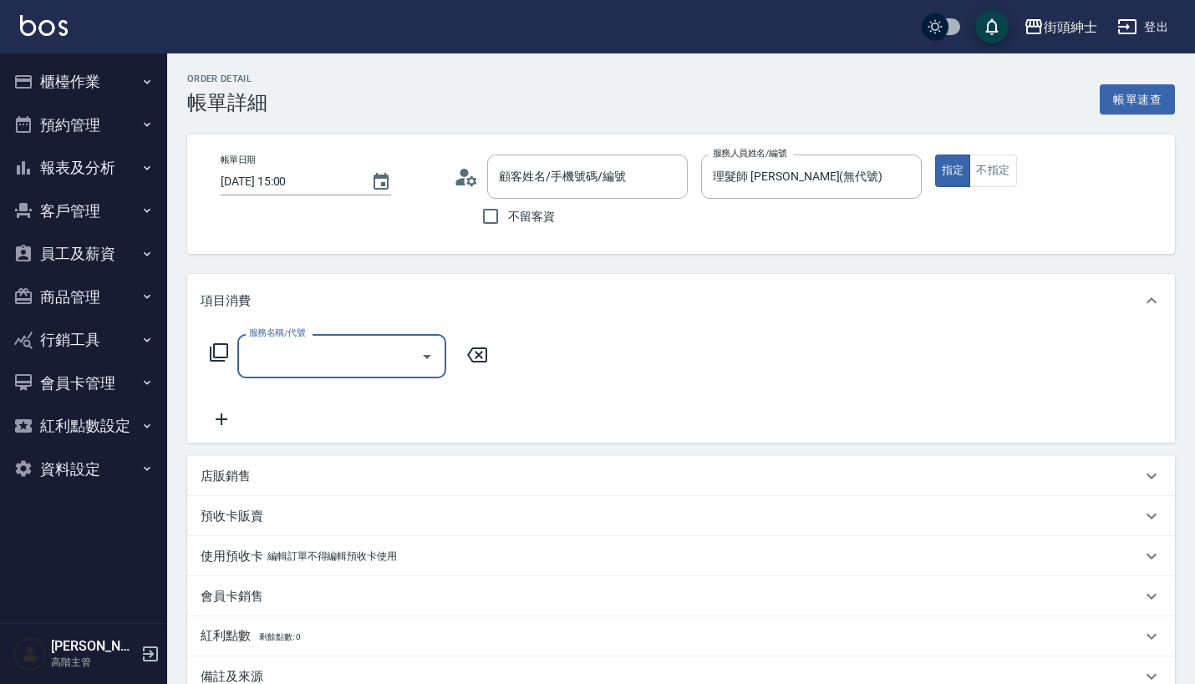
type input "[PERSON_NAME]/0927553721/null"
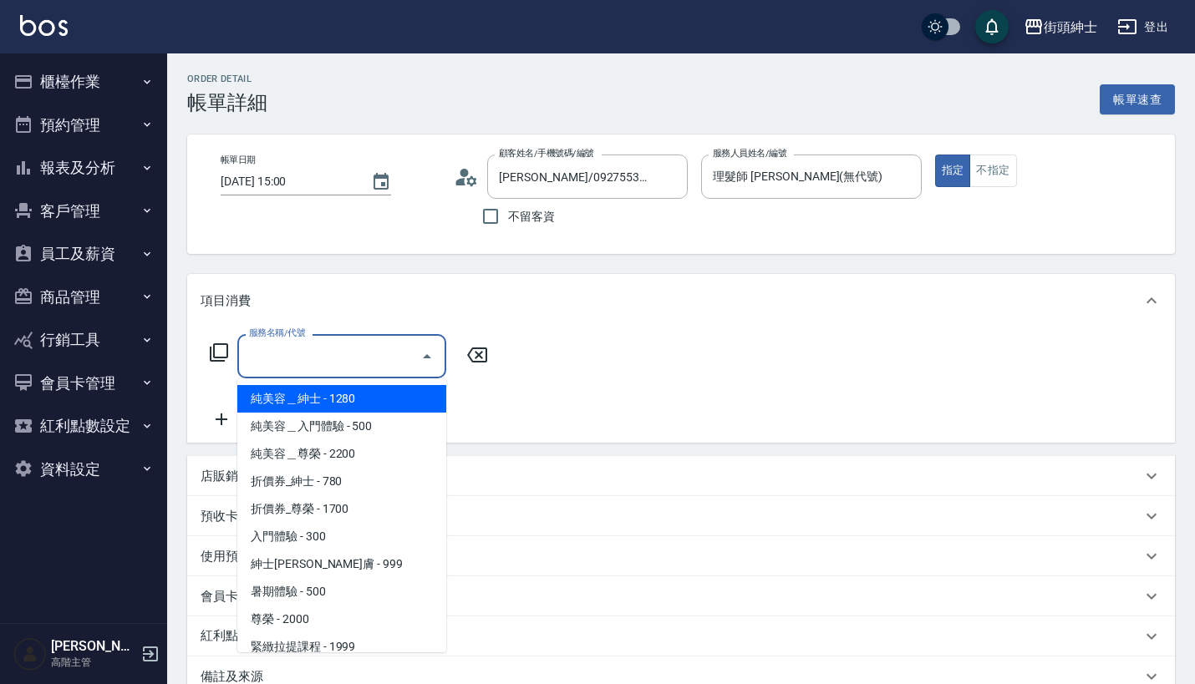
click at [371, 355] on input "服務名稱/代號" at bounding box center [329, 356] width 169 height 29
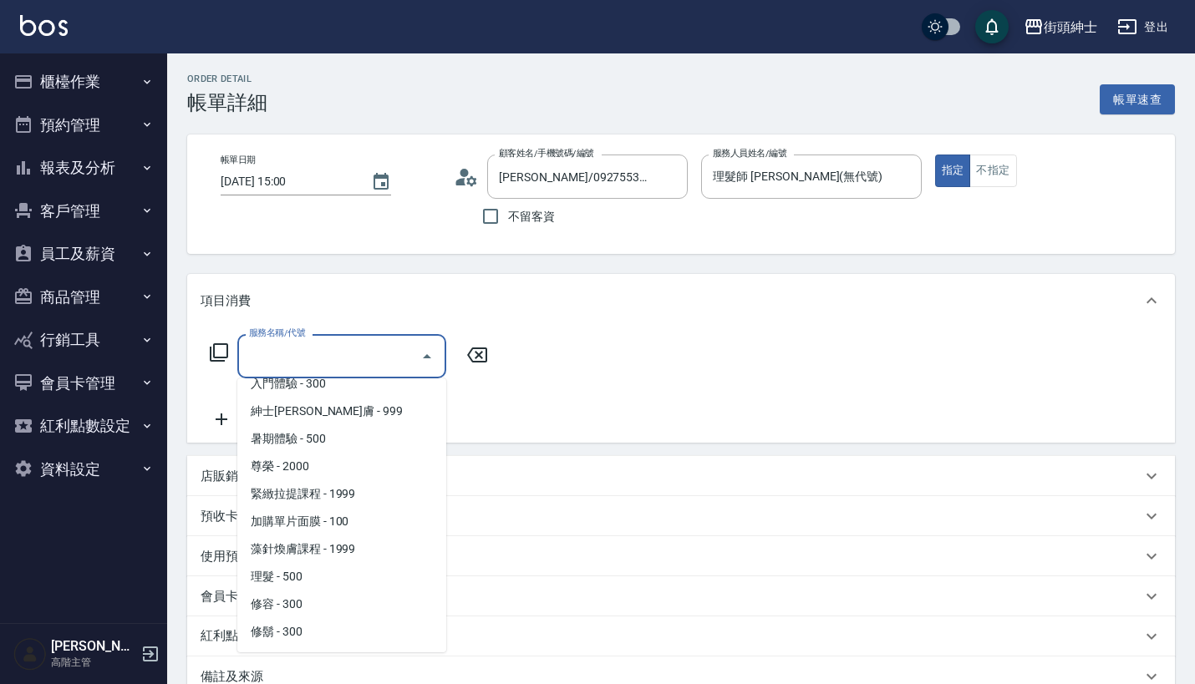
scroll to position [153, 0]
click at [363, 568] on span "理髮 - 500" at bounding box center [341, 577] width 209 height 28
type input "理髮(A02)"
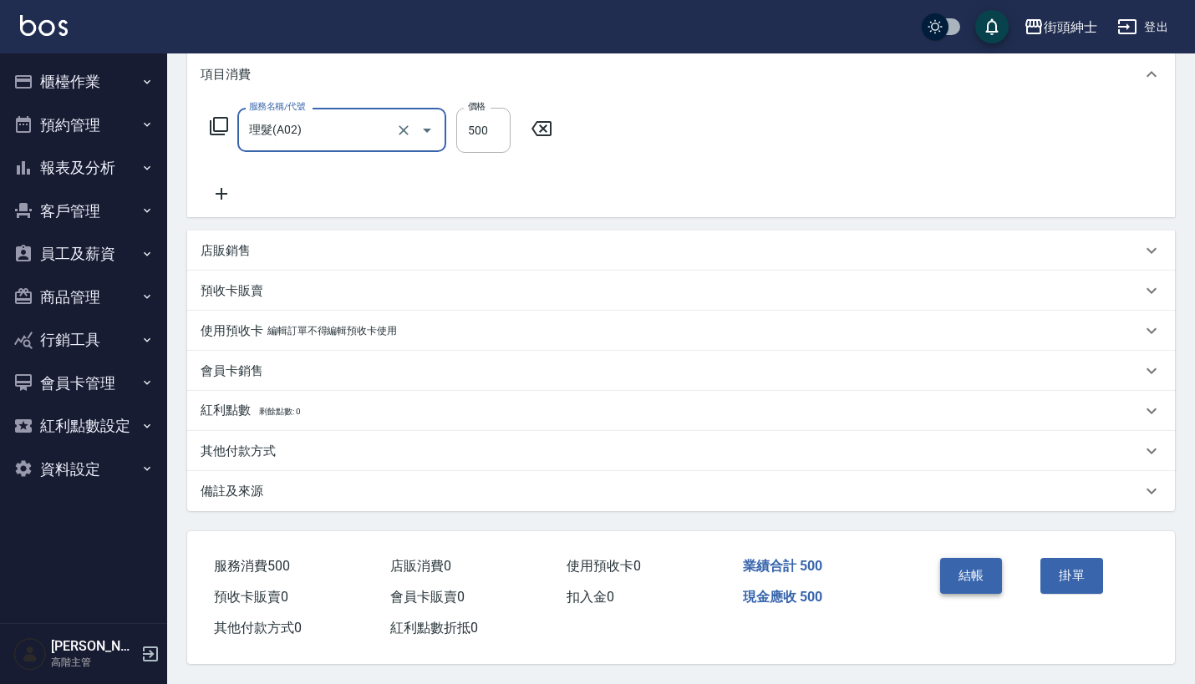
click at [994, 567] on button "結帳" at bounding box center [971, 575] width 63 height 35
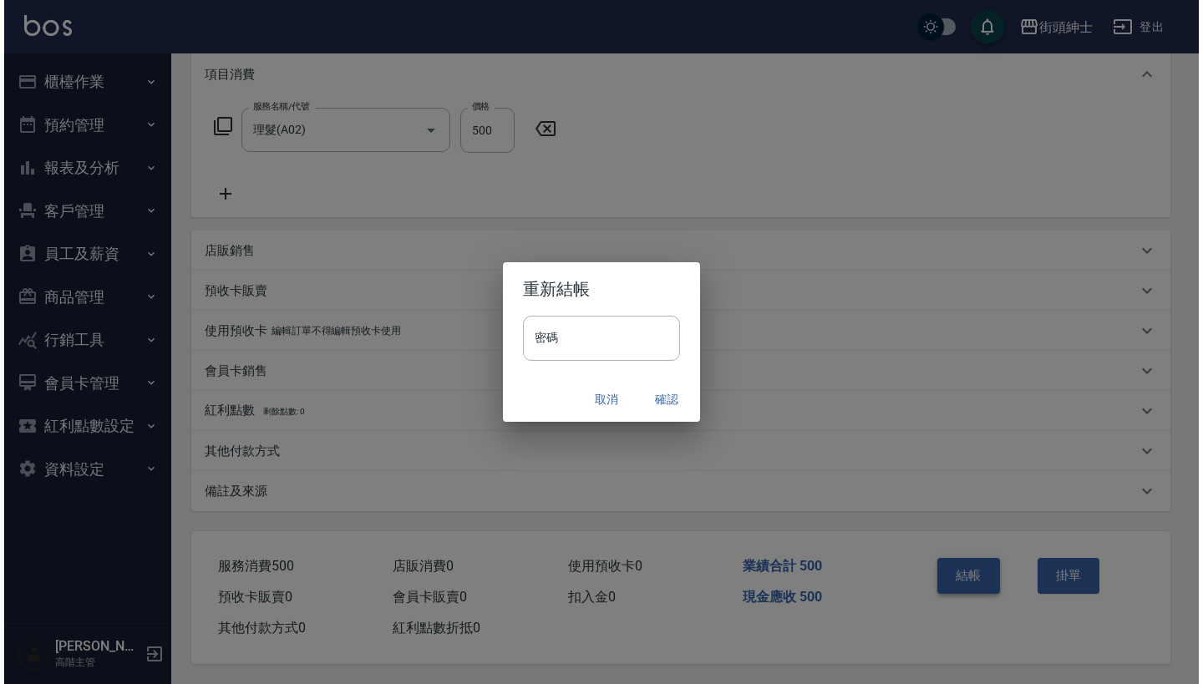
scroll to position [234, 0]
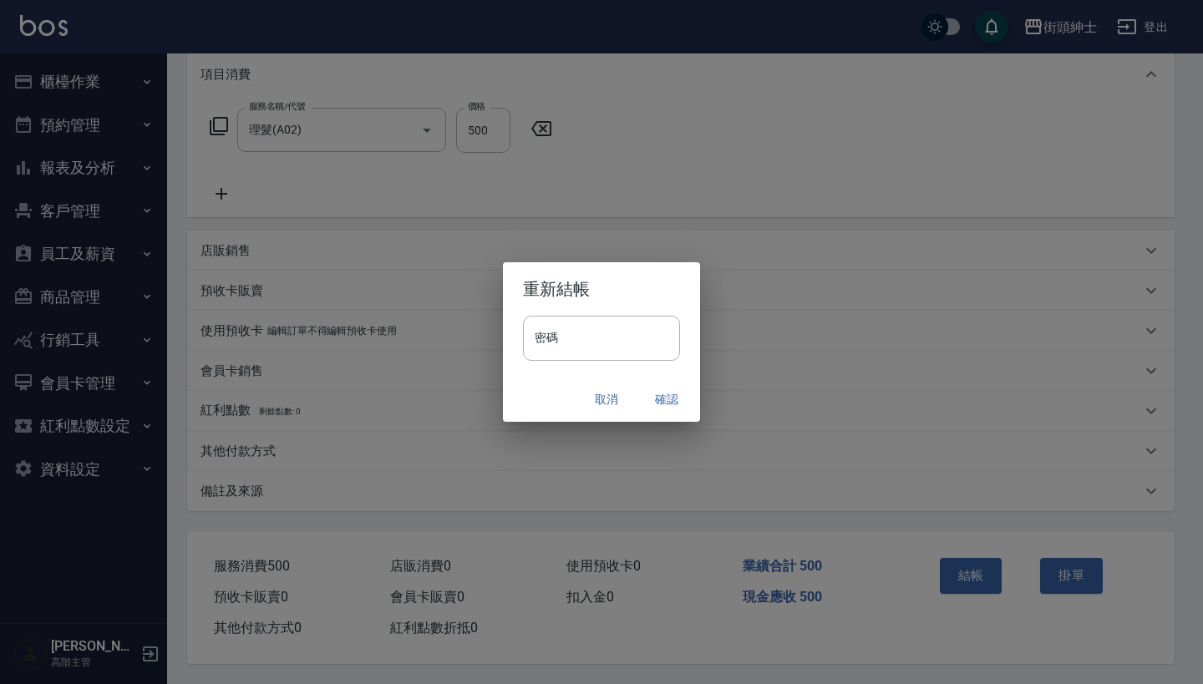
click at [653, 398] on button "確認" at bounding box center [666, 399] width 53 height 31
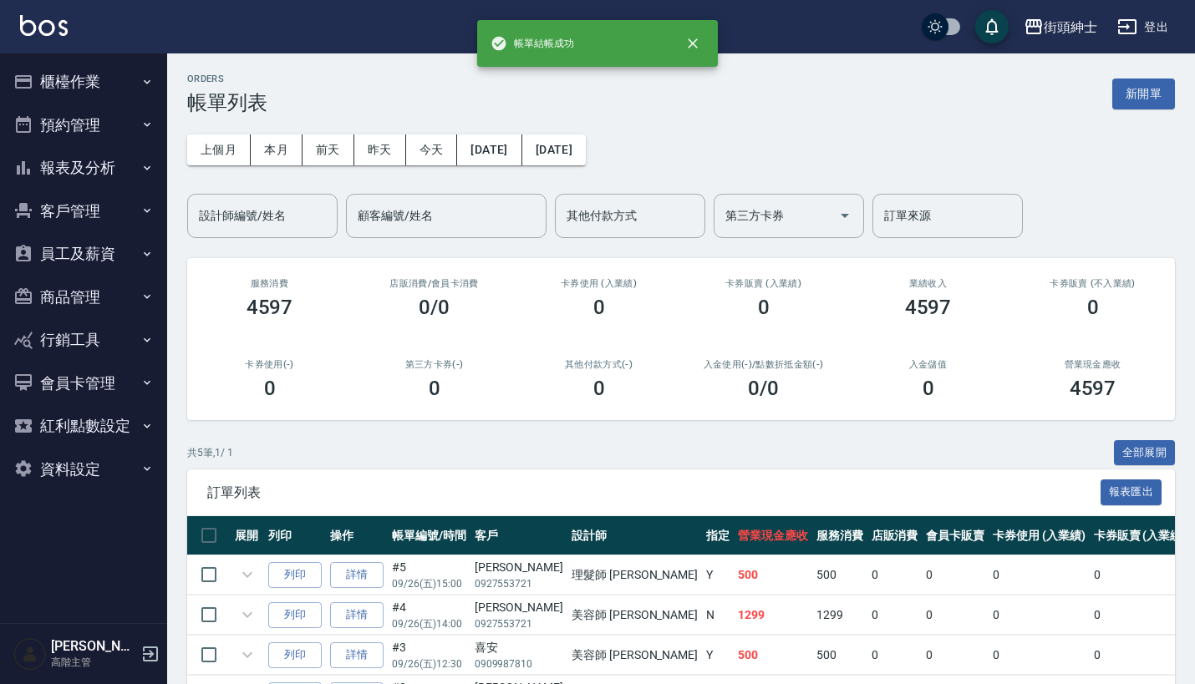
click at [19, 110] on button "預約管理" at bounding box center [84, 125] width 154 height 43
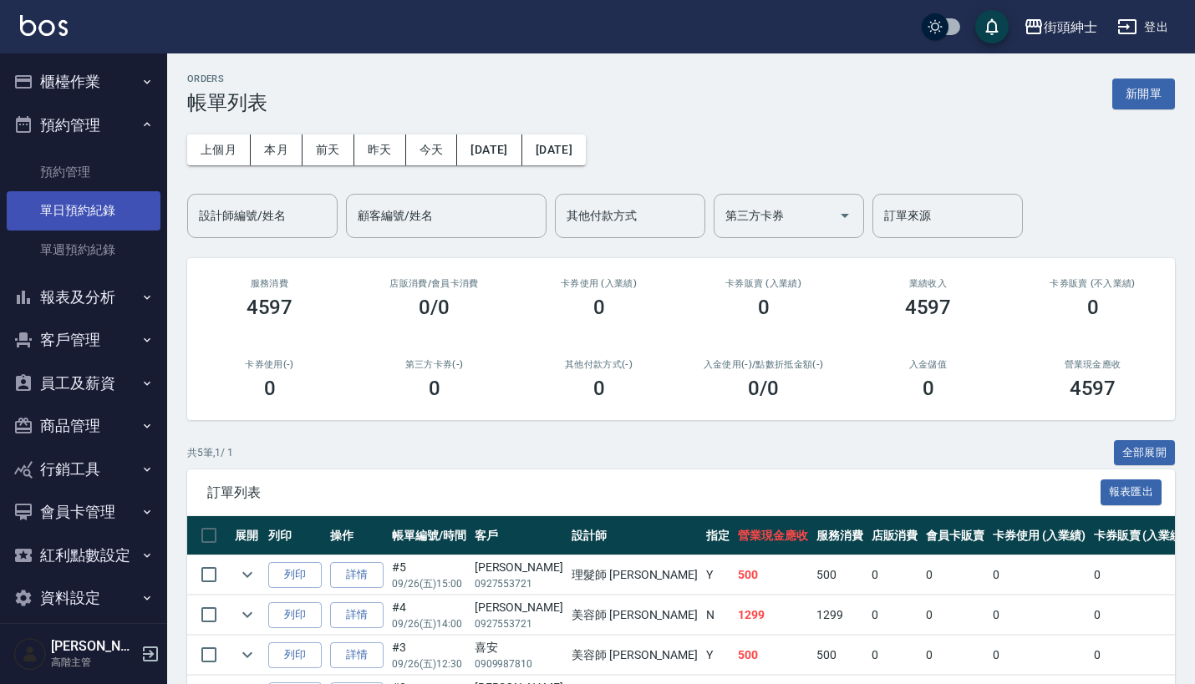
click at [79, 202] on link "單日預約紀錄" at bounding box center [84, 210] width 154 height 38
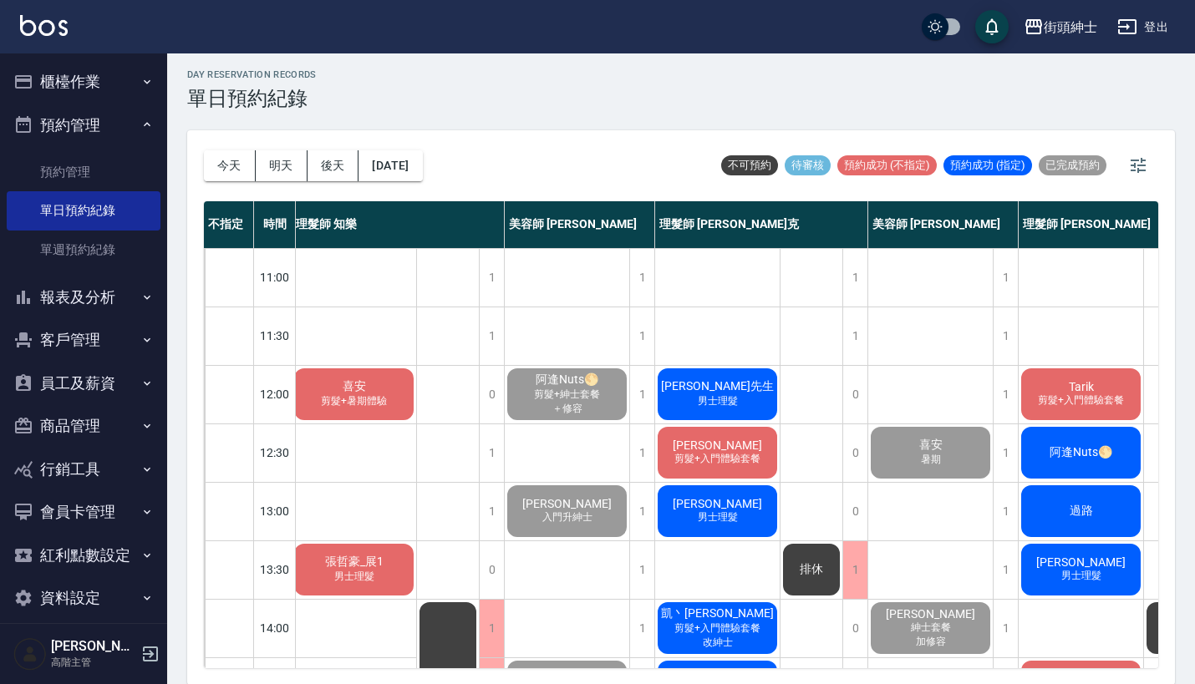
scroll to position [0, 4]
